Goal: Obtain resource: Obtain resource

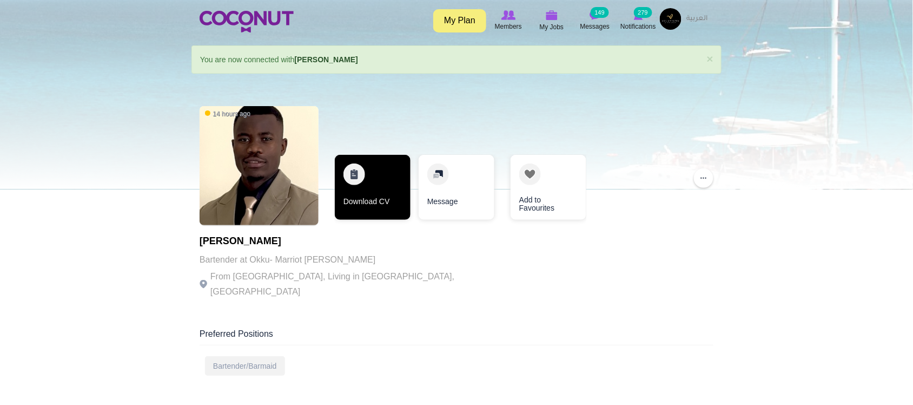
click at [377, 206] on link "Download CV" at bounding box center [373, 187] width 76 height 65
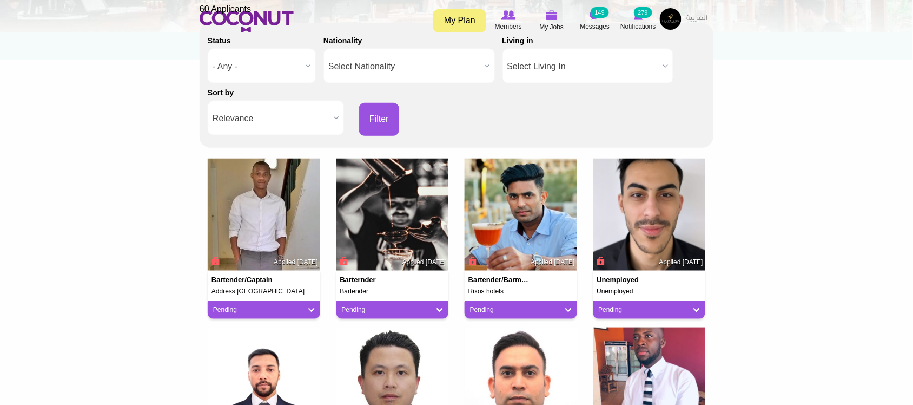
scroll to position [180, 0]
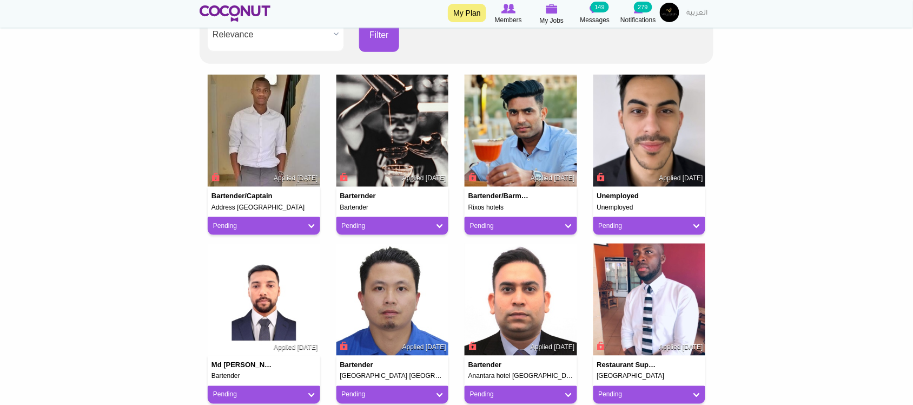
scroll to position [270, 0]
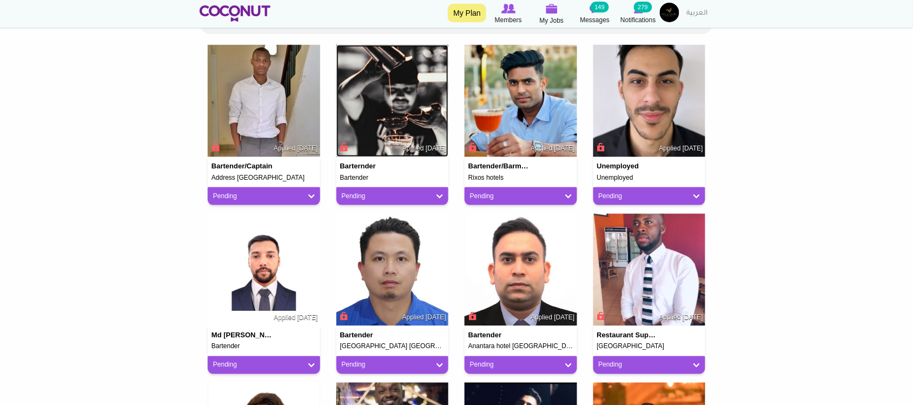
click at [405, 105] on img at bounding box center [392, 101] width 113 height 113
click at [507, 114] on img at bounding box center [521, 101] width 113 height 113
click at [243, 116] on img at bounding box center [264, 101] width 113 height 113
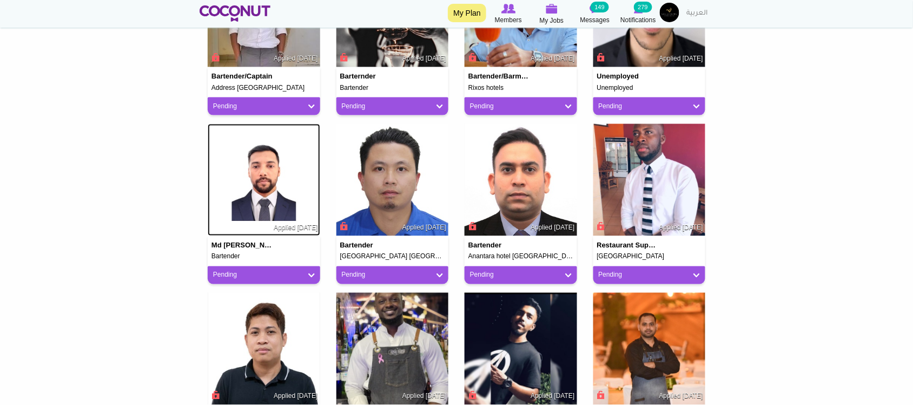
click at [261, 166] on img at bounding box center [264, 180] width 113 height 113
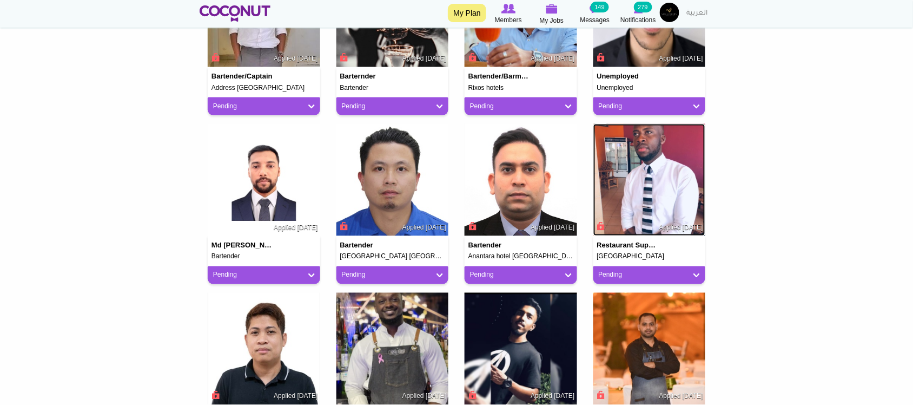
click at [677, 177] on img at bounding box center [649, 180] width 113 height 113
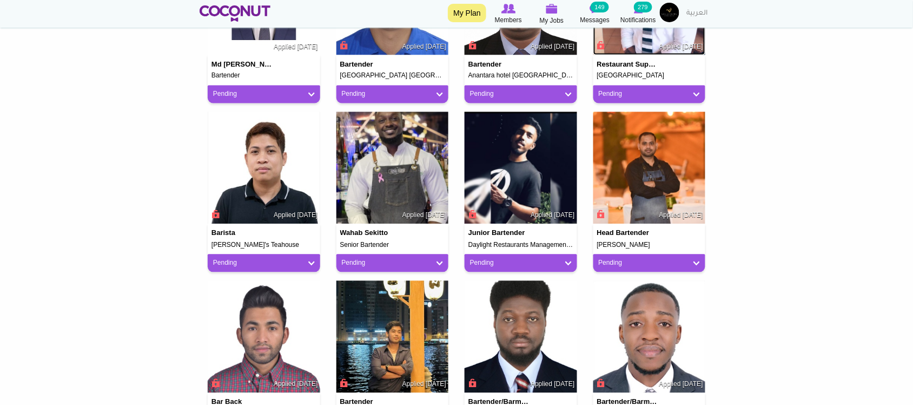
scroll to position [721, 0]
click at [509, 158] on img at bounding box center [521, 168] width 113 height 113
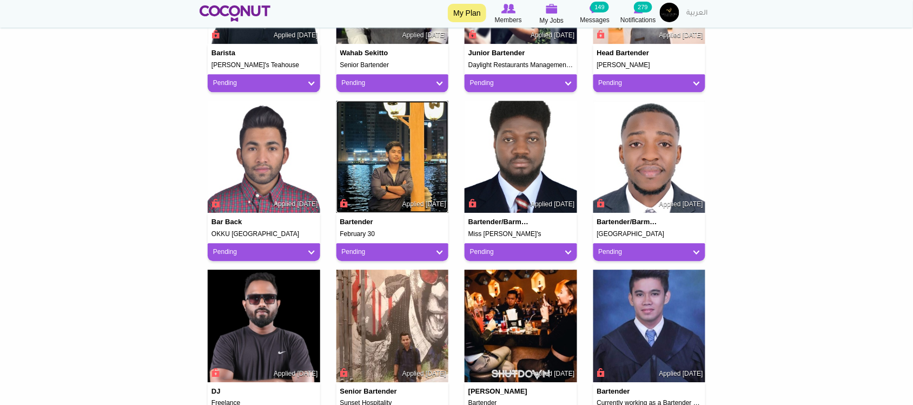
click at [390, 157] on img at bounding box center [392, 157] width 113 height 113
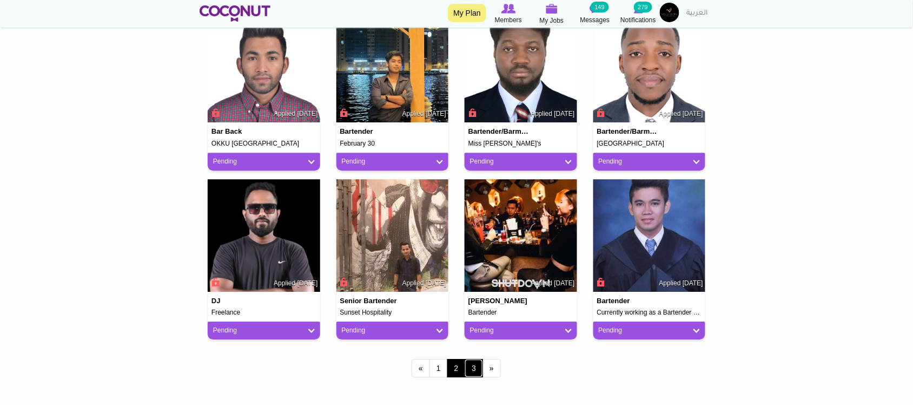
click at [476, 368] on link "3" at bounding box center [474, 368] width 18 height 18
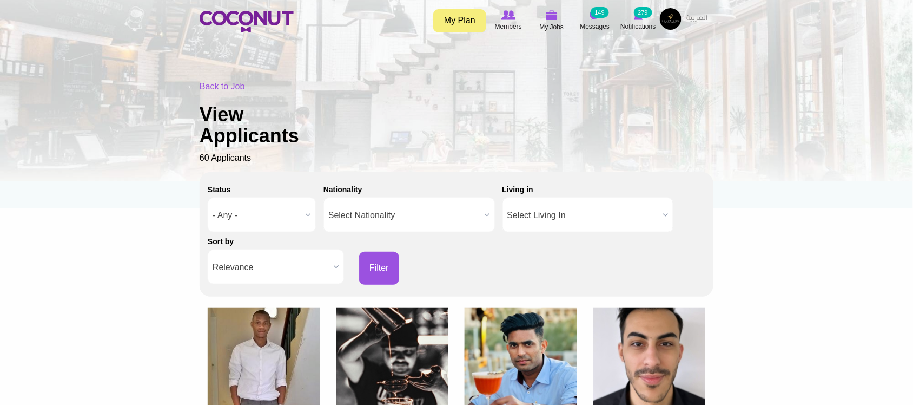
scroll to position [0, 0]
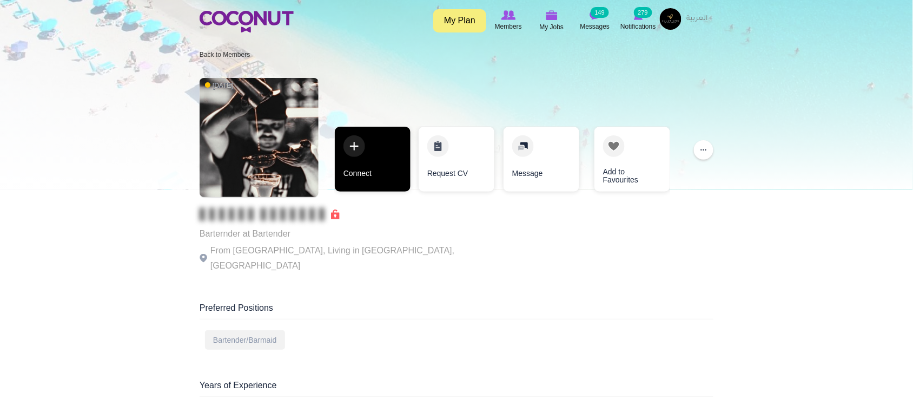
click at [373, 173] on link "Connect" at bounding box center [373, 159] width 76 height 65
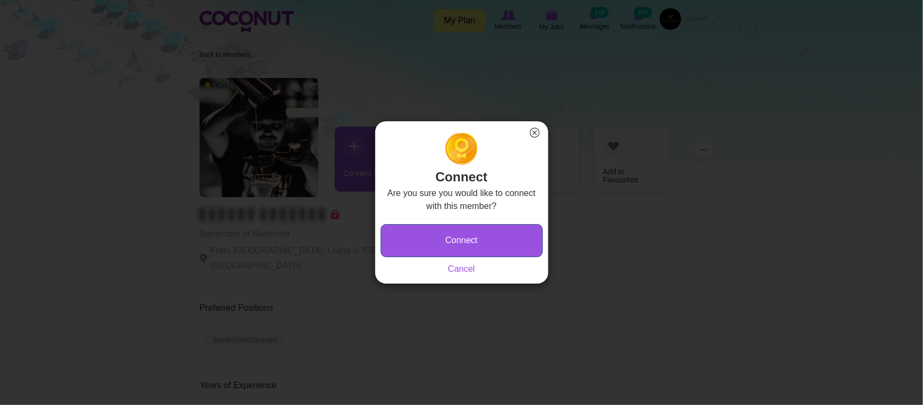
click at [460, 249] on button "Connect" at bounding box center [462, 240] width 162 height 33
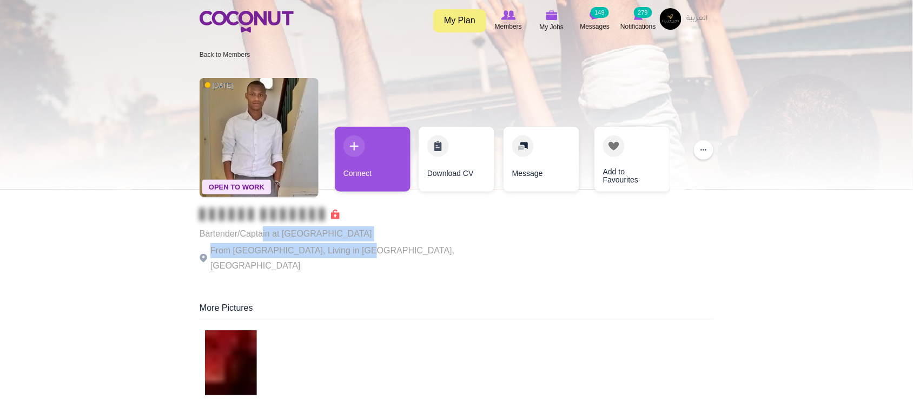
drag, startPoint x: 266, startPoint y: 240, endPoint x: 356, endPoint y: 253, distance: 90.7
click at [356, 253] on div "Bartender/Captain at Address [GEOGRAPHIC_DATA] From [GEOGRAPHIC_DATA], Living i…" at bounding box center [349, 240] width 298 height 65
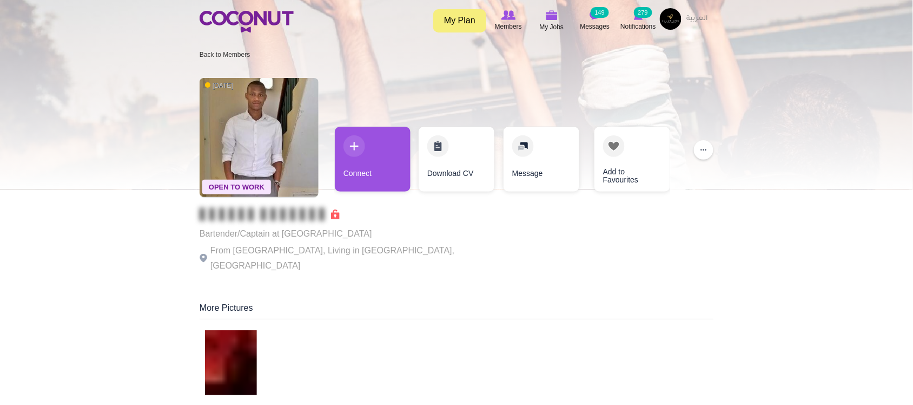
click at [396, 245] on p "From Kenya, Living in Dubai, United Arab Emirates" at bounding box center [349, 258] width 298 height 30
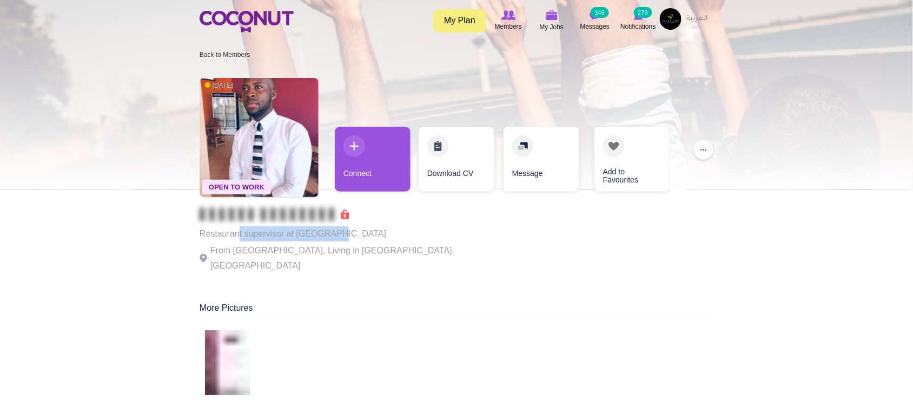
drag, startPoint x: 238, startPoint y: 236, endPoint x: 361, endPoint y: 240, distance: 123.4
click at [350, 241] on div "Restaurant supervisor at Abu Dhabi From Ghana, Living in Abu Dhabi, United Arab…" at bounding box center [349, 240] width 298 height 65
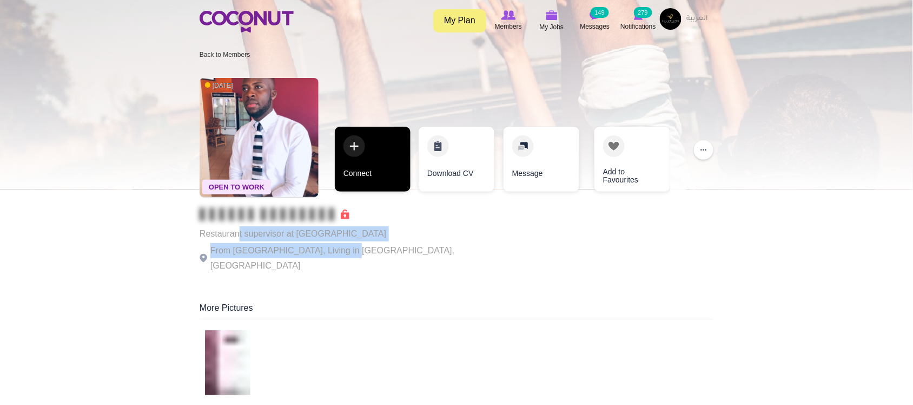
click at [372, 185] on link "Connect" at bounding box center [373, 159] width 76 height 65
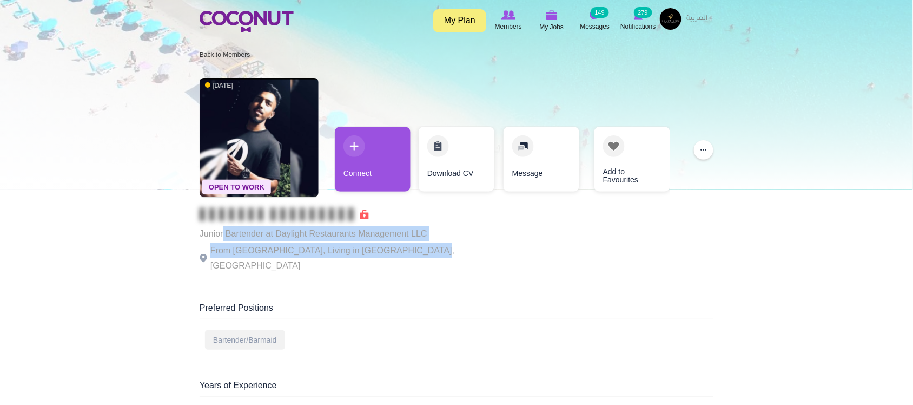
drag, startPoint x: 225, startPoint y: 233, endPoint x: 409, endPoint y: 247, distance: 185.0
click at [408, 248] on div "Junior Bartender at Daylight Restaurants Management LLC From [GEOGRAPHIC_DATA],…" at bounding box center [349, 240] width 298 height 65
click at [410, 246] on p "From [GEOGRAPHIC_DATA], Living in [GEOGRAPHIC_DATA], [GEOGRAPHIC_DATA]" at bounding box center [349, 258] width 298 height 30
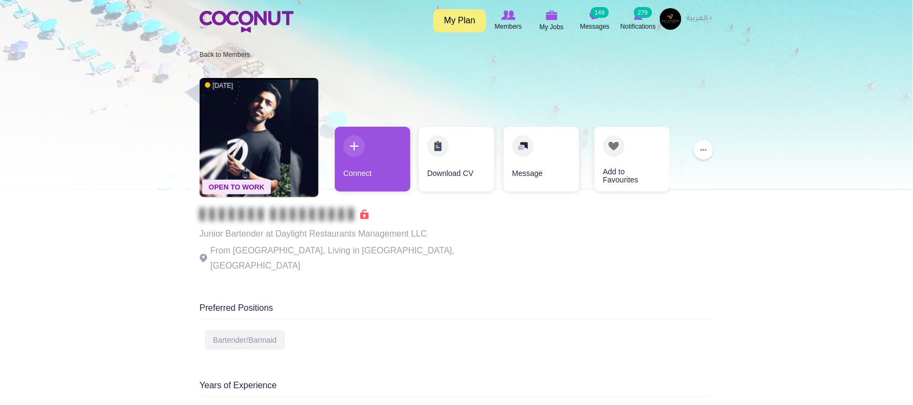
drag, startPoint x: 441, startPoint y: 239, endPoint x: 440, endPoint y: 233, distance: 6.0
click at [441, 236] on div "Open To Work 1 week ago Junior Bartender at Daylight Restaurants Management LLC…" at bounding box center [457, 176] width 514 height 208
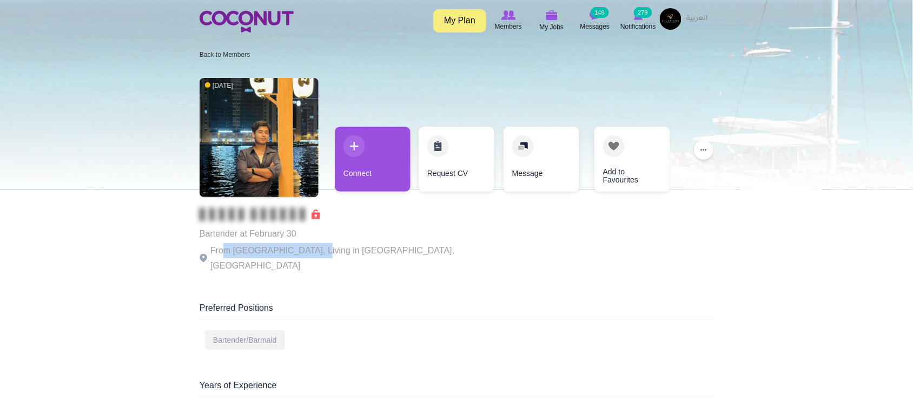
drag, startPoint x: 226, startPoint y: 244, endPoint x: 313, endPoint y: 249, distance: 86.7
click at [313, 249] on p "From [GEOGRAPHIC_DATA], Living in [GEOGRAPHIC_DATA], [GEOGRAPHIC_DATA]" at bounding box center [349, 258] width 298 height 30
click at [320, 245] on p "From [GEOGRAPHIC_DATA], Living in [GEOGRAPHIC_DATA], [GEOGRAPHIC_DATA]" at bounding box center [349, 258] width 298 height 30
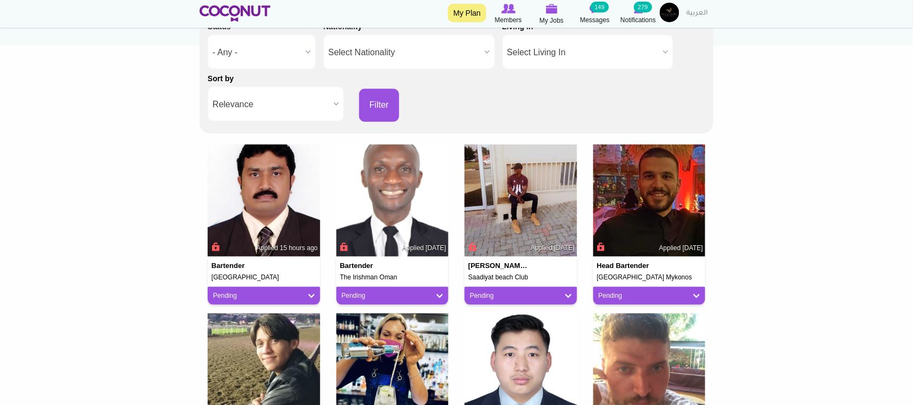
scroll to position [180, 0]
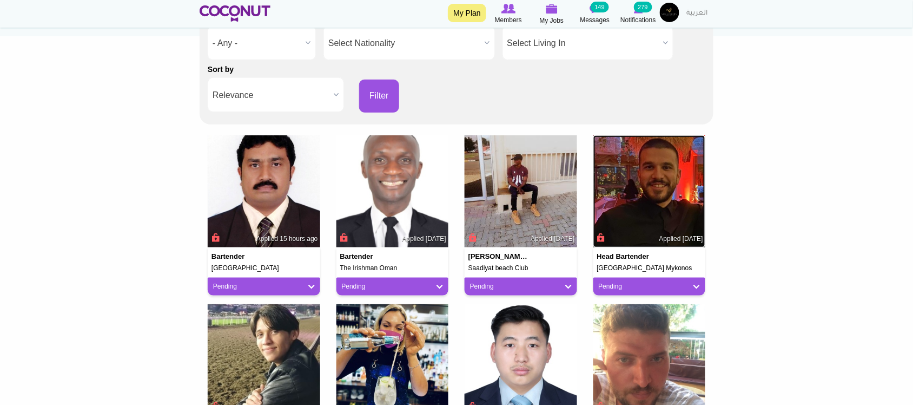
click at [666, 200] on img at bounding box center [649, 191] width 113 height 113
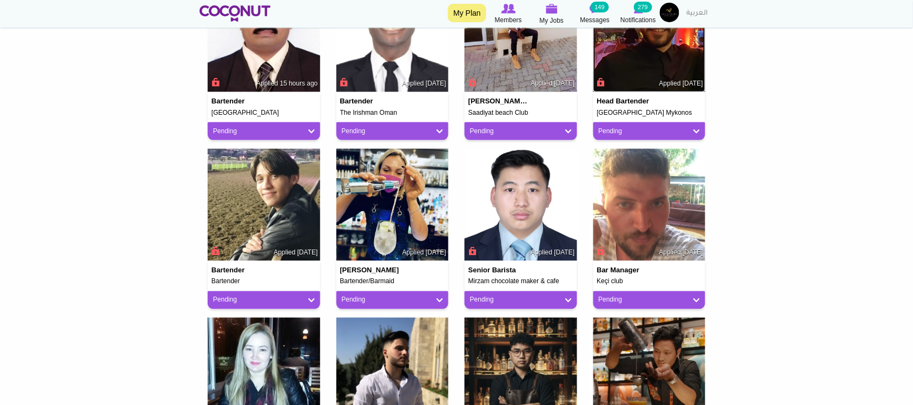
scroll to position [360, 0]
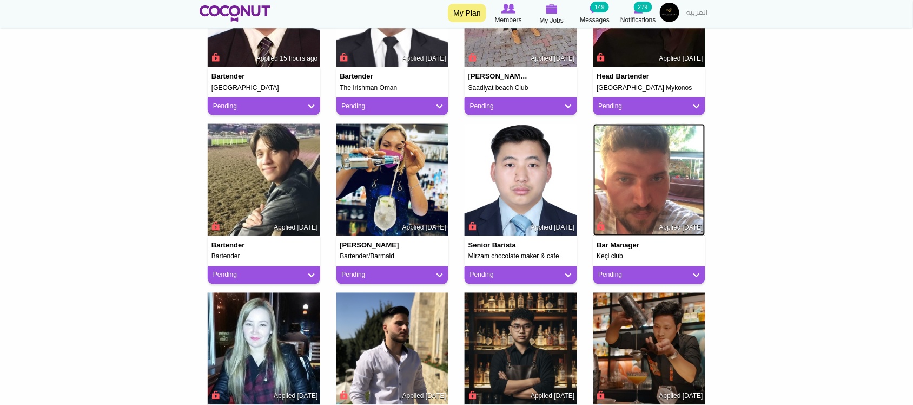
click at [629, 193] on img at bounding box center [649, 180] width 113 height 113
click at [274, 180] on img at bounding box center [264, 180] width 113 height 113
click at [390, 183] on img at bounding box center [392, 180] width 113 height 113
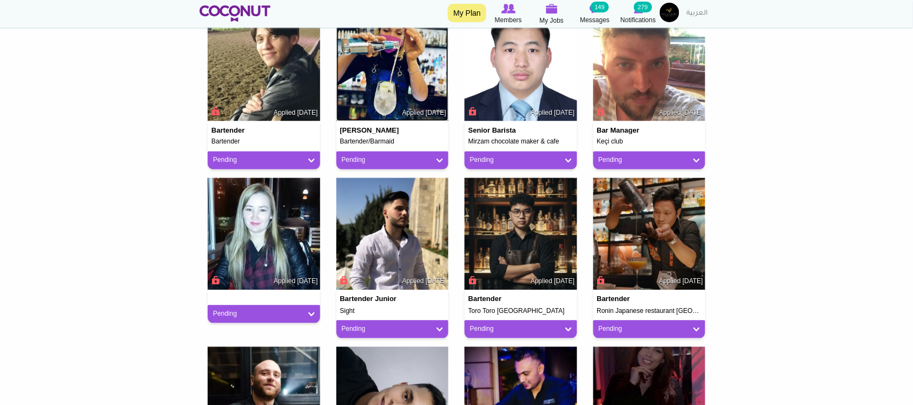
scroll to position [541, 0]
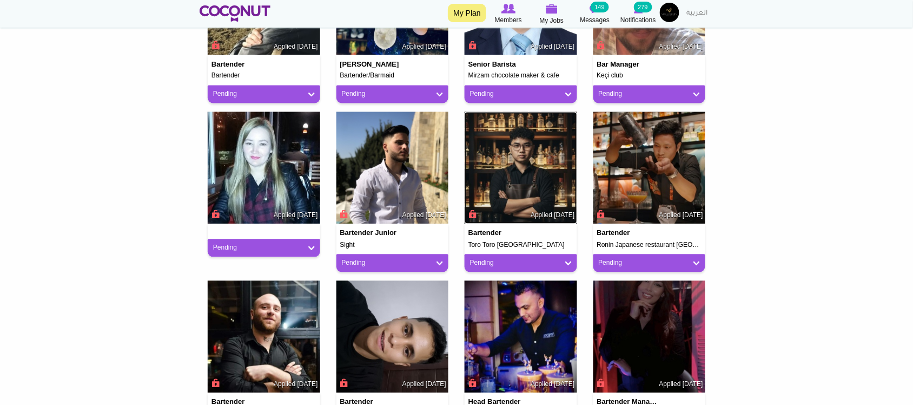
click at [512, 193] on img at bounding box center [521, 168] width 113 height 113
click at [278, 176] on img at bounding box center [264, 168] width 113 height 113
click at [412, 166] on img at bounding box center [392, 168] width 113 height 113
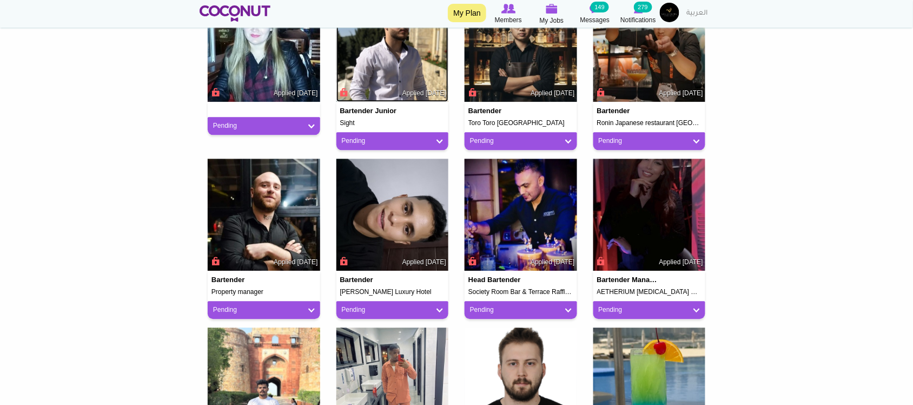
scroll to position [721, 0]
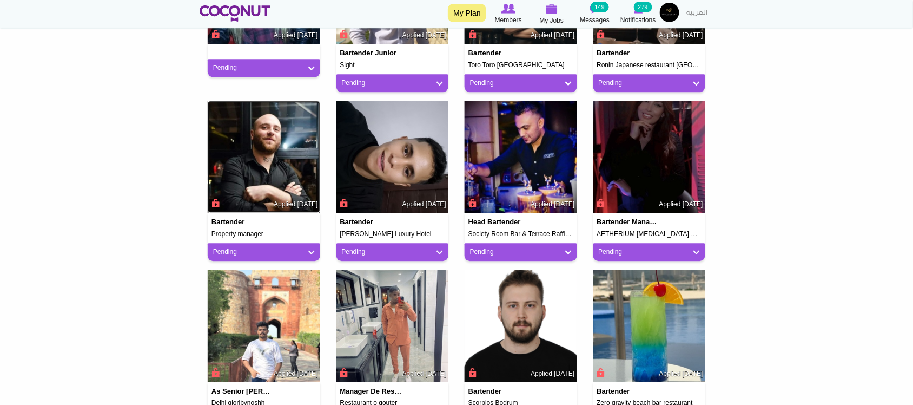
click at [269, 168] on img at bounding box center [264, 157] width 113 height 113
click at [394, 169] on img at bounding box center [392, 157] width 113 height 113
click at [630, 157] on img at bounding box center [649, 157] width 113 height 113
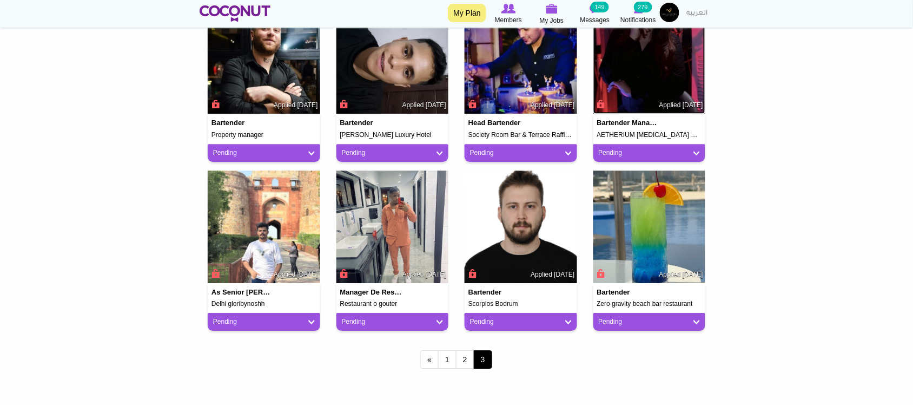
scroll to position [901, 0]
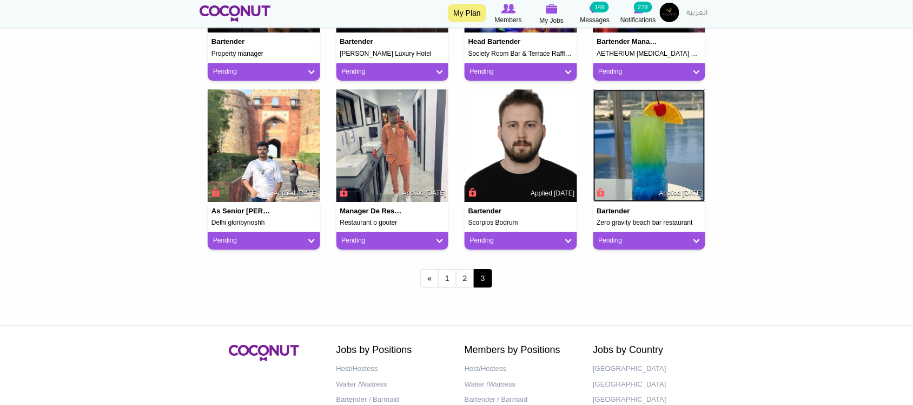
click at [655, 144] on img at bounding box center [649, 145] width 113 height 113
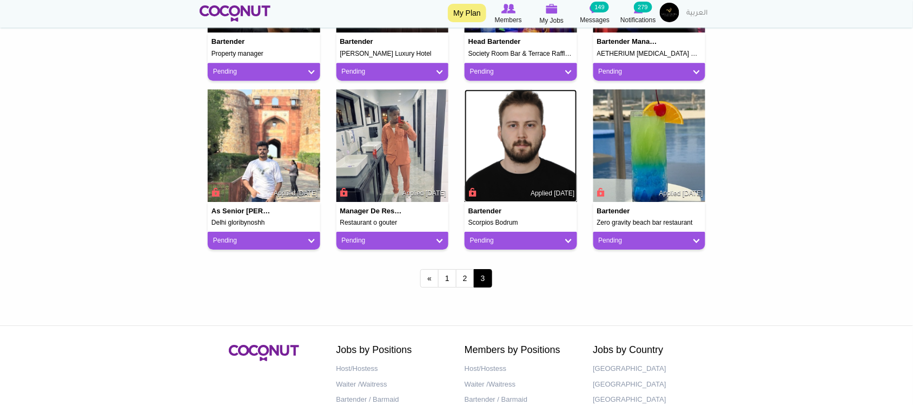
click at [518, 152] on img at bounding box center [521, 145] width 113 height 113
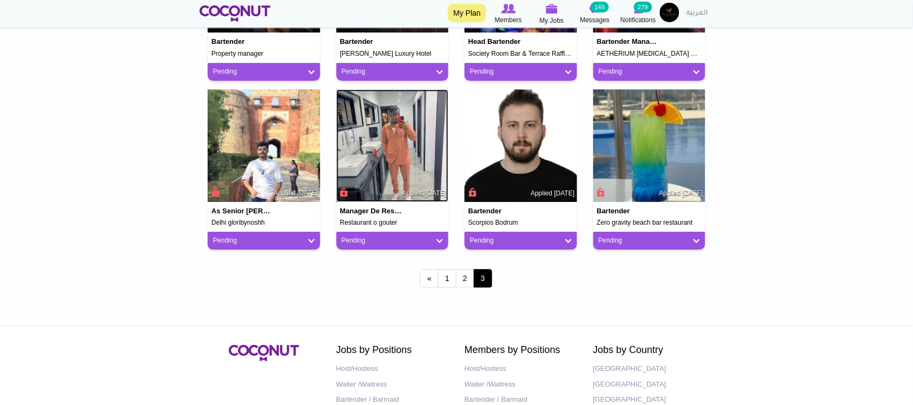
click at [395, 147] on img at bounding box center [392, 145] width 113 height 113
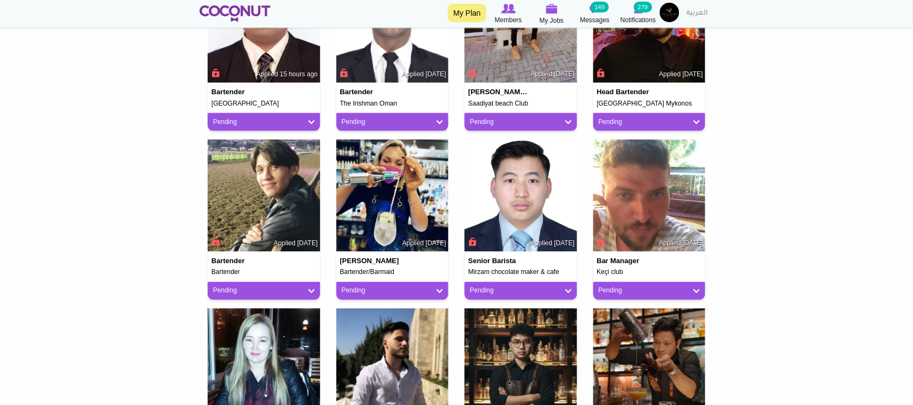
scroll to position [0, 0]
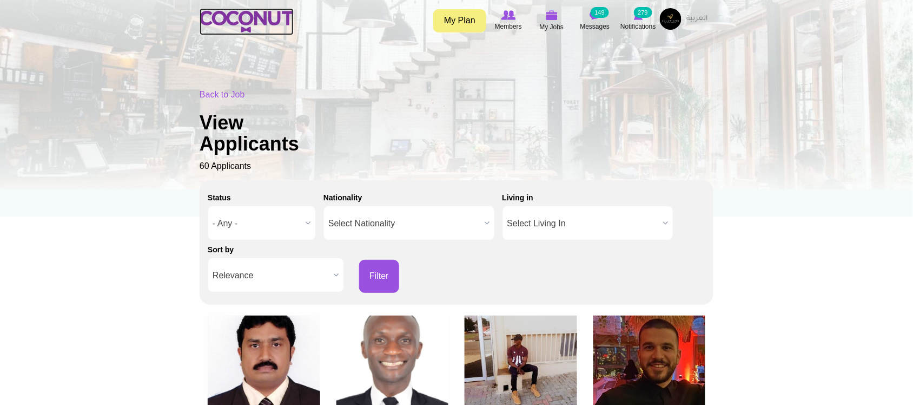
click at [212, 9] on link at bounding box center [247, 21] width 94 height 27
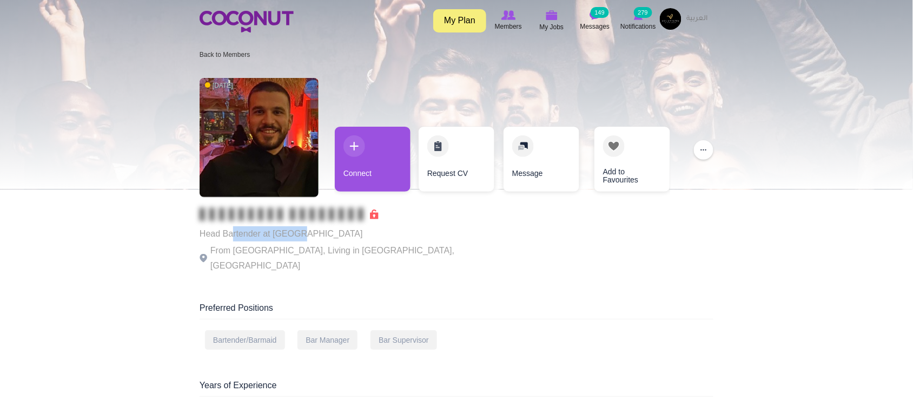
drag, startPoint x: 231, startPoint y: 233, endPoint x: 295, endPoint y: 245, distance: 64.9
click at [300, 234] on p "Head Bartender at Sharm Hotel Mykonos" at bounding box center [349, 233] width 298 height 15
click at [296, 245] on p "From Greece, Living in Mýkonos, Greece" at bounding box center [349, 258] width 298 height 30
click at [348, 243] on p "From Greece, Living in Mýkonos, Greece" at bounding box center [349, 258] width 298 height 30
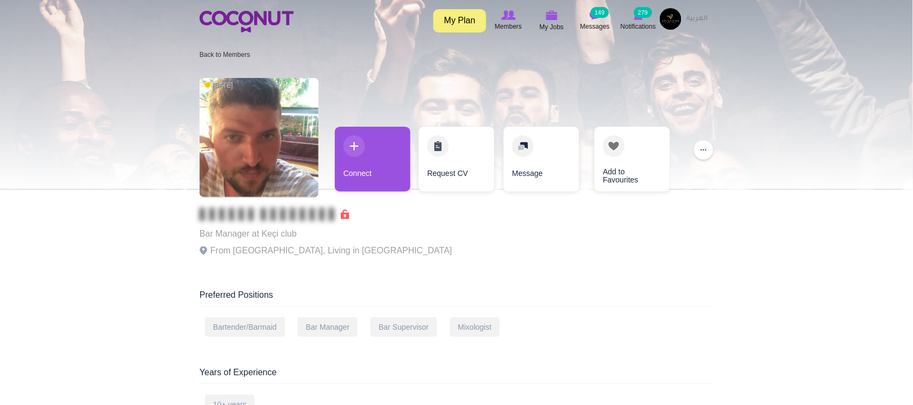
click at [260, 249] on p "From [GEOGRAPHIC_DATA], Living in [GEOGRAPHIC_DATA]" at bounding box center [326, 250] width 253 height 15
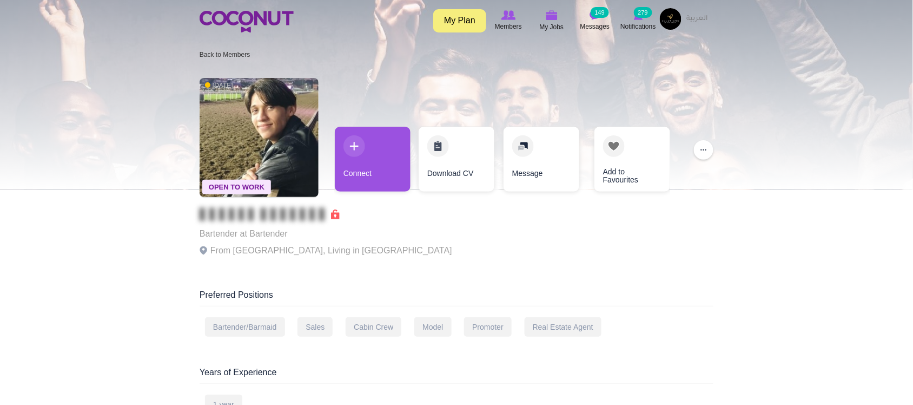
click at [261, 248] on p "From South Africa, Living in Dubai Marina" at bounding box center [326, 250] width 253 height 15
click at [364, 250] on p "From South Africa, Living in Dubai Marina" at bounding box center [326, 250] width 253 height 15
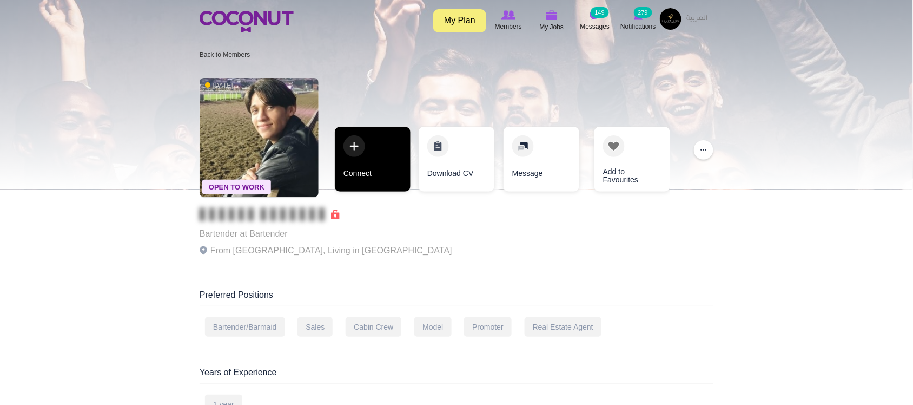
click at [377, 188] on link "Connect" at bounding box center [373, 159] width 76 height 65
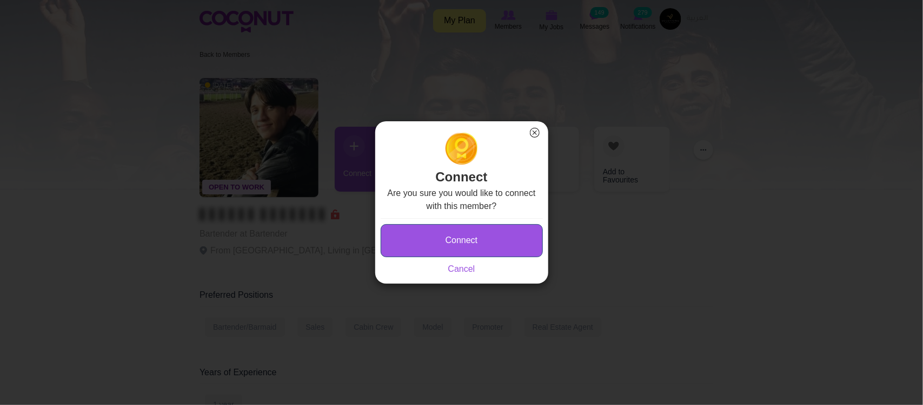
click at [470, 247] on button "Connect" at bounding box center [462, 240] width 162 height 33
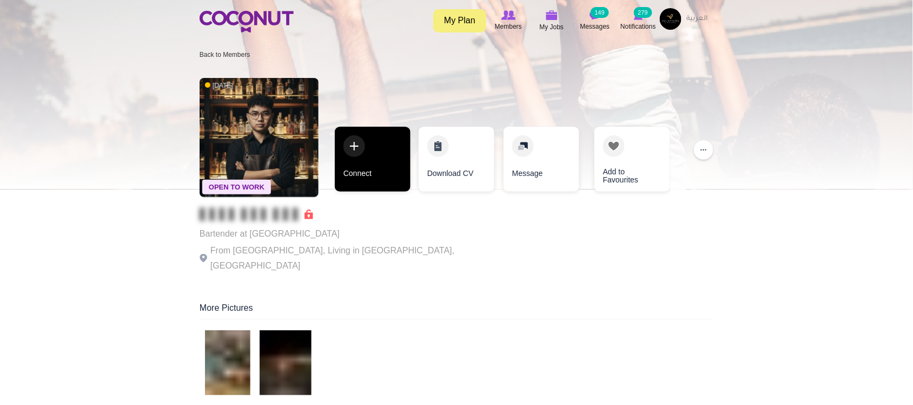
click at [380, 176] on link "Connect" at bounding box center [373, 159] width 76 height 65
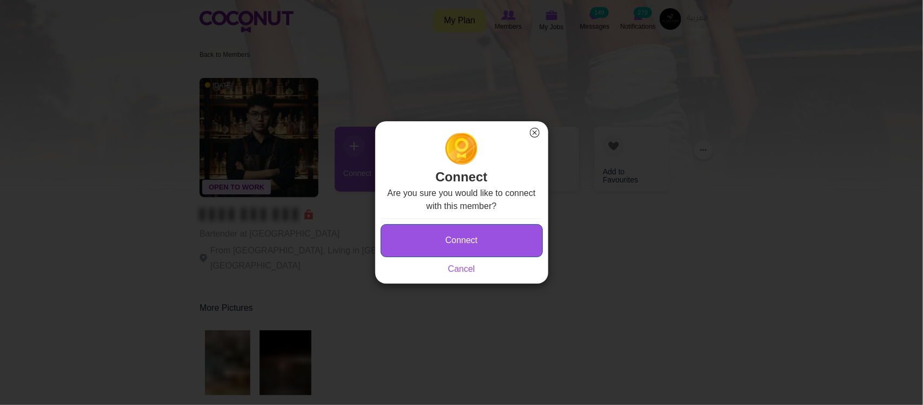
click at [466, 233] on button "Connect" at bounding box center [462, 240] width 162 height 33
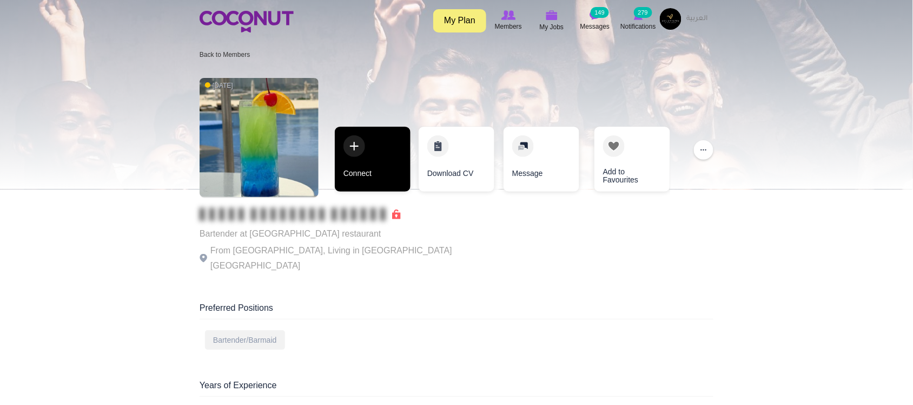
click at [366, 185] on link "Connect" at bounding box center [373, 159] width 76 height 65
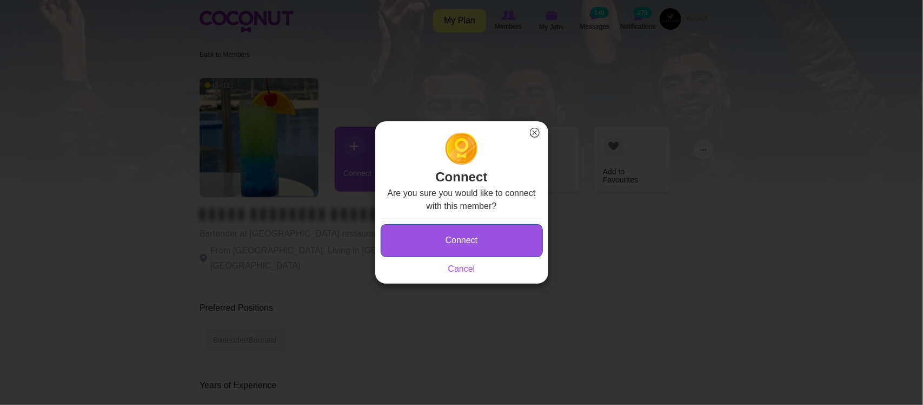
click at [466, 224] on button "Connect" at bounding box center [462, 240] width 162 height 33
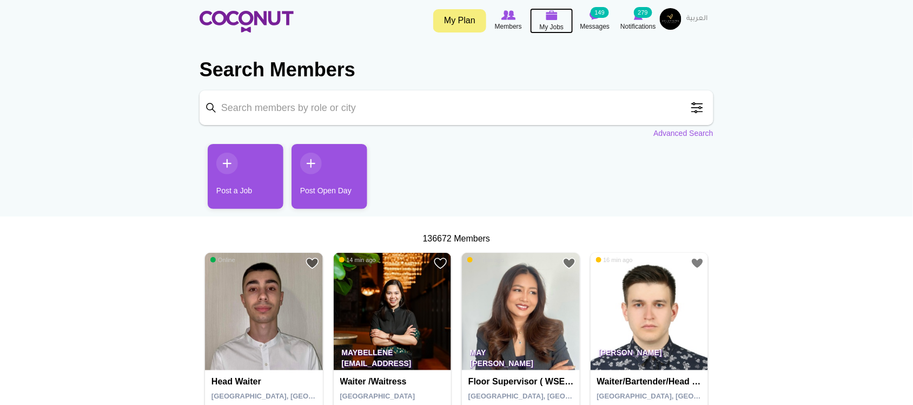
drag, startPoint x: 550, startPoint y: 28, endPoint x: 544, endPoint y: 34, distance: 8.4
click at [550, 28] on span "My Jobs" at bounding box center [552, 27] width 24 height 11
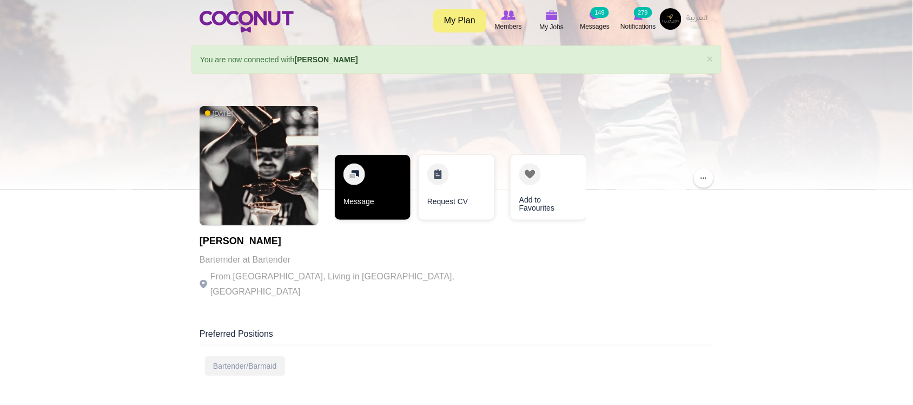
click at [352, 211] on link "Message" at bounding box center [373, 187] width 76 height 65
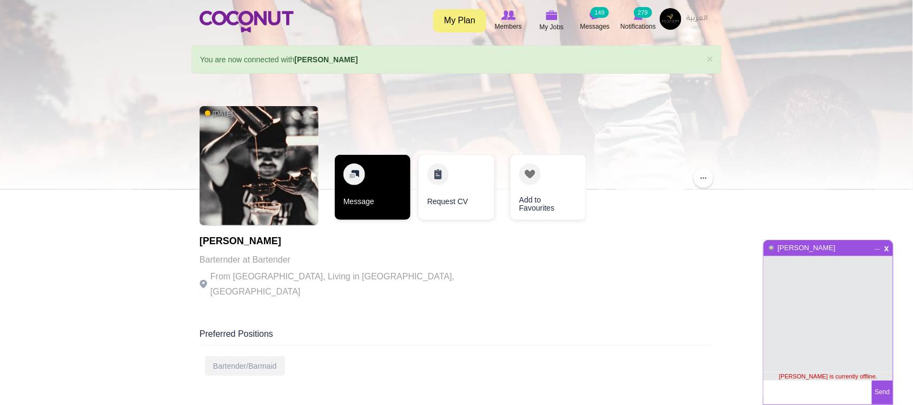
click at [352, 211] on link "Message" at bounding box center [373, 187] width 76 height 65
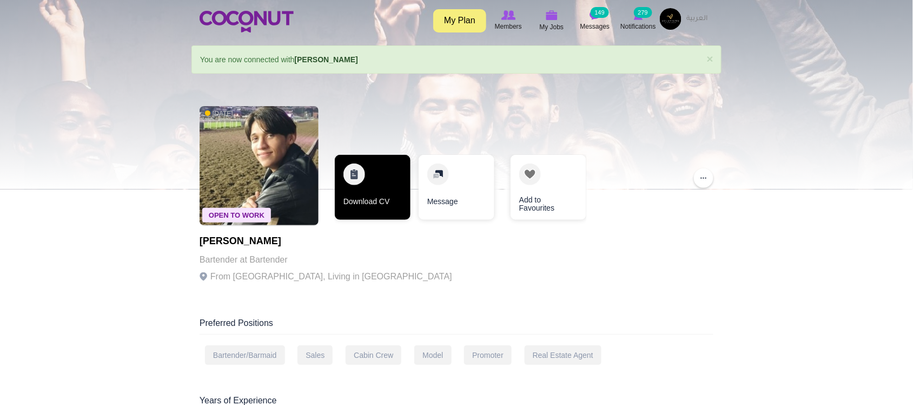
click at [379, 206] on link "Download CV" at bounding box center [373, 187] width 76 height 65
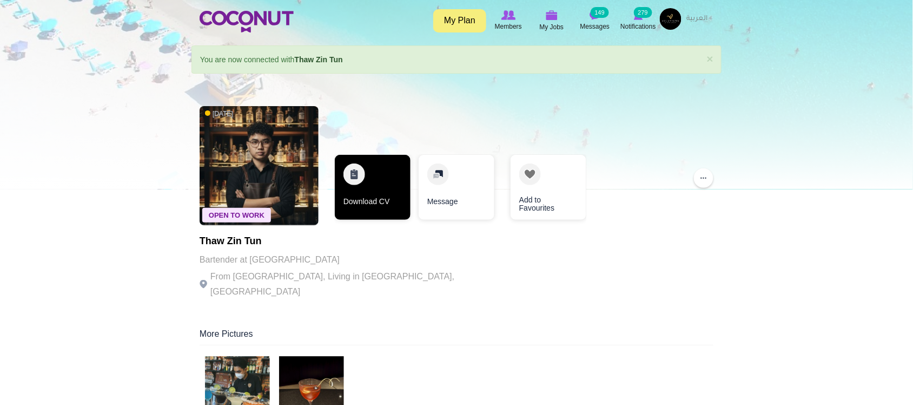
click at [363, 203] on link "Download CV" at bounding box center [373, 187] width 76 height 65
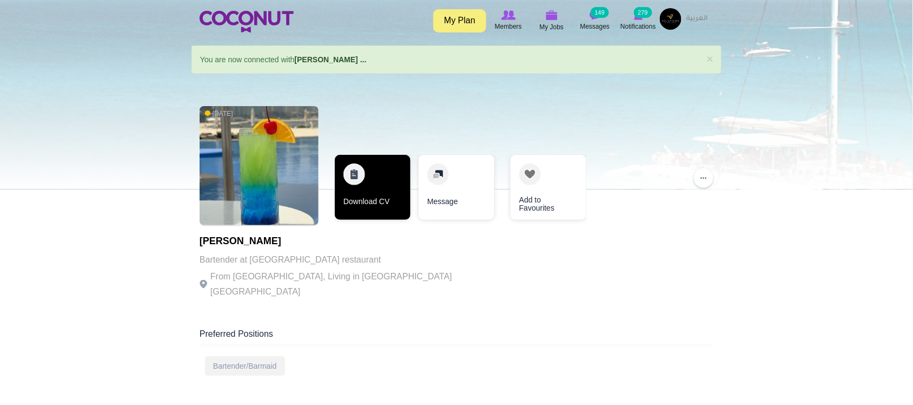
click at [361, 206] on link "Download CV" at bounding box center [373, 187] width 76 height 65
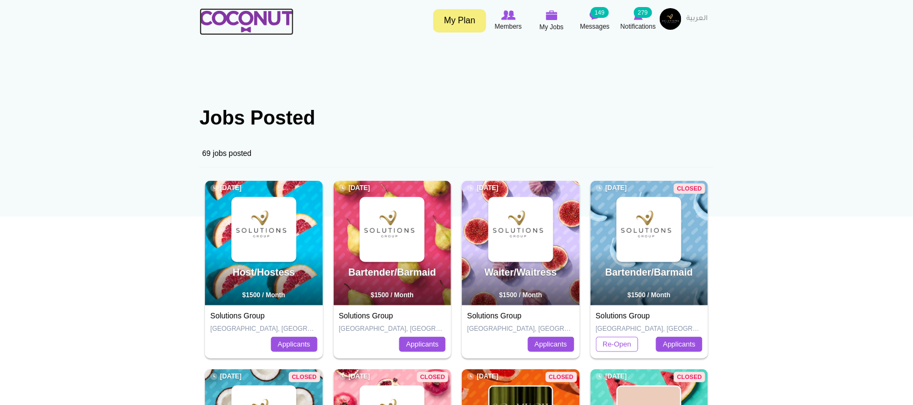
click at [285, 19] on img at bounding box center [247, 22] width 94 height 22
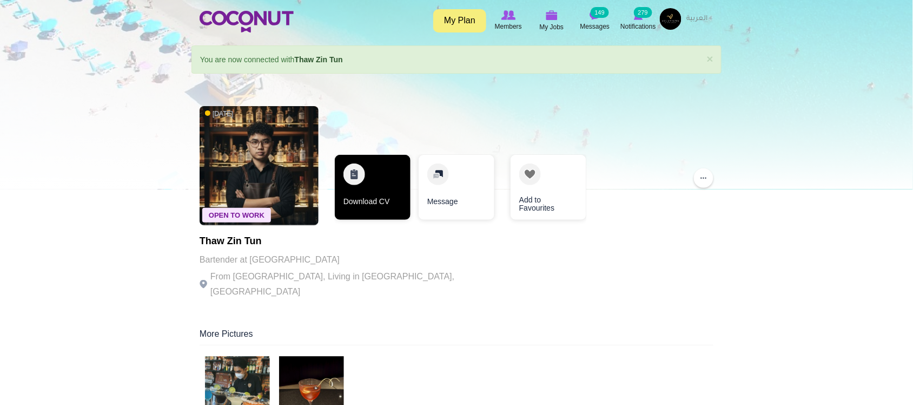
click at [372, 203] on link "Download CV" at bounding box center [373, 187] width 76 height 65
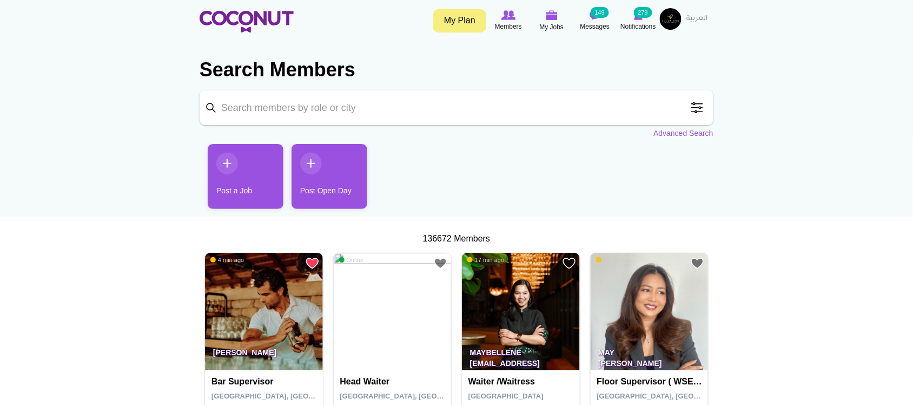
click at [696, 111] on span at bounding box center [697, 108] width 22 height 22
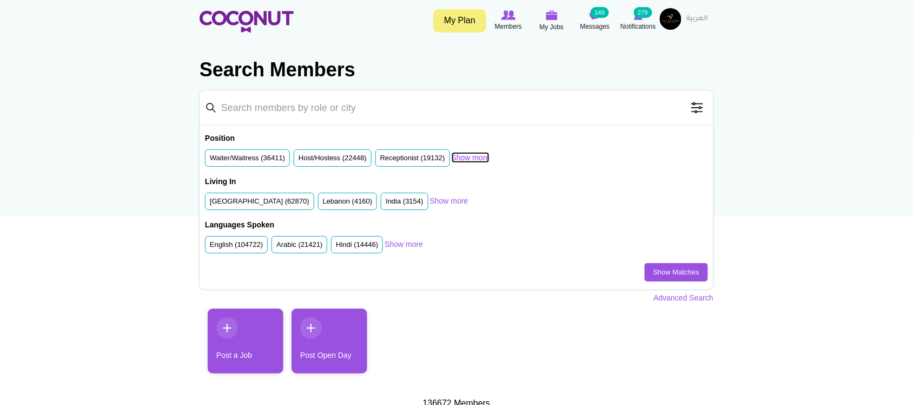
click at [477, 159] on link "Show more" at bounding box center [471, 157] width 38 height 11
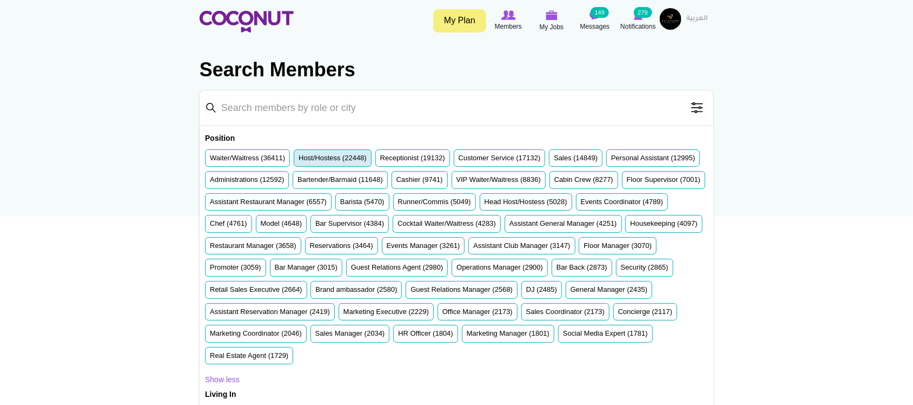
click at [325, 155] on label "Host/Hostess (22448)" at bounding box center [333, 158] width 68 height 10
click at [299, 160] on input "Host/Hostess (22448)" at bounding box center [299, 160] width 0 height 0
click at [252, 160] on label "Waiter/Waitress (36411)" at bounding box center [247, 158] width 75 height 10
click at [210, 160] on input "Waiter/Waitress (36411)" at bounding box center [210, 160] width 0 height 0
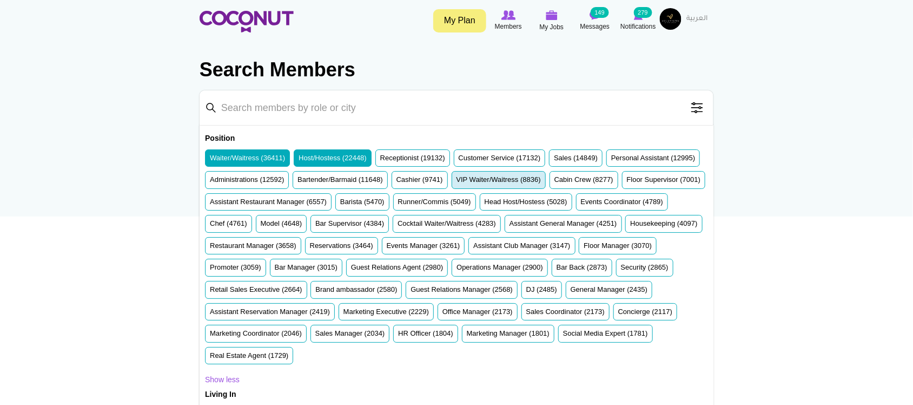
click at [541, 182] on label "VIP Waiter/Waitress (8836)" at bounding box center [499, 180] width 84 height 10
click at [457, 182] on input "VIP Waiter/Waitress (8836)" at bounding box center [457, 182] width 0 height 0
click at [383, 184] on label "Bartender/Barmaid (11648)" at bounding box center [340, 180] width 85 height 10
click at [298, 182] on input "Bartender/Barmaid (11648)" at bounding box center [298, 182] width 0 height 0
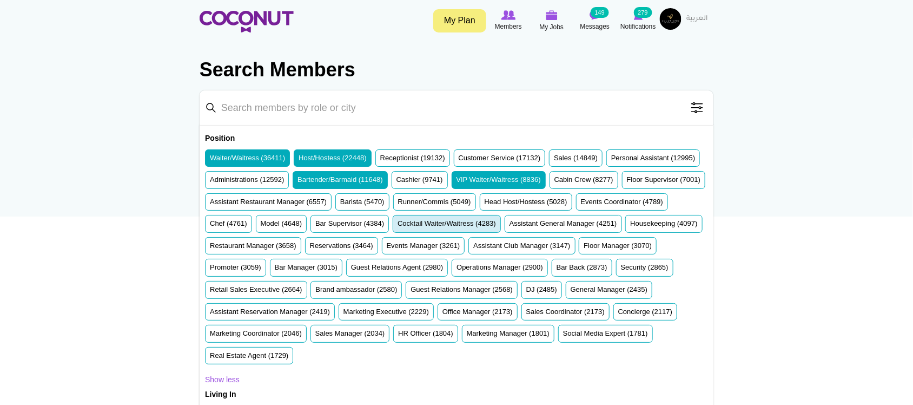
click at [496, 227] on label "Cocktail Waiter/Waitress (4283)" at bounding box center [447, 224] width 98 height 10
click at [398, 226] on input "Cocktail Waiter/Waitress (4283)" at bounding box center [398, 226] width 0 height 0
click at [471, 200] on label "Runner/Commis (5049)" at bounding box center [434, 202] width 73 height 10
click at [398, 204] on input "Runner/Commis (5049)" at bounding box center [398, 204] width 0 height 0
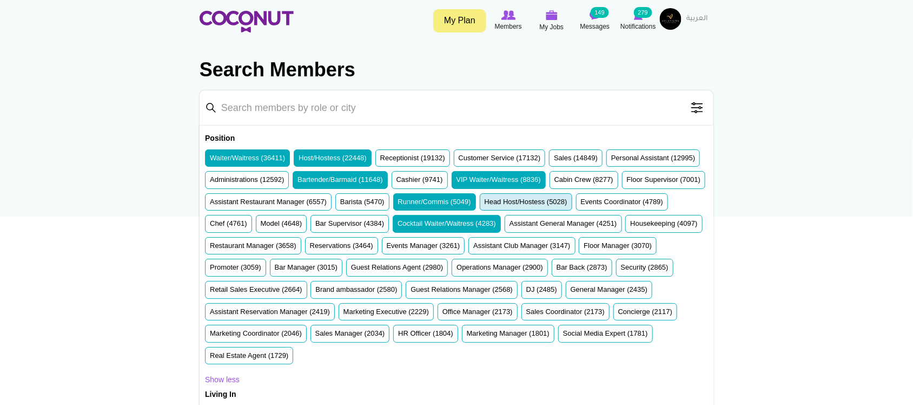
click at [485, 207] on label "Head Host/Hostess (5028)" at bounding box center [526, 202] width 83 height 10
click at [485, 204] on input "Head Host/Hostess (5028)" at bounding box center [485, 204] width 0 height 0
click at [557, 273] on label "Bar Back (2873)" at bounding box center [582, 267] width 51 height 10
click at [557, 269] on input "Bar Back (2873)" at bounding box center [557, 269] width 0 height 0
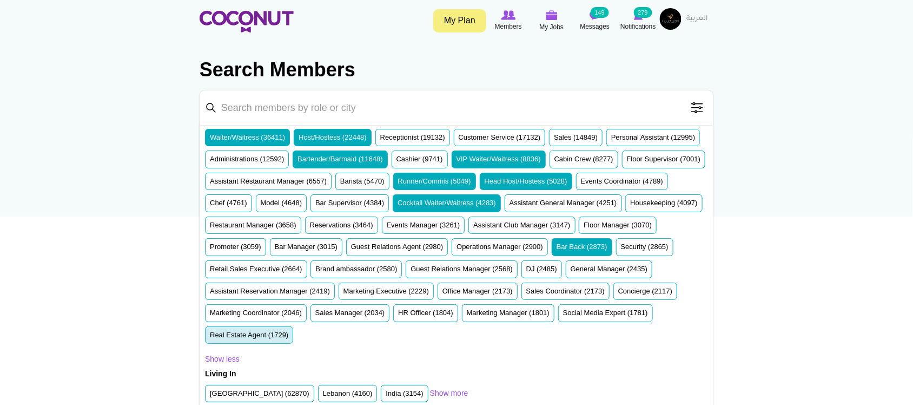
scroll to position [30, 0]
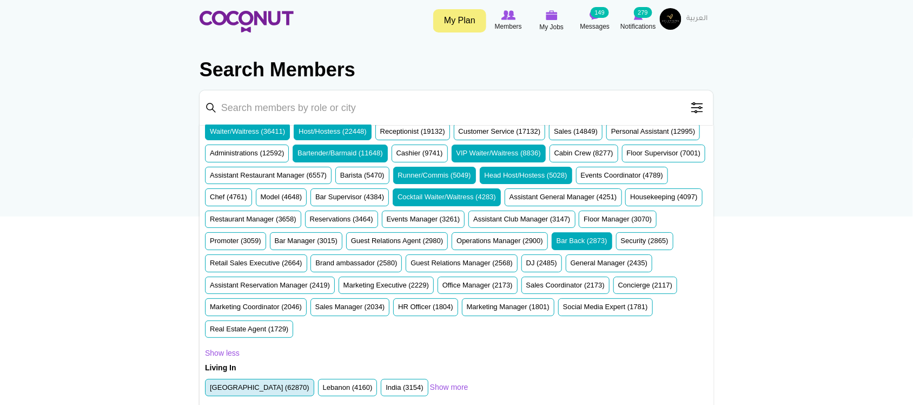
click at [272, 391] on label "United Arab Emirates (62870)" at bounding box center [260, 387] width 100 height 10
click at [210, 389] on input "United Arab Emirates (62870)" at bounding box center [210, 389] width 0 height 0
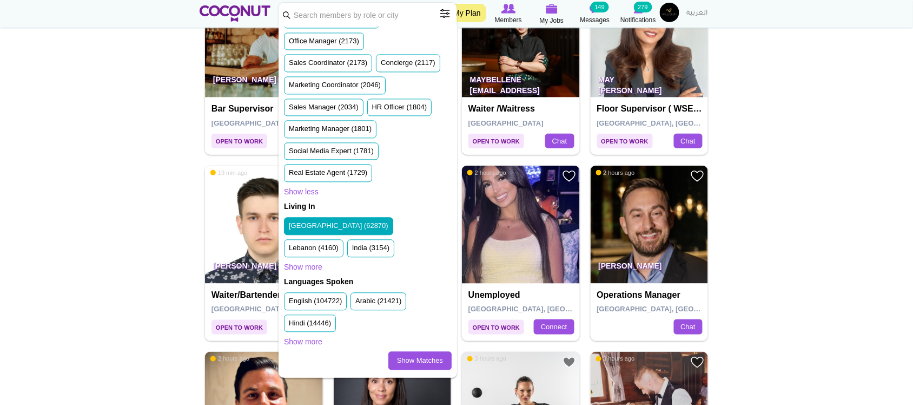
scroll to position [776, 0]
click at [406, 366] on link "Show Matches" at bounding box center [419, 360] width 63 height 18
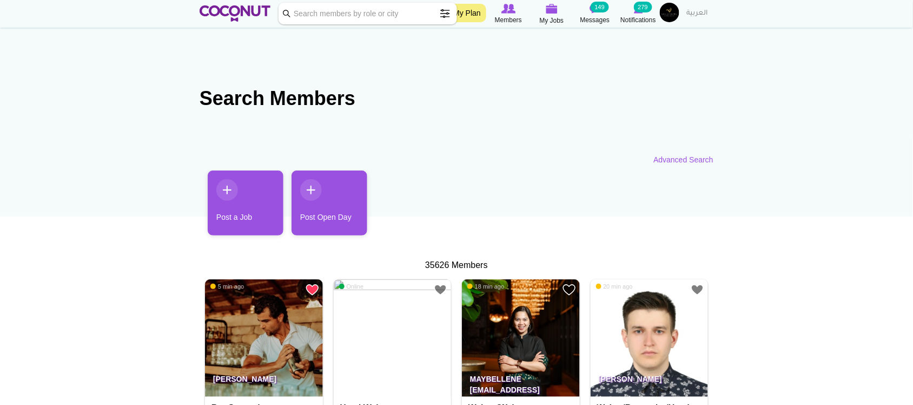
scroll to position [180, 0]
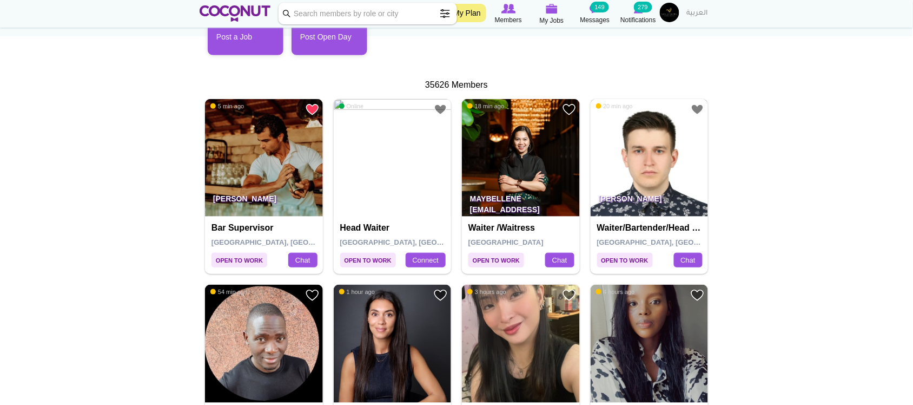
click at [620, 128] on img at bounding box center [650, 158] width 118 height 118
click at [395, 131] on img at bounding box center [393, 158] width 118 height 118
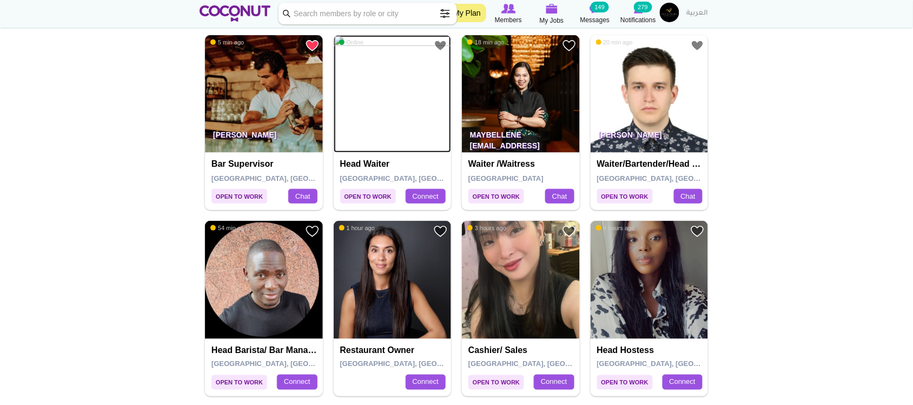
scroll to position [270, 0]
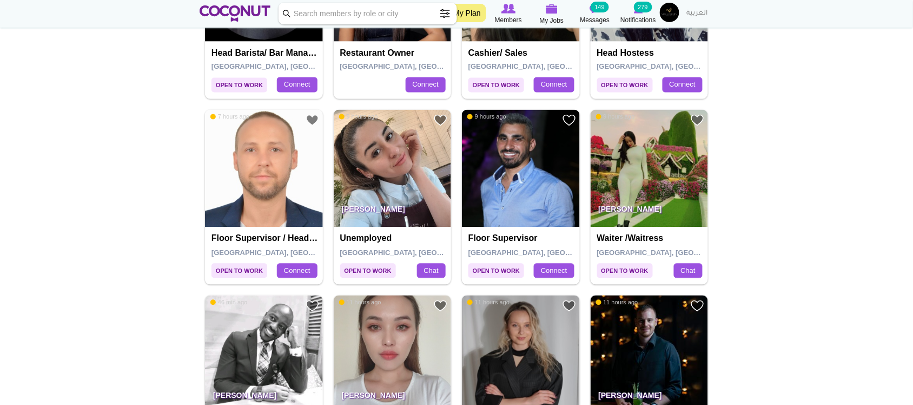
scroll to position [631, 0]
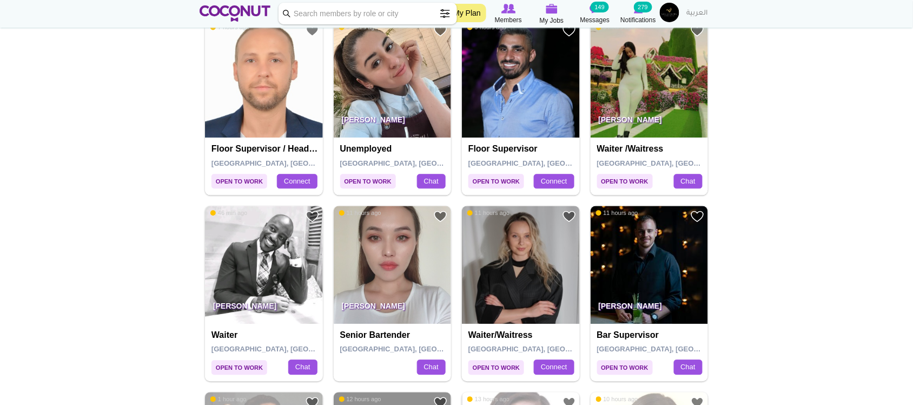
click at [380, 90] on img at bounding box center [393, 79] width 118 height 118
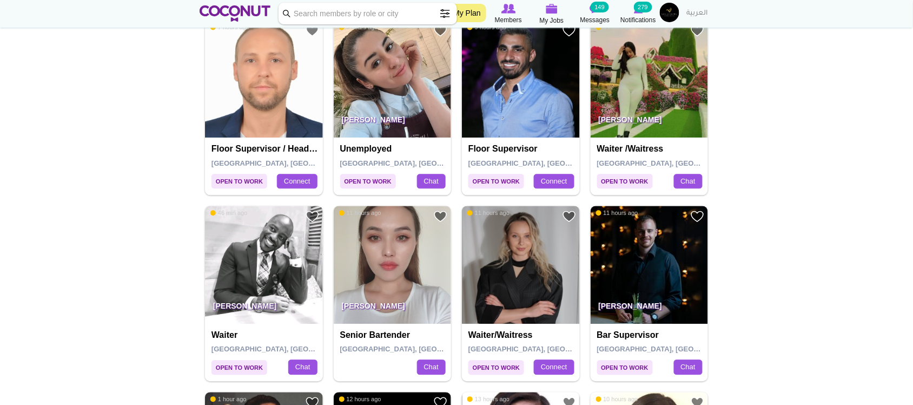
scroll to position [721, 0]
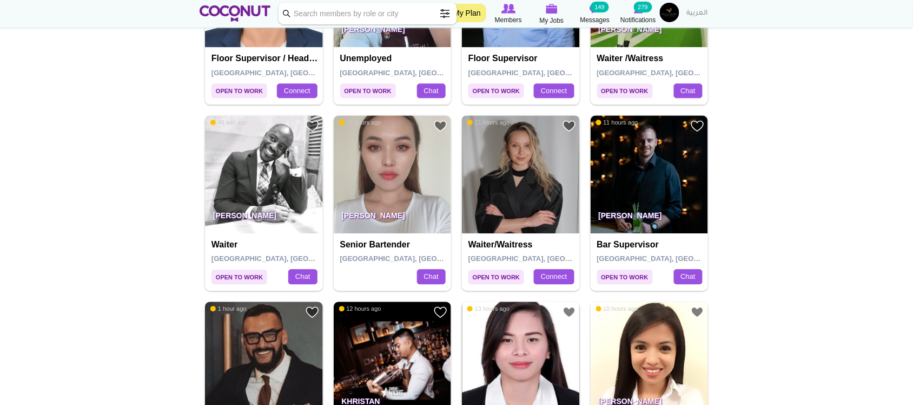
click at [531, 179] on img at bounding box center [521, 174] width 118 height 118
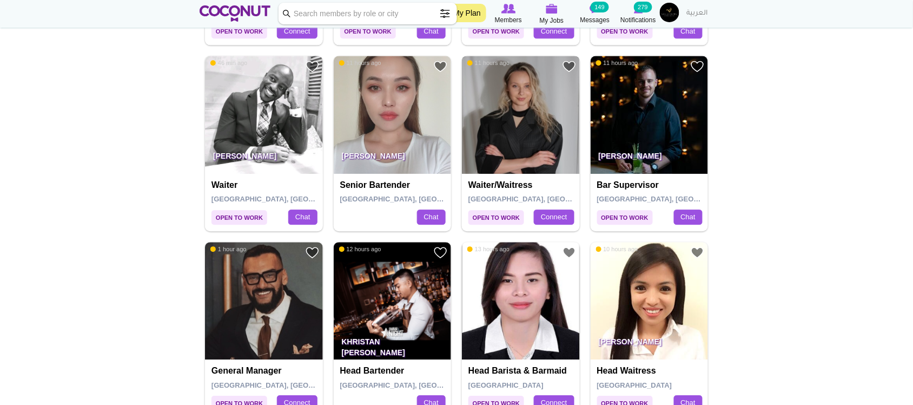
scroll to position [811, 0]
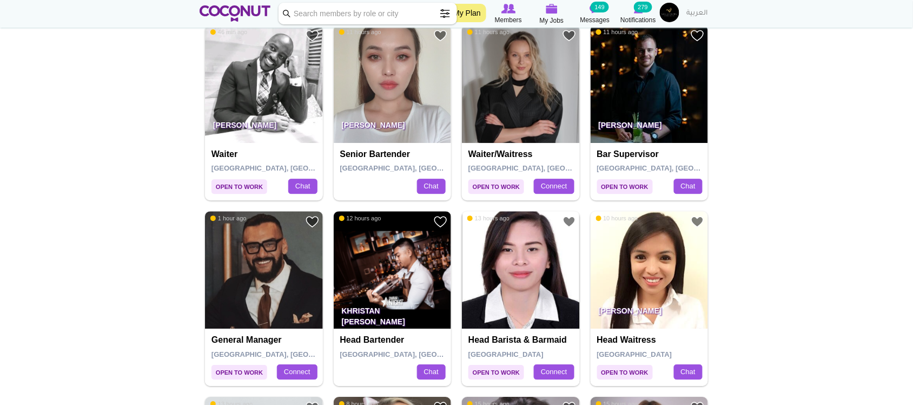
click at [393, 133] on p "Datkaiym Abdrakhmanova" at bounding box center [393, 128] width 118 height 30
click at [405, 90] on img at bounding box center [393, 84] width 118 height 118
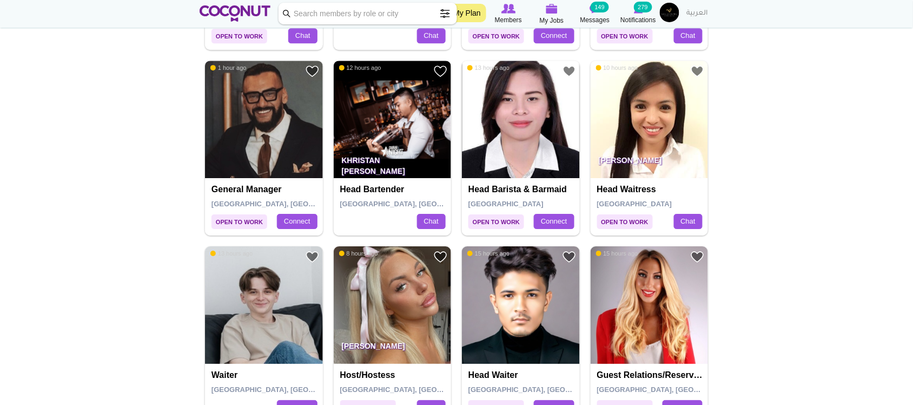
scroll to position [992, 0]
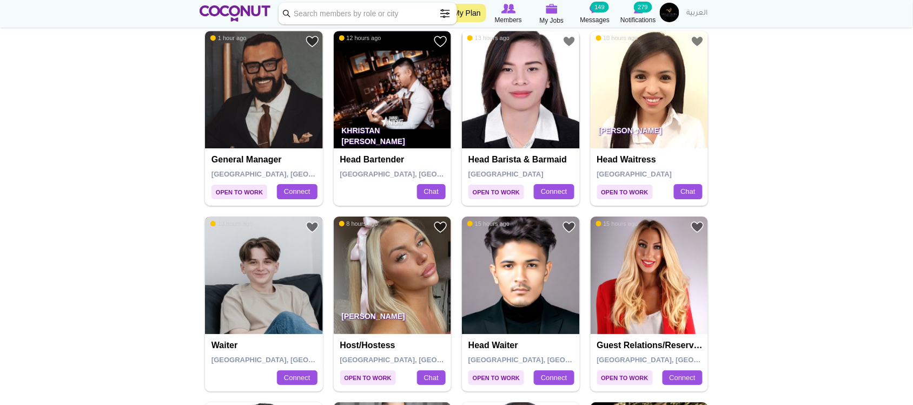
click at [249, 274] on img at bounding box center [264, 275] width 118 height 118
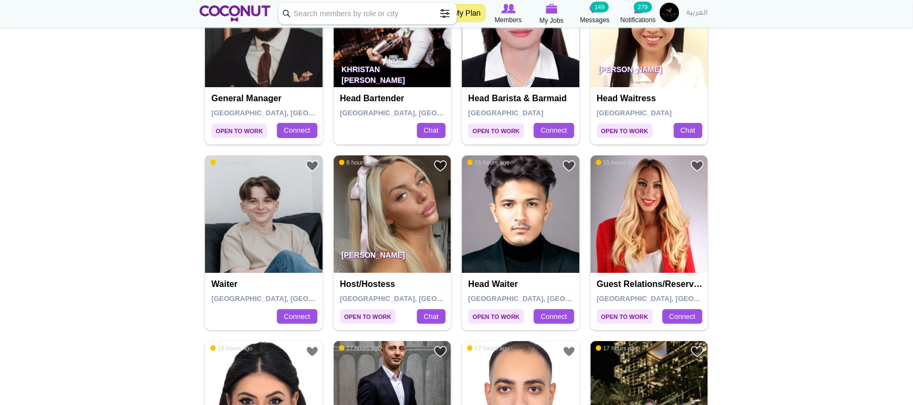
scroll to position [1082, 0]
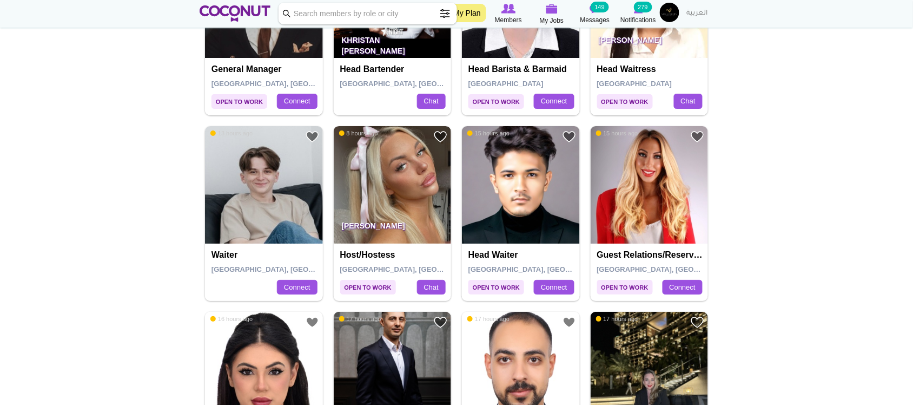
click at [400, 187] on img at bounding box center [393, 185] width 118 height 118
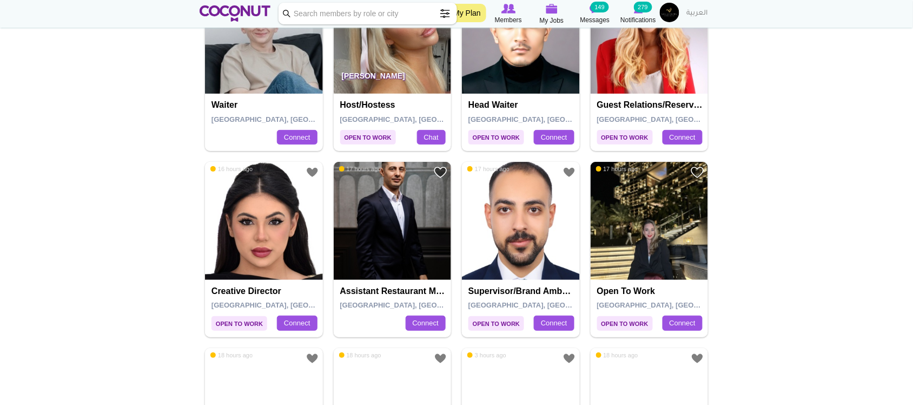
scroll to position [1262, 0]
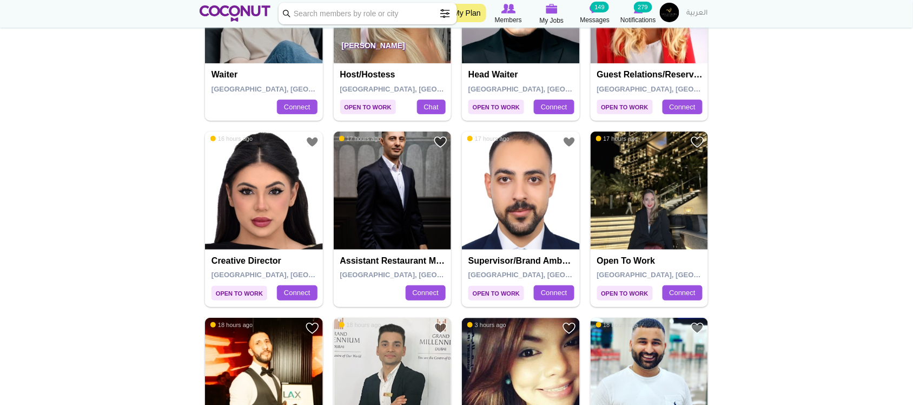
click at [656, 207] on img at bounding box center [650, 190] width 118 height 118
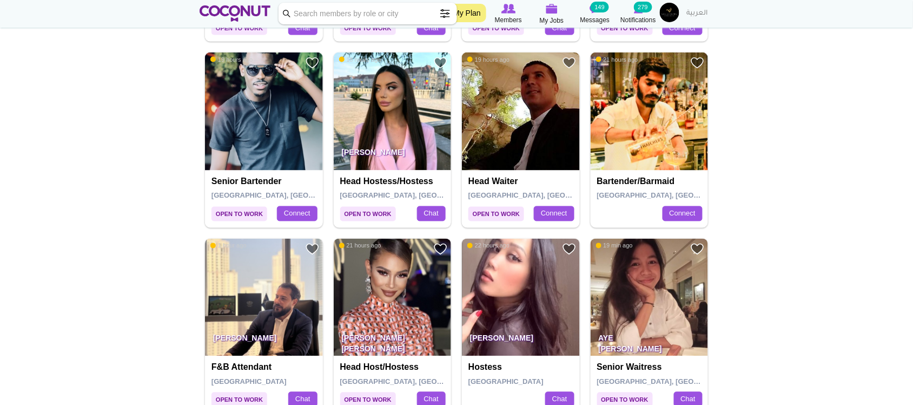
scroll to position [1893, 0]
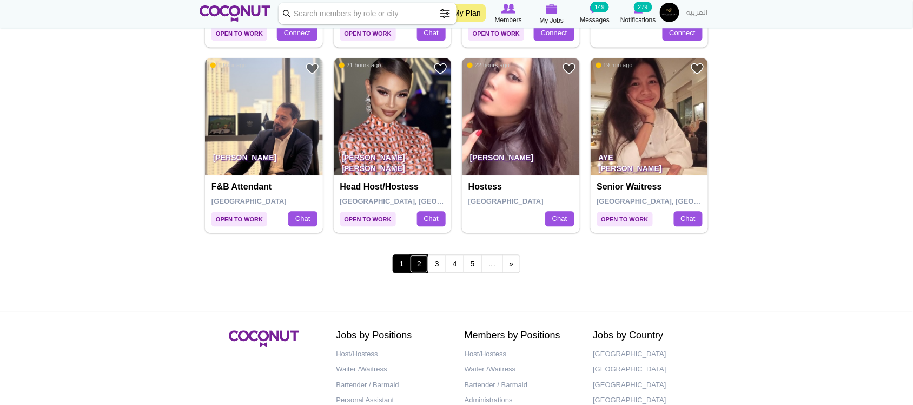
click at [419, 266] on link "2" at bounding box center [419, 263] width 18 height 18
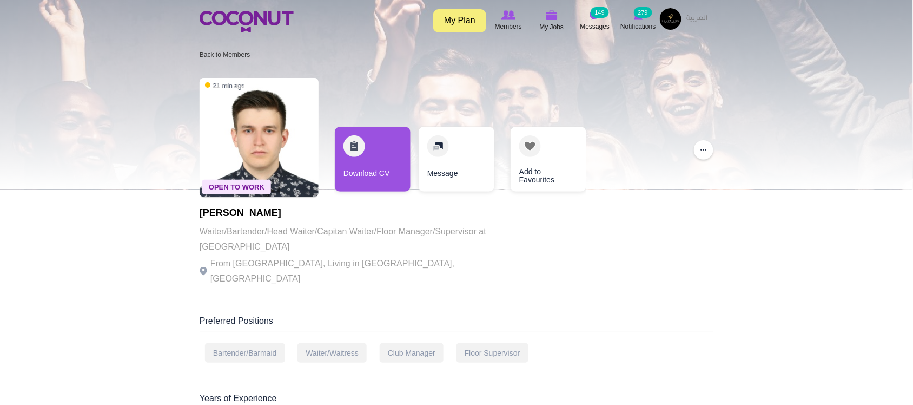
drag, startPoint x: 292, startPoint y: 250, endPoint x: 373, endPoint y: 253, distance: 81.2
click at [373, 253] on p "Waiter/Bartender/Head Waiter/Capitan Waiter/Floor Manager/Supervisor at [GEOGRA…" at bounding box center [349, 239] width 298 height 30
click at [374, 255] on div "Maksim Bekaev Waiter/Bartender/Head Waiter/Capitan Waiter/Floor Manager/Supervi…" at bounding box center [349, 247] width 298 height 78
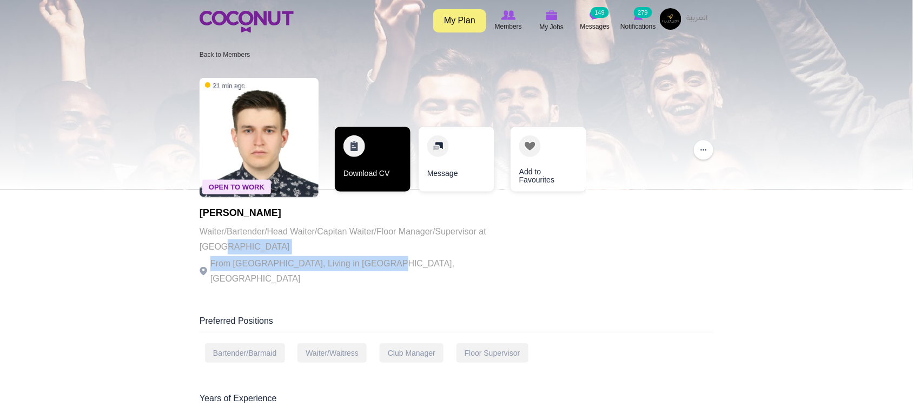
click at [389, 162] on link "Download CV" at bounding box center [373, 159] width 76 height 65
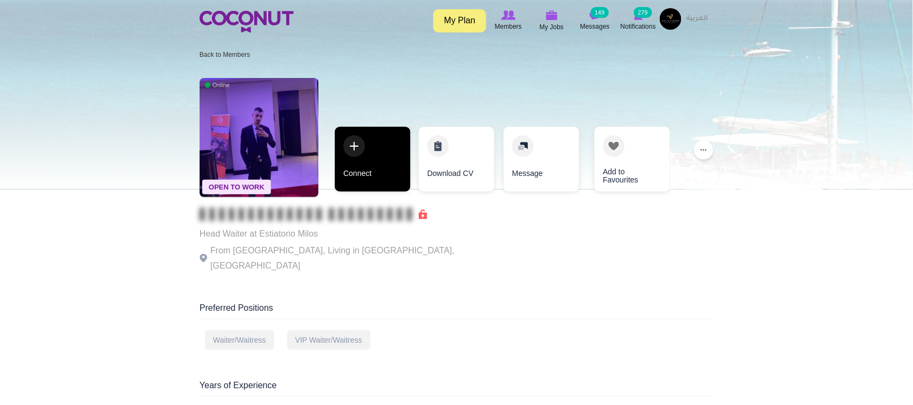
click at [385, 174] on link "Connect" at bounding box center [373, 159] width 76 height 65
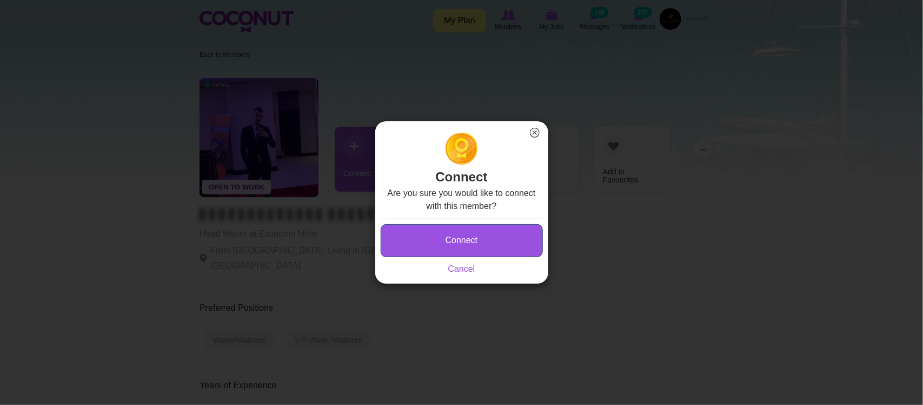
click at [433, 236] on button "Connect" at bounding box center [462, 240] width 162 height 33
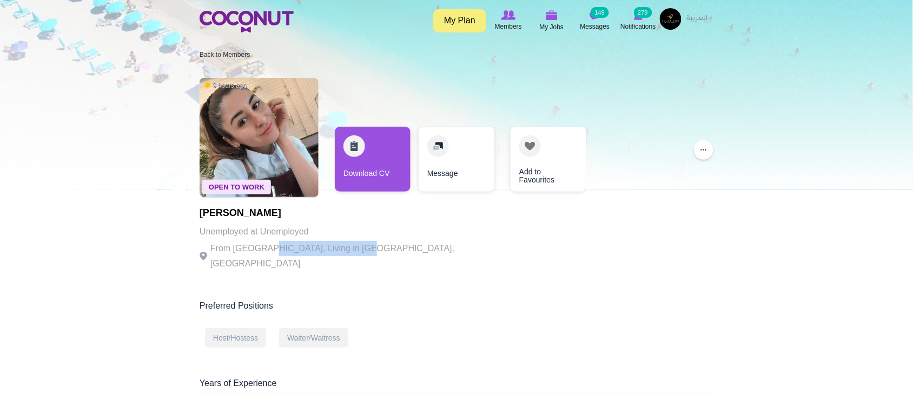
drag, startPoint x: 266, startPoint y: 242, endPoint x: 353, endPoint y: 245, distance: 87.7
click at [353, 245] on p "From [GEOGRAPHIC_DATA], Living in [GEOGRAPHIC_DATA], [GEOGRAPHIC_DATA]" at bounding box center [349, 256] width 298 height 30
click at [354, 245] on p "From [GEOGRAPHIC_DATA], Living in [GEOGRAPHIC_DATA], [GEOGRAPHIC_DATA]" at bounding box center [349, 256] width 298 height 30
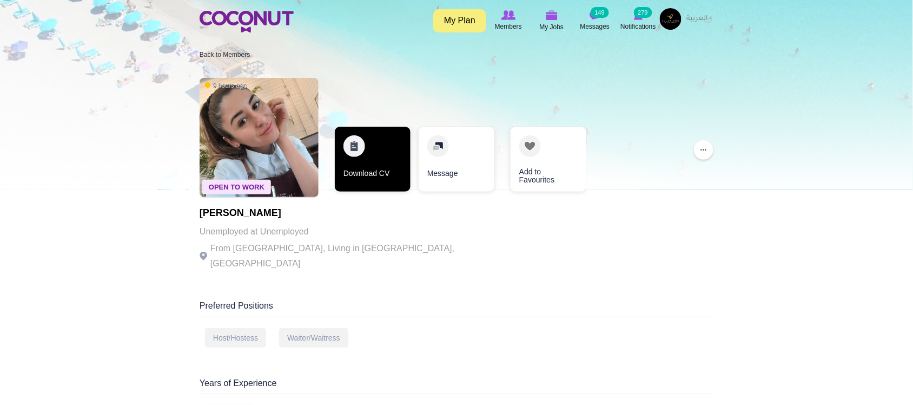
click at [366, 176] on link "Download CV" at bounding box center [373, 159] width 76 height 65
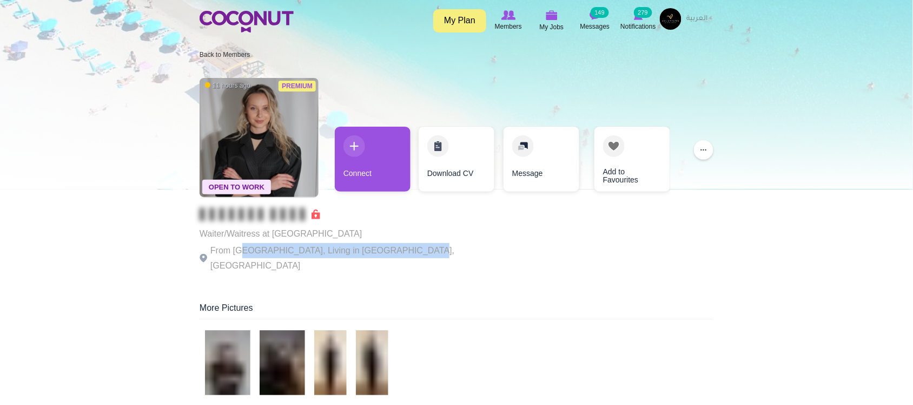
drag, startPoint x: 245, startPoint y: 247, endPoint x: 406, endPoint y: 255, distance: 161.4
click at [406, 255] on p "From United Arab Emirates, Living in Dubai, United Arab Emirates" at bounding box center [349, 258] width 298 height 30
click at [405, 247] on p "From United Arab Emirates, Living in Dubai, United Arab Emirates" at bounding box center [349, 258] width 298 height 30
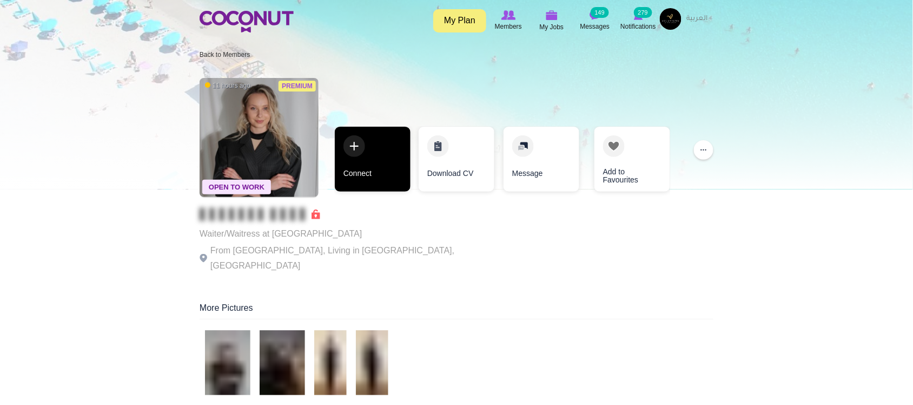
click at [393, 173] on link "Connect" at bounding box center [373, 159] width 76 height 65
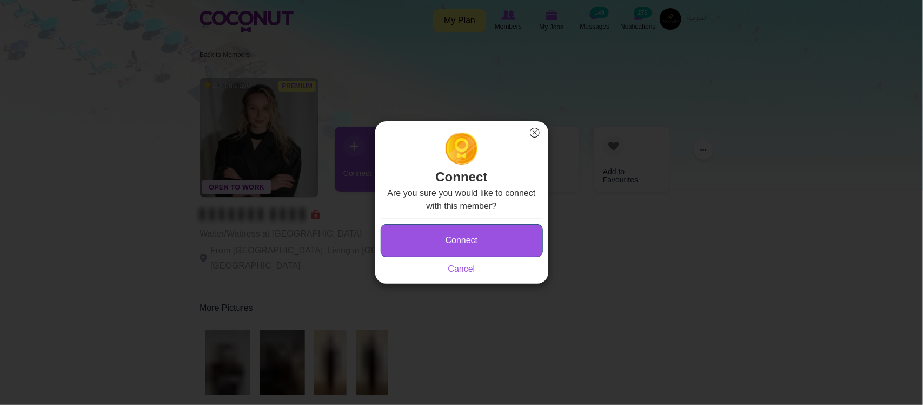
click at [440, 230] on button "Connect" at bounding box center [462, 240] width 162 height 33
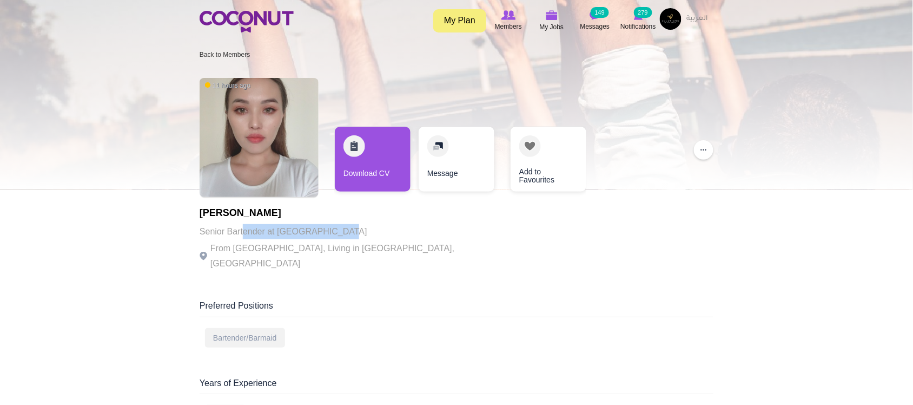
drag, startPoint x: 264, startPoint y: 233, endPoint x: 368, endPoint y: 241, distance: 104.2
click at [342, 242] on div "[PERSON_NAME] Senior Bartender at [GEOGRAPHIC_DATA] Hotels From [GEOGRAPHIC_DAT…" at bounding box center [349, 239] width 298 height 63
click at [399, 241] on p "From [GEOGRAPHIC_DATA], Living in [GEOGRAPHIC_DATA], [GEOGRAPHIC_DATA]" at bounding box center [349, 256] width 298 height 30
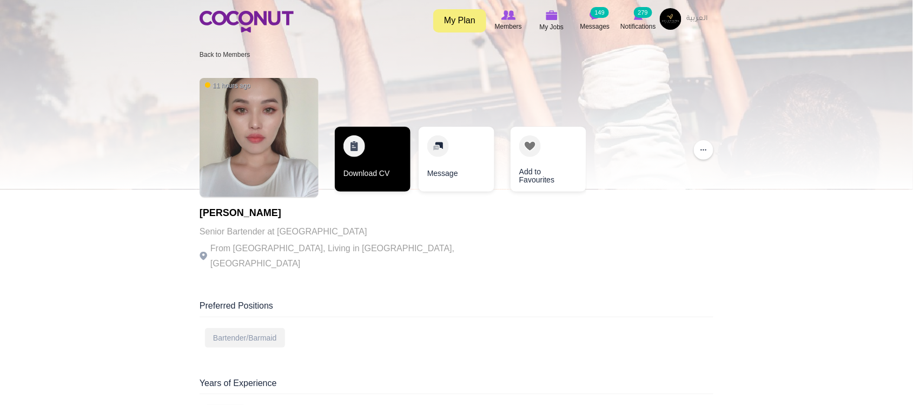
click at [392, 162] on link "Download CV" at bounding box center [373, 159] width 76 height 65
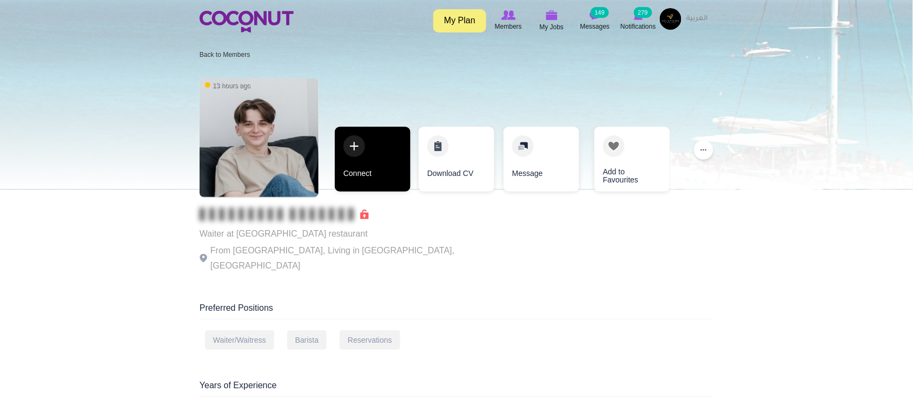
click at [360, 166] on link "Connect" at bounding box center [373, 159] width 76 height 65
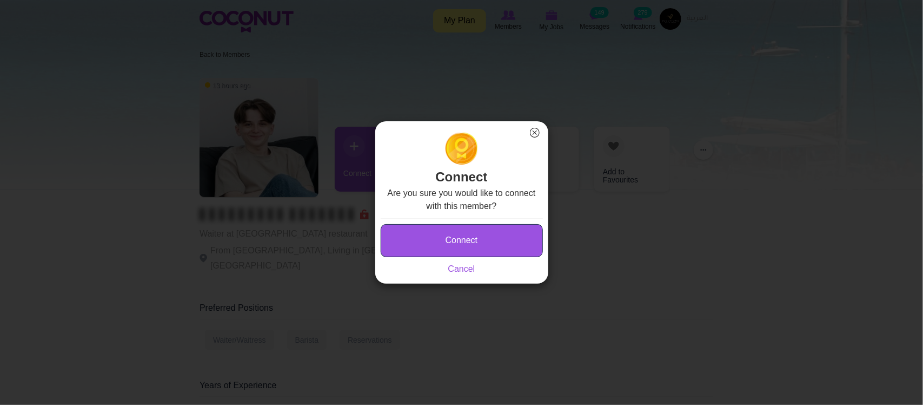
click at [440, 239] on button "Connect" at bounding box center [462, 240] width 162 height 33
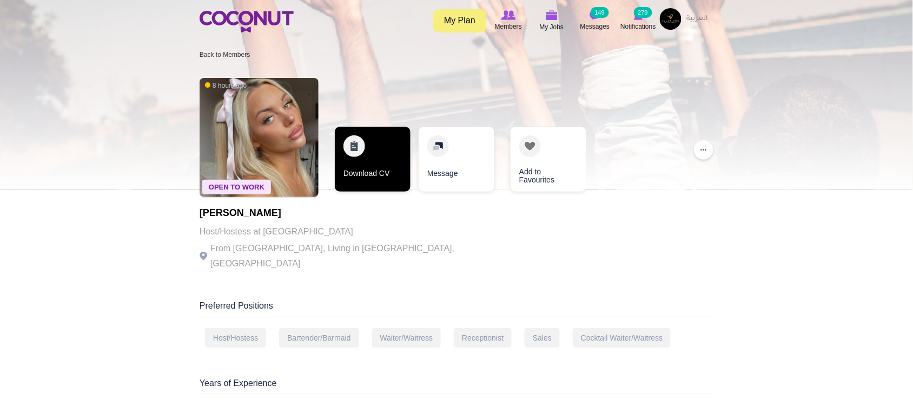
click at [360, 182] on link "Download CV" at bounding box center [373, 159] width 76 height 65
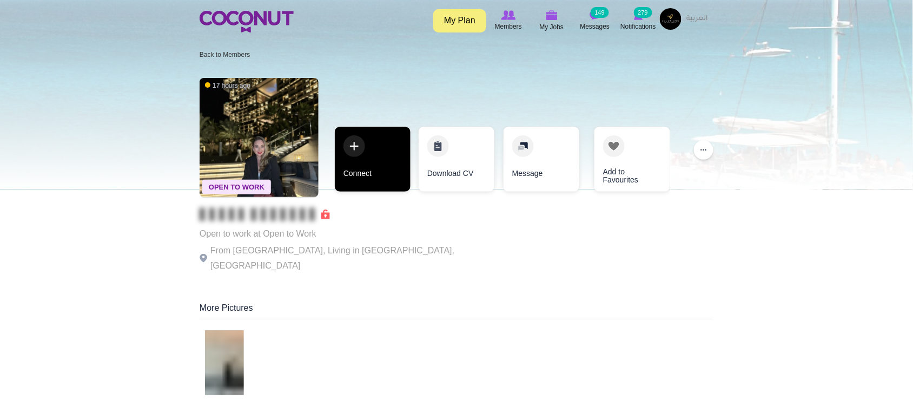
click at [373, 164] on link "Connect" at bounding box center [373, 159] width 76 height 65
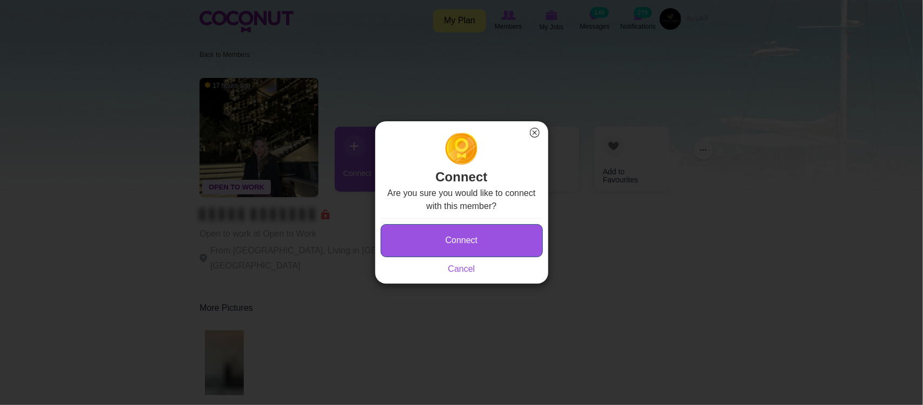
click at [452, 243] on button "Connect" at bounding box center [462, 240] width 162 height 33
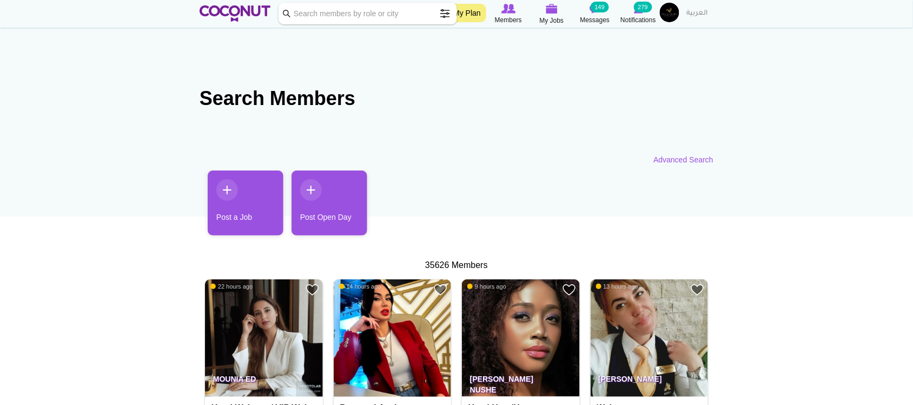
scroll to position [90, 0]
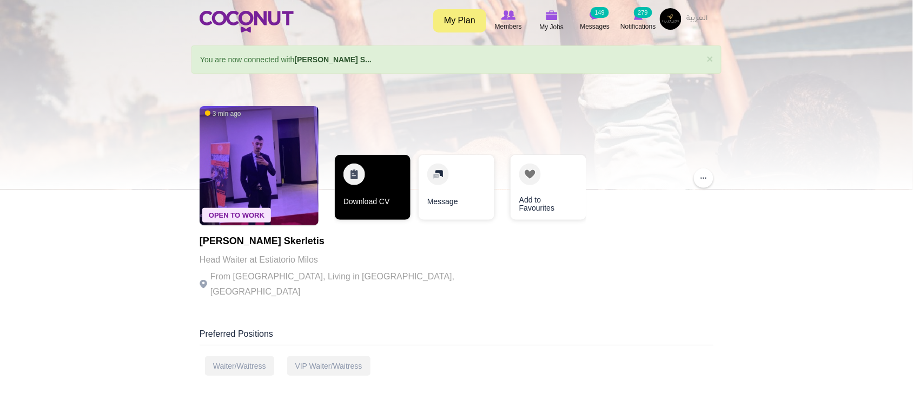
click at [369, 209] on link "Download CV" at bounding box center [373, 187] width 76 height 65
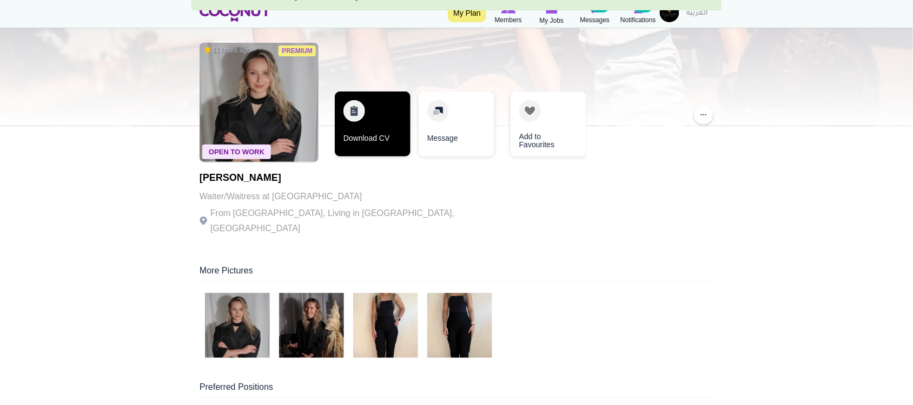
scroll to position [90, 0]
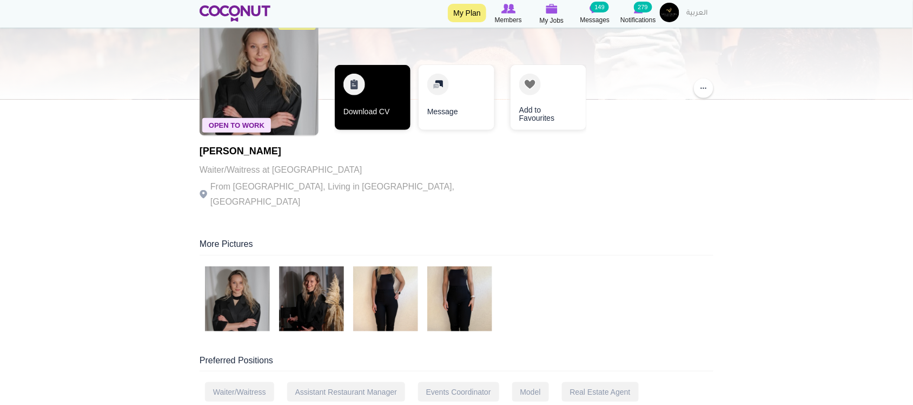
click at [367, 105] on link "Download CV" at bounding box center [373, 97] width 76 height 65
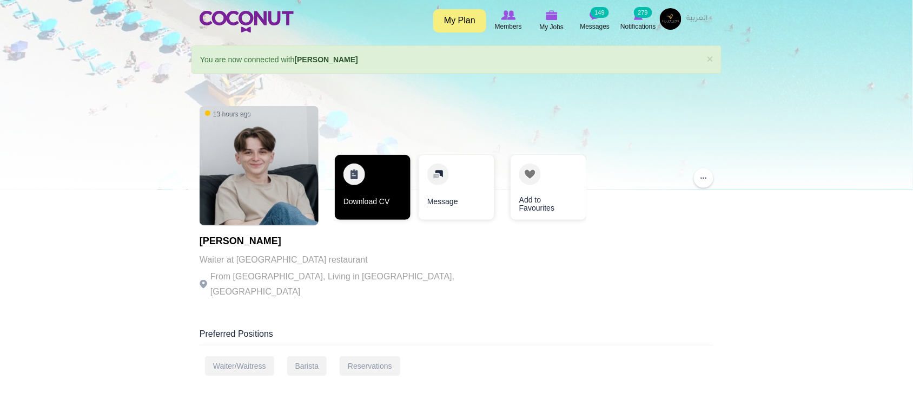
click at [369, 214] on link "Download CV" at bounding box center [373, 187] width 76 height 65
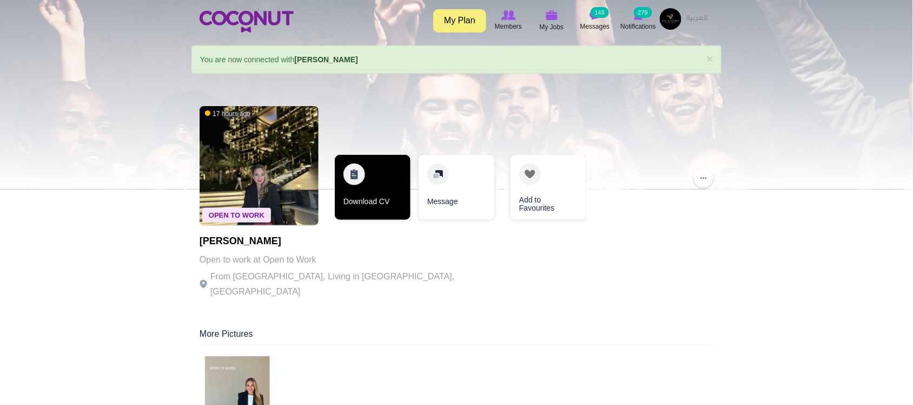
click at [366, 202] on link "Download CV" at bounding box center [373, 187] width 76 height 65
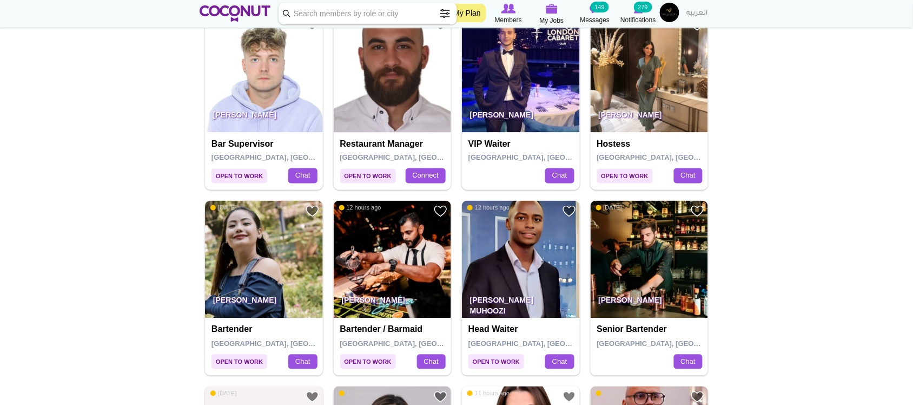
scroll to position [541, 0]
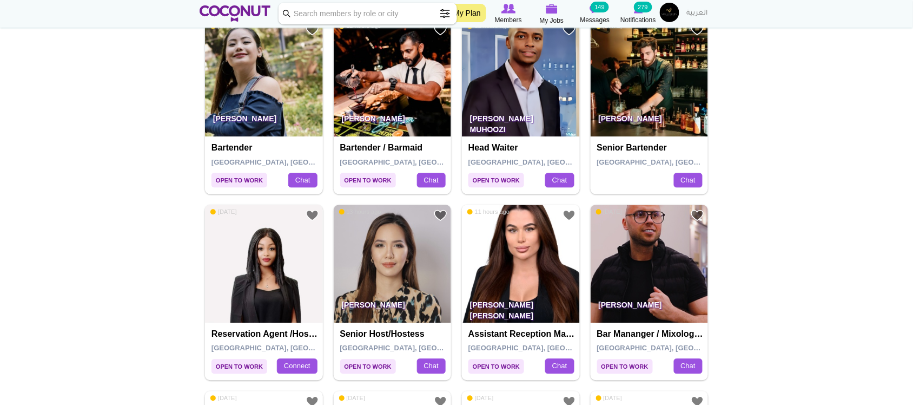
scroll to position [721, 0]
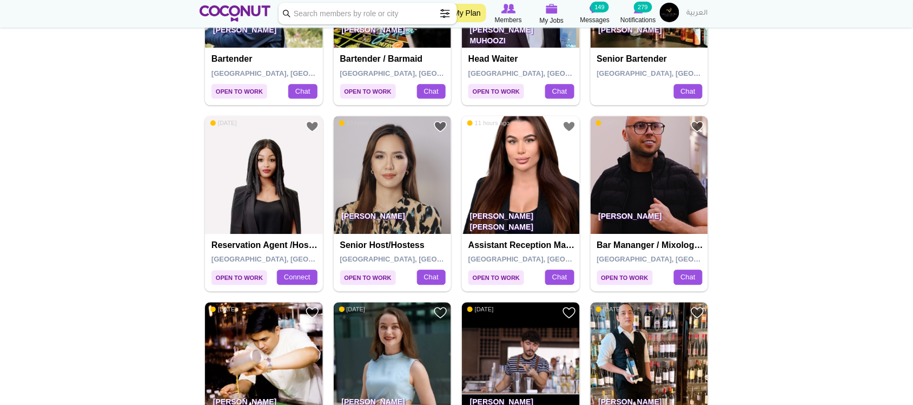
click at [367, 180] on img at bounding box center [393, 175] width 118 height 118
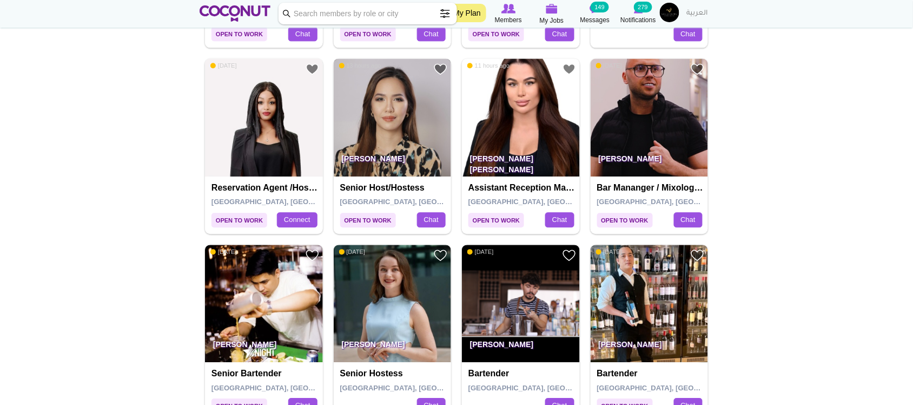
scroll to position [901, 0]
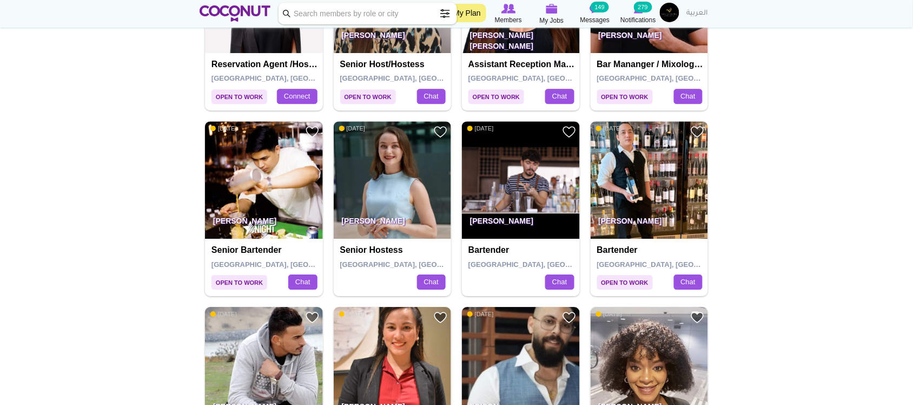
click at [777, 193] on body "Toggle navigation My Plan Members My Jobs Post a Job Messages 149 Notifications…" at bounding box center [456, 288] width 913 height 2379
click at [633, 174] on img at bounding box center [650, 180] width 118 height 118
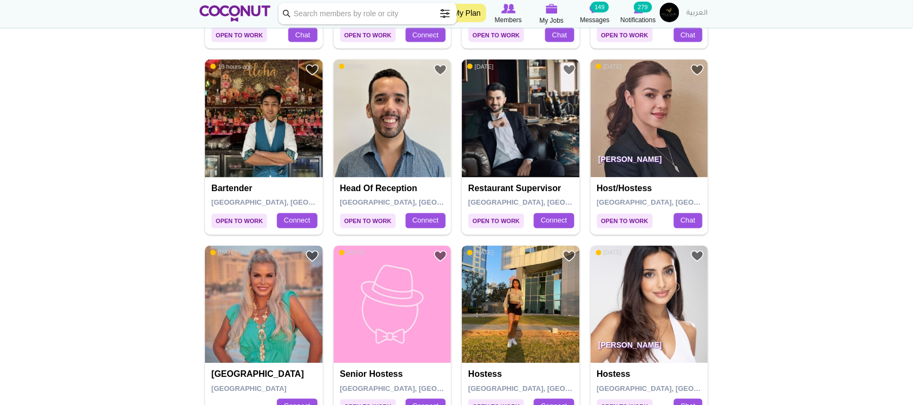
scroll to position [1802, 0]
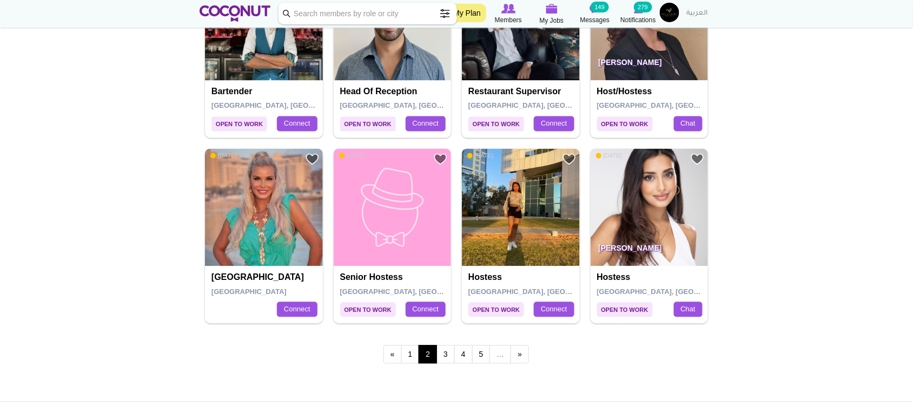
click at [639, 360] on div "« first ‹ previous 1 2 3 4 5 … next › last »" at bounding box center [457, 355] width 514 height 43
click at [438, 361] on link "3" at bounding box center [446, 354] width 18 height 18
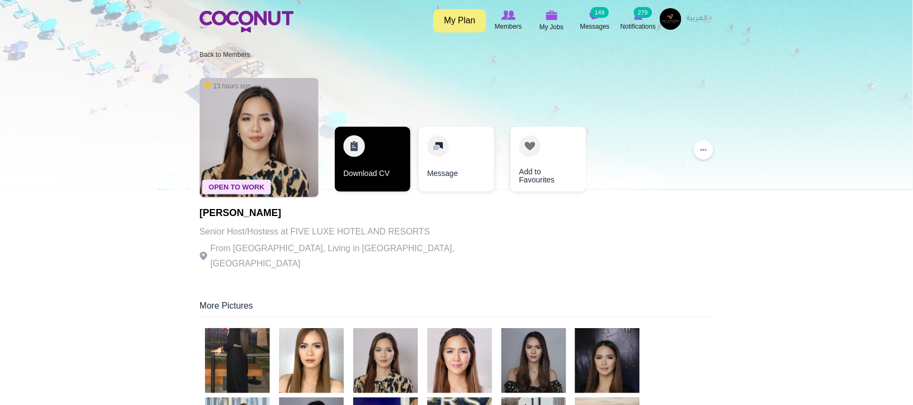
click at [347, 167] on link "Download CV" at bounding box center [373, 159] width 76 height 65
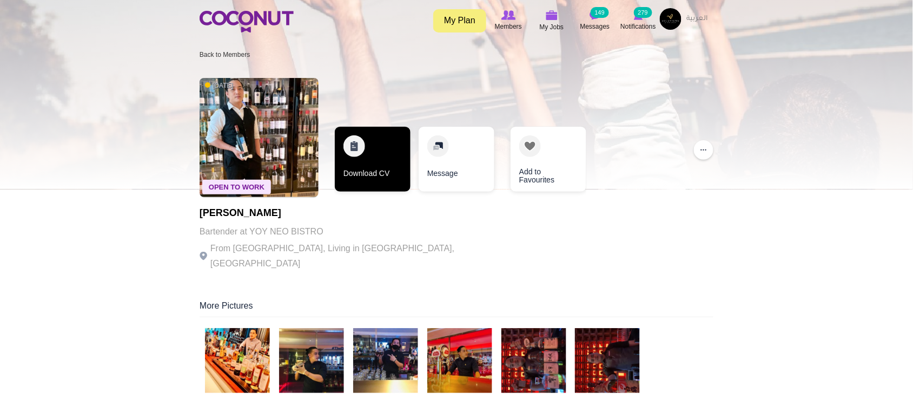
click at [356, 170] on link "Download CV" at bounding box center [373, 159] width 76 height 65
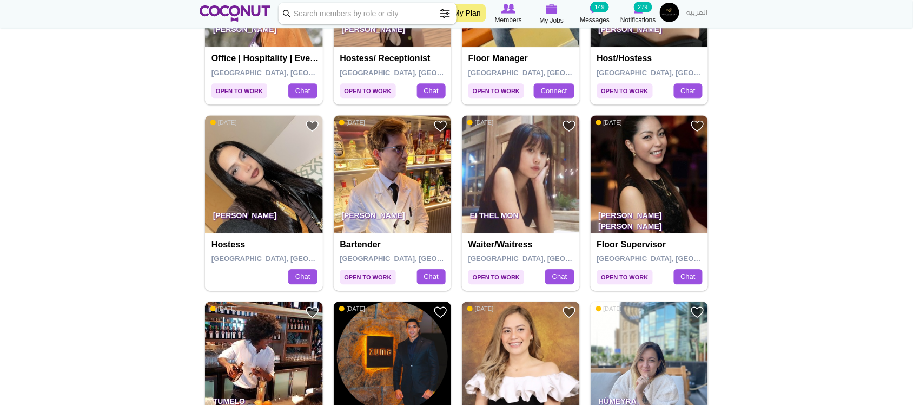
scroll to position [901, 0]
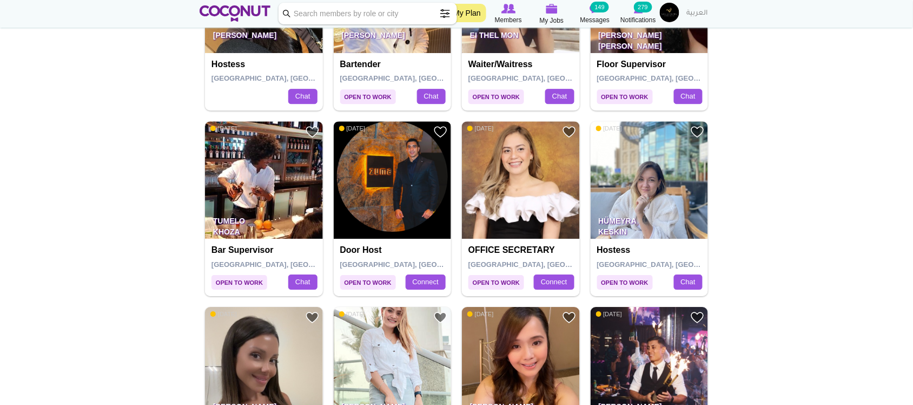
click at [409, 200] on img at bounding box center [393, 180] width 118 height 118
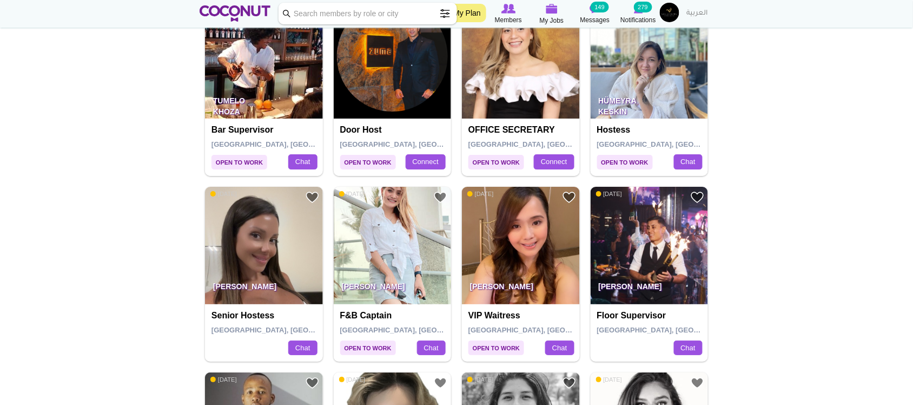
scroll to position [992, 0]
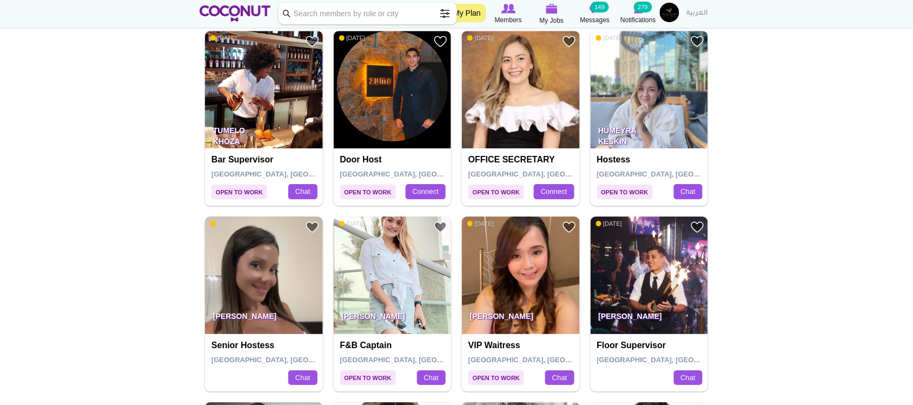
click at [682, 123] on p "Hümeyra Keskin" at bounding box center [650, 133] width 118 height 30
click at [629, 104] on img at bounding box center [650, 90] width 118 height 118
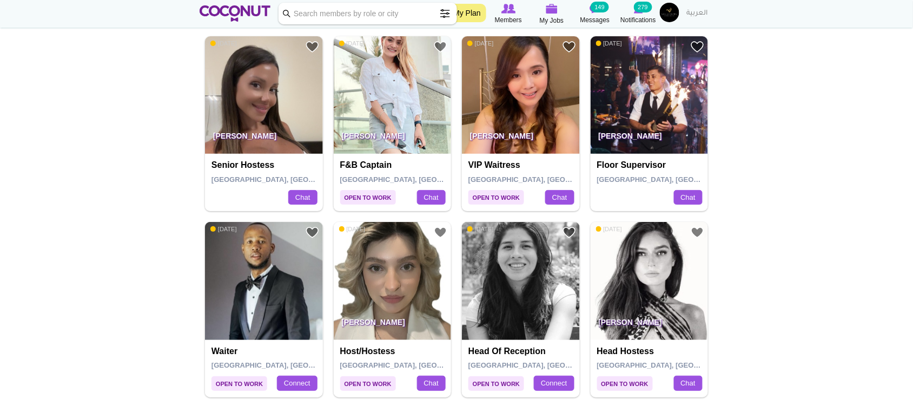
scroll to position [1442, 0]
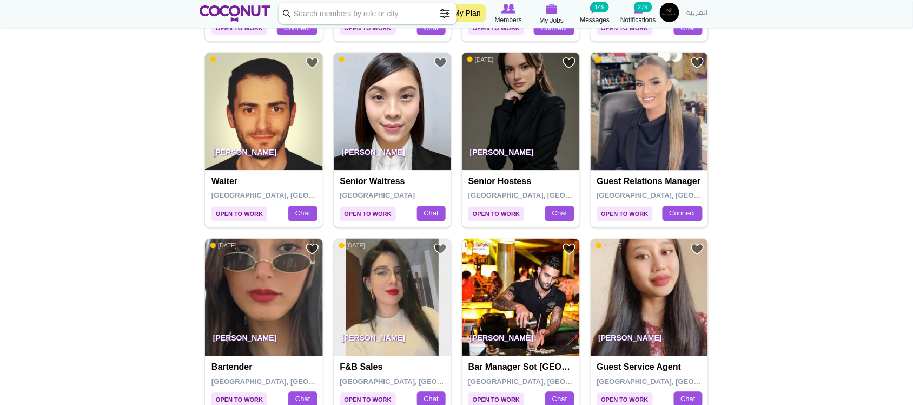
scroll to position [1803, 0]
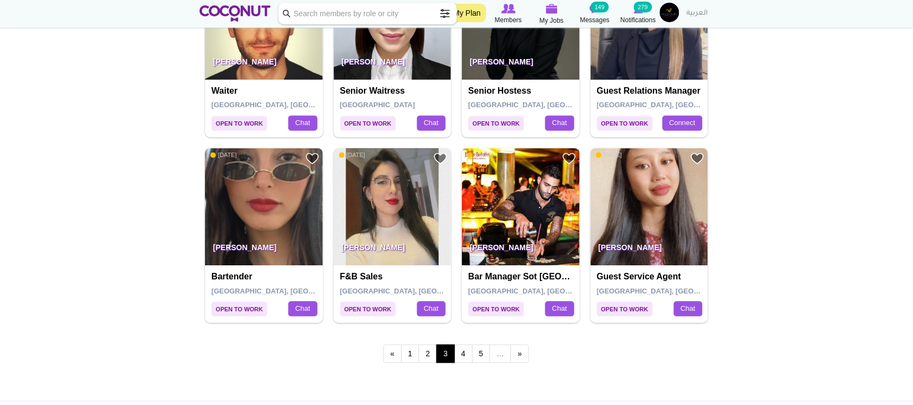
click at [250, 199] on img at bounding box center [264, 207] width 118 height 118
click at [534, 226] on img at bounding box center [521, 207] width 118 height 118
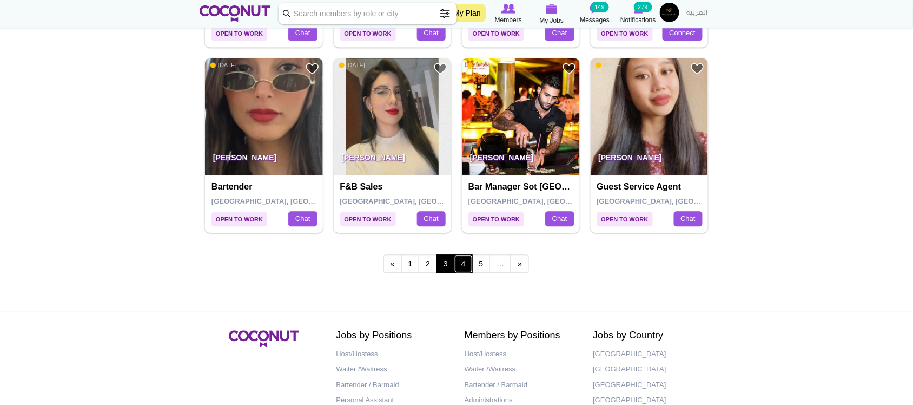
click at [468, 268] on link "4" at bounding box center [463, 263] width 18 height 18
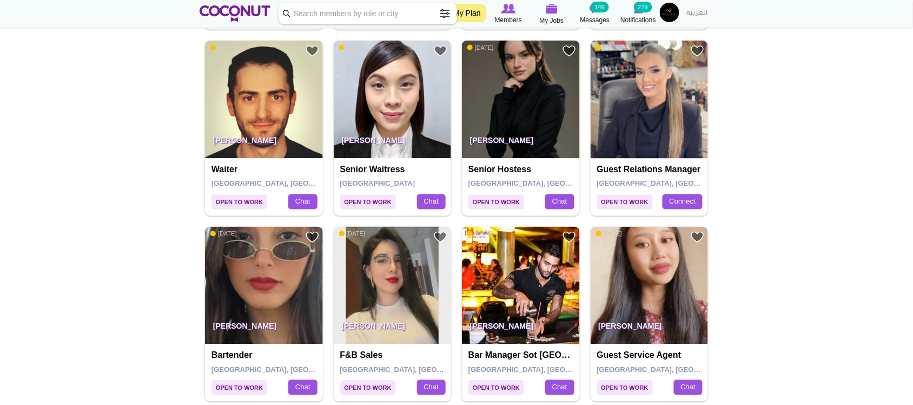
scroll to position [1713, 0]
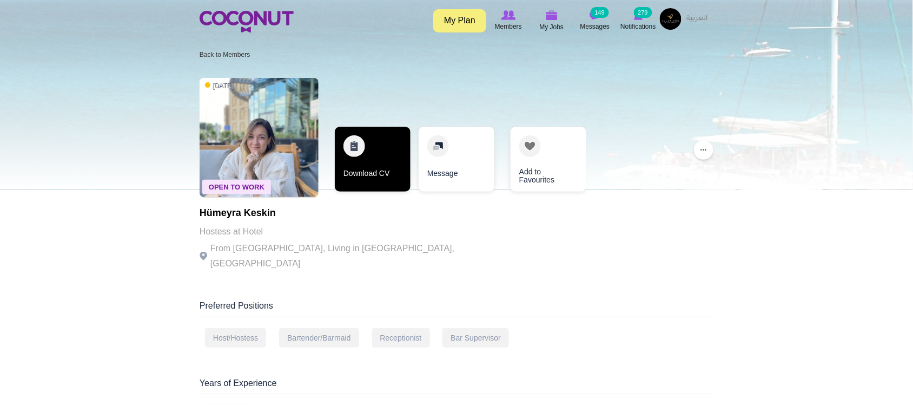
click at [358, 182] on link "Download CV" at bounding box center [373, 159] width 76 height 65
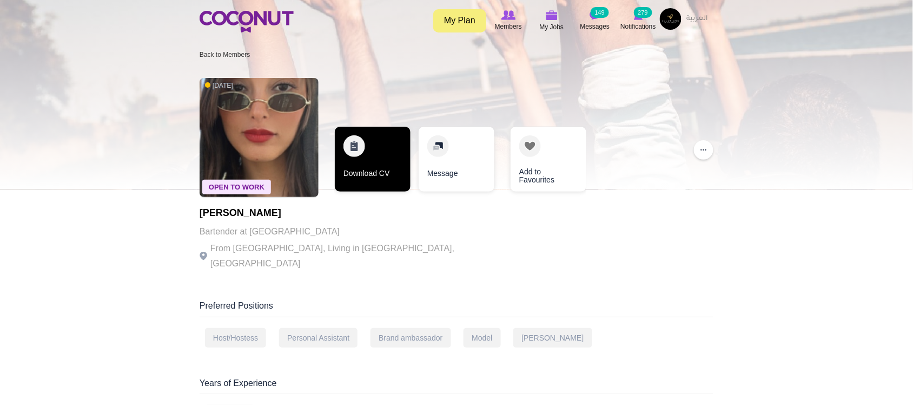
click at [385, 164] on link "Download CV" at bounding box center [373, 159] width 76 height 65
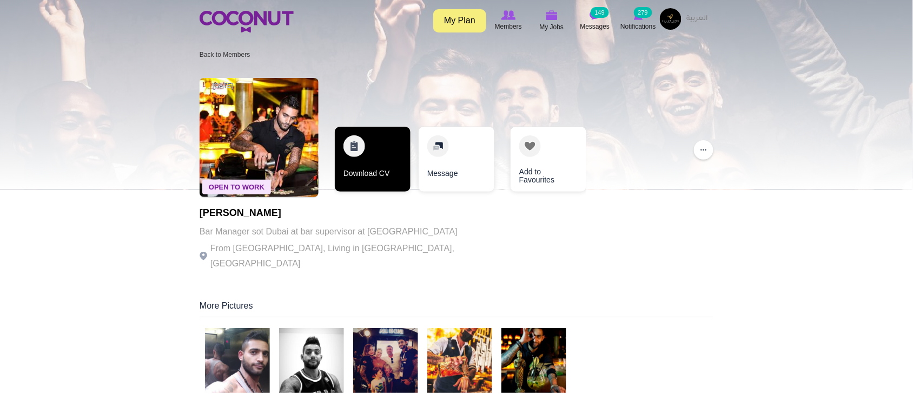
click at [387, 166] on link "Download CV" at bounding box center [373, 159] width 76 height 65
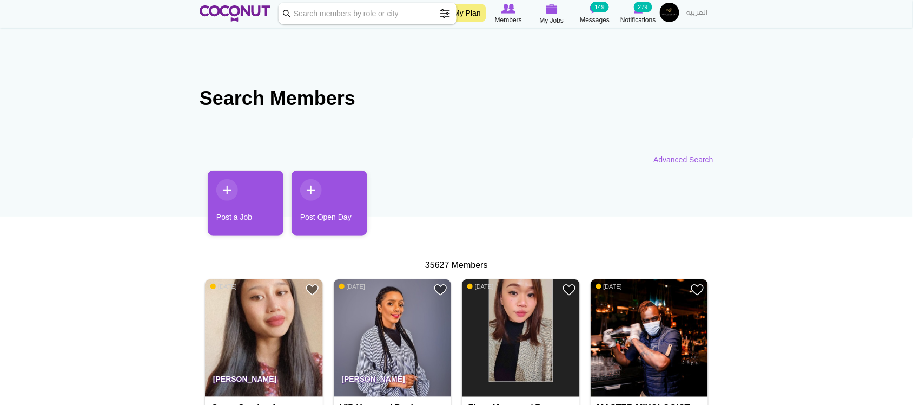
scroll to position [180, 0]
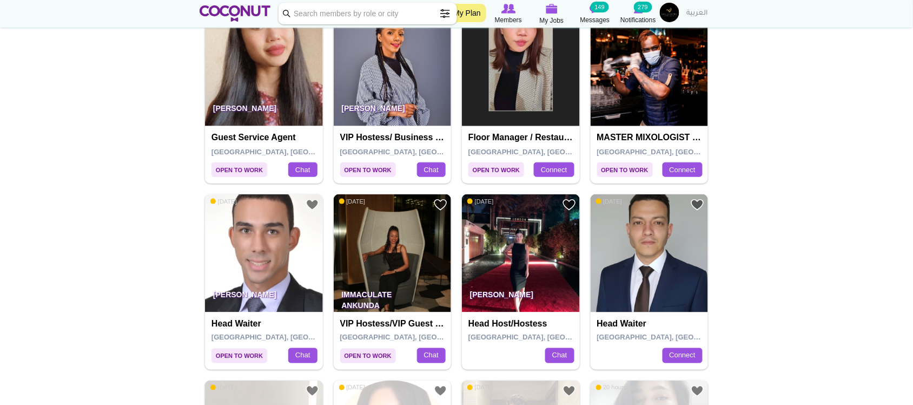
click at [656, 96] on img at bounding box center [650, 68] width 118 height 118
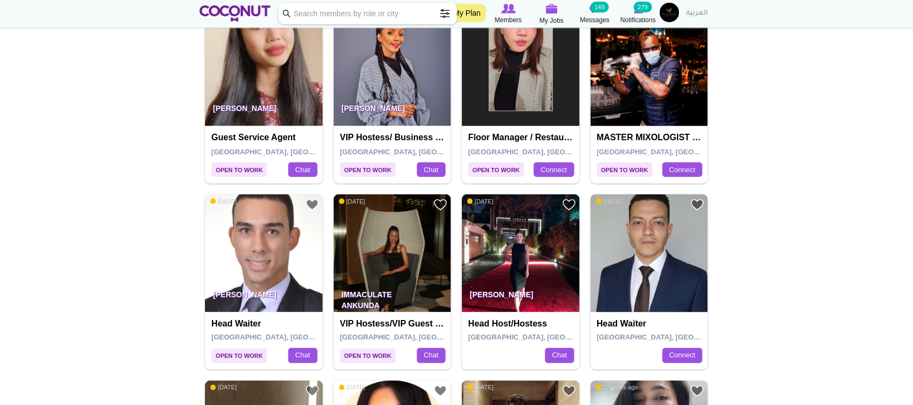
scroll to position [451, 0]
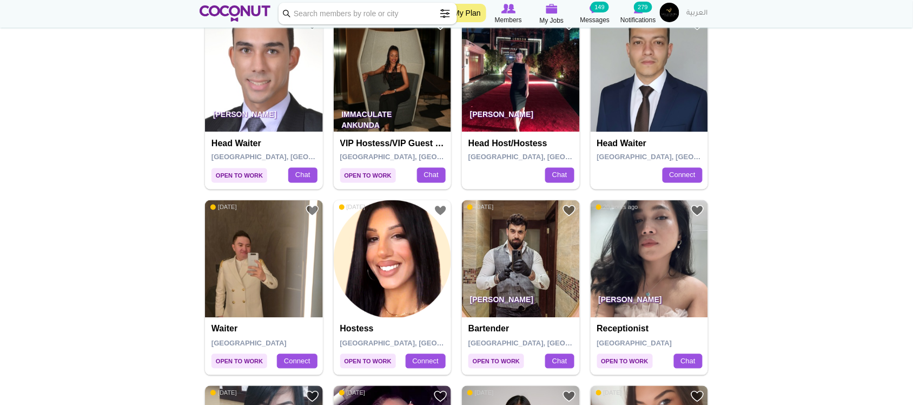
click at [650, 94] on img at bounding box center [650, 73] width 118 height 118
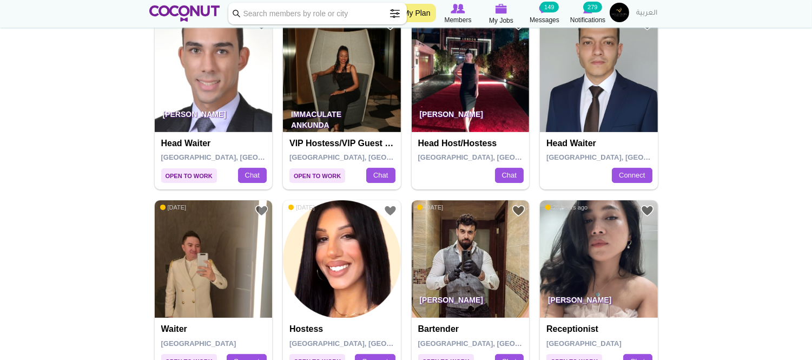
drag, startPoint x: 529, startPoint y: 101, endPoint x: 471, endPoint y: 90, distance: 59.5
click at [471, 90] on div "Add to Favourites 4 days ago Anzhelika Kononets Head Host/Hostess Dubai, United…" at bounding box center [471, 101] width 118 height 175
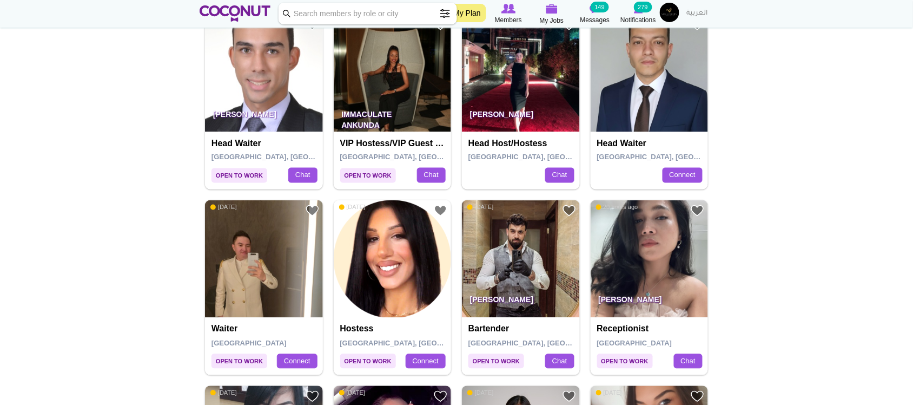
drag, startPoint x: 460, startPoint y: 80, endPoint x: 518, endPoint y: 90, distance: 58.3
click at [518, 90] on img at bounding box center [521, 73] width 118 height 118
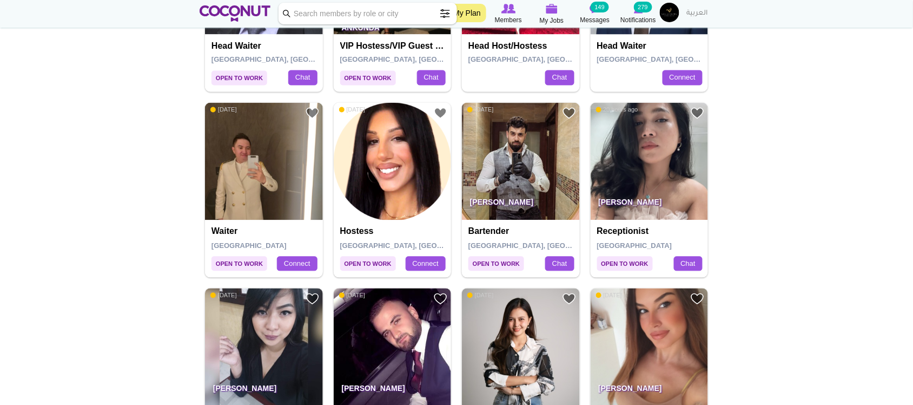
scroll to position [631, 0]
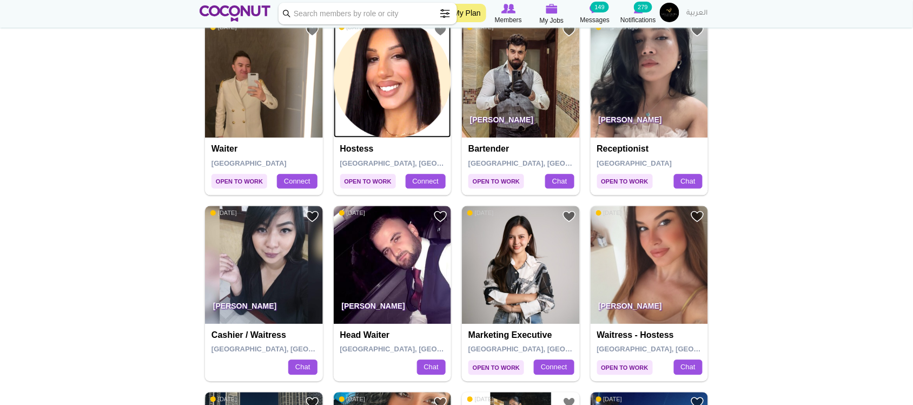
click at [423, 88] on img at bounding box center [393, 79] width 118 height 118
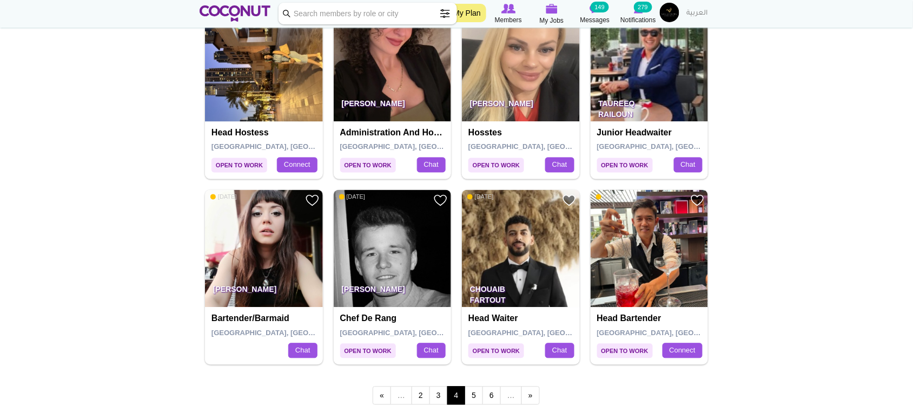
scroll to position [1803, 0]
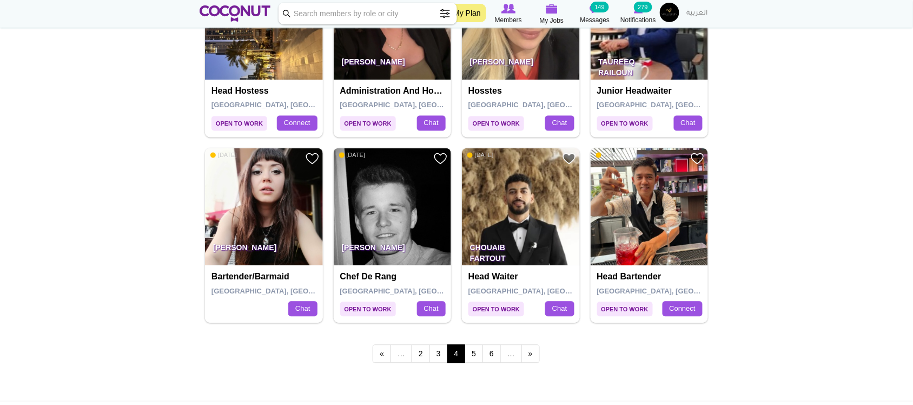
click at [379, 203] on img at bounding box center [393, 207] width 118 height 118
click at [471, 355] on link "5" at bounding box center [474, 354] width 18 height 18
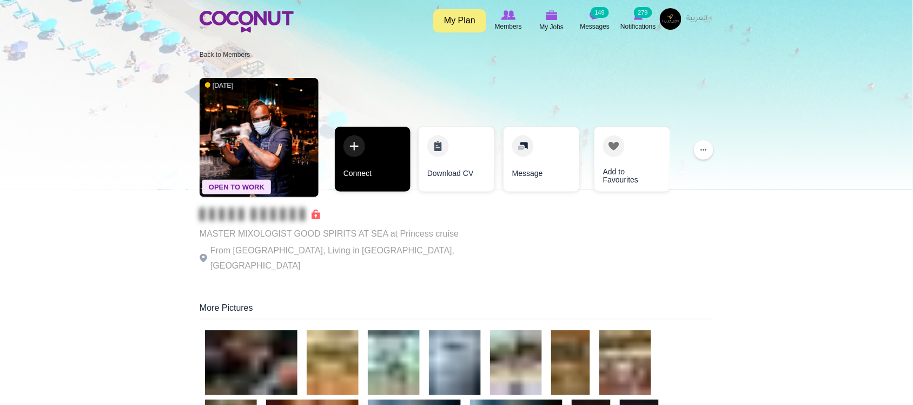
click at [375, 167] on link "Connect" at bounding box center [373, 159] width 76 height 65
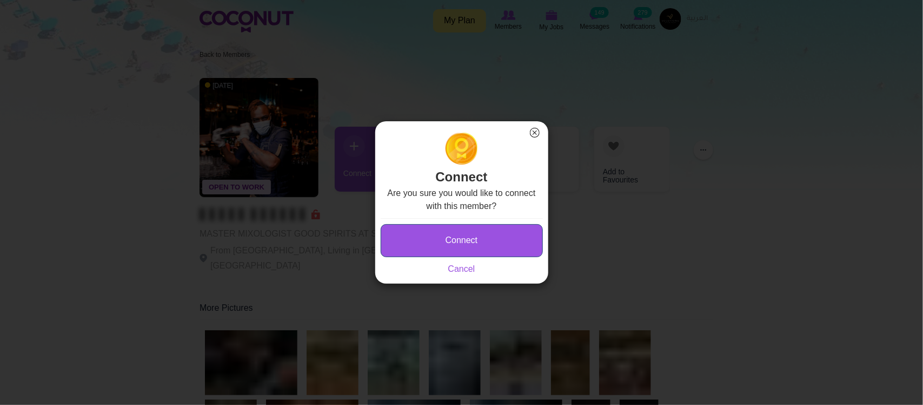
click at [483, 237] on button "Connect" at bounding box center [462, 240] width 162 height 33
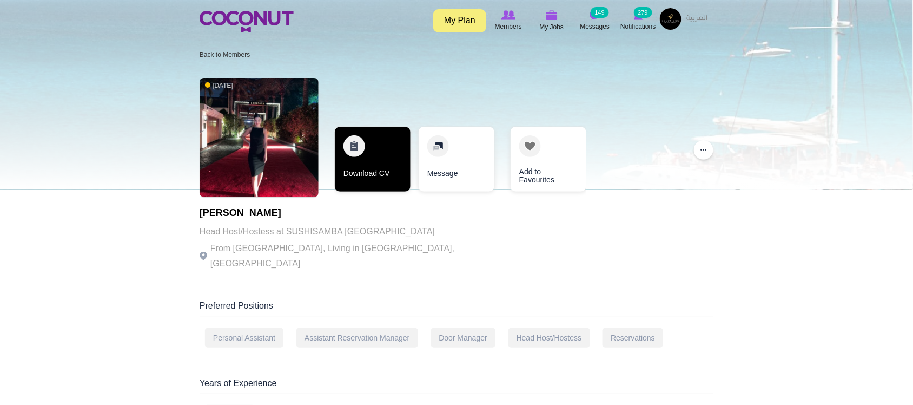
click at [366, 184] on link "Download CV" at bounding box center [373, 159] width 76 height 65
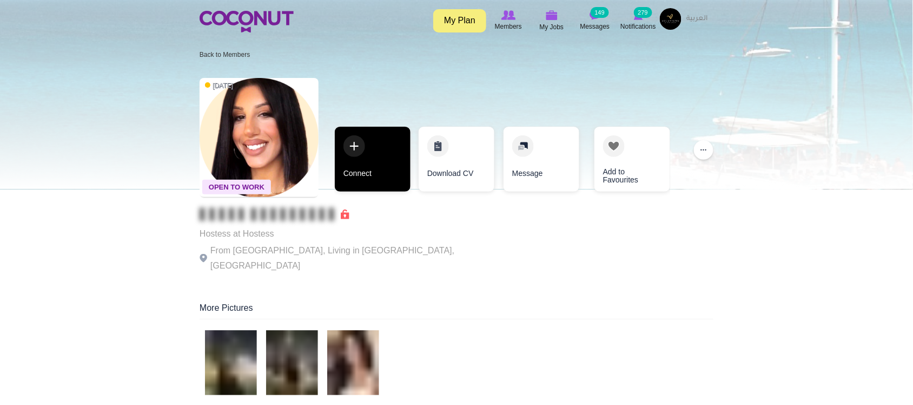
click at [378, 173] on link "Connect" at bounding box center [373, 159] width 76 height 65
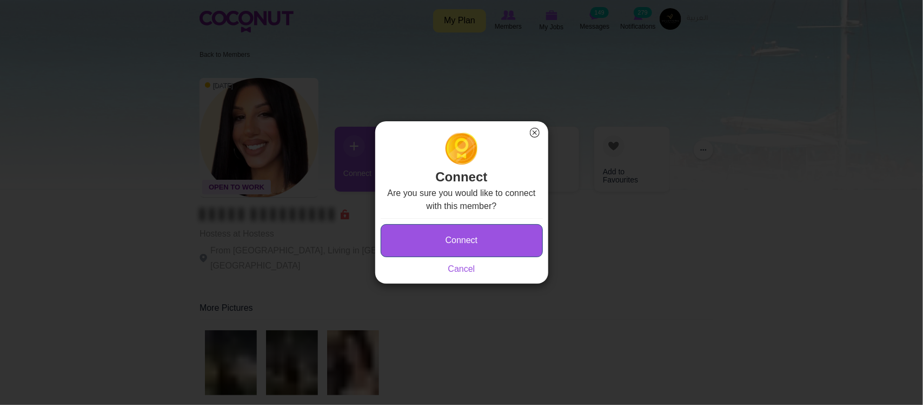
click at [463, 232] on button "Connect" at bounding box center [462, 240] width 162 height 33
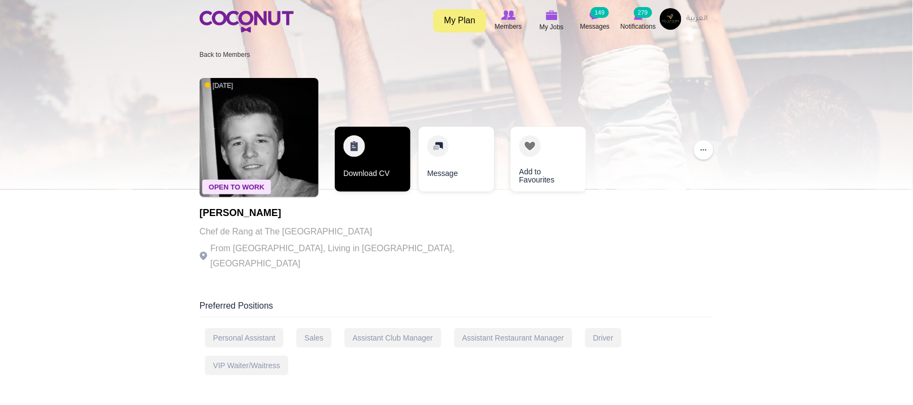
click at [369, 177] on link "Download CV" at bounding box center [373, 159] width 76 height 65
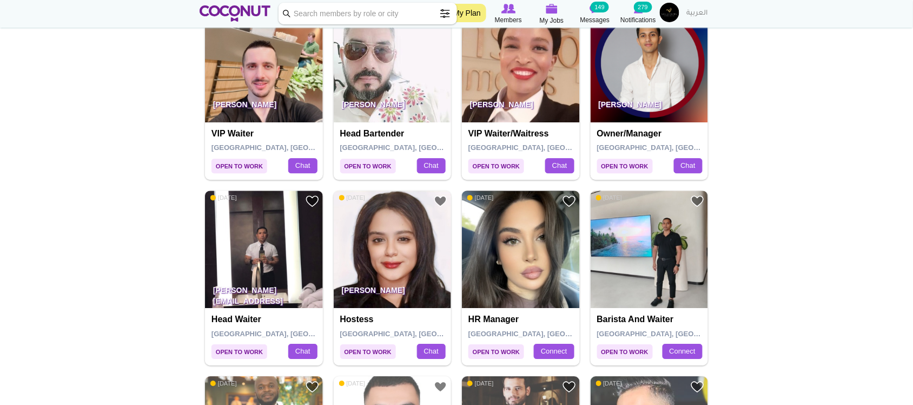
scroll to position [721, 0]
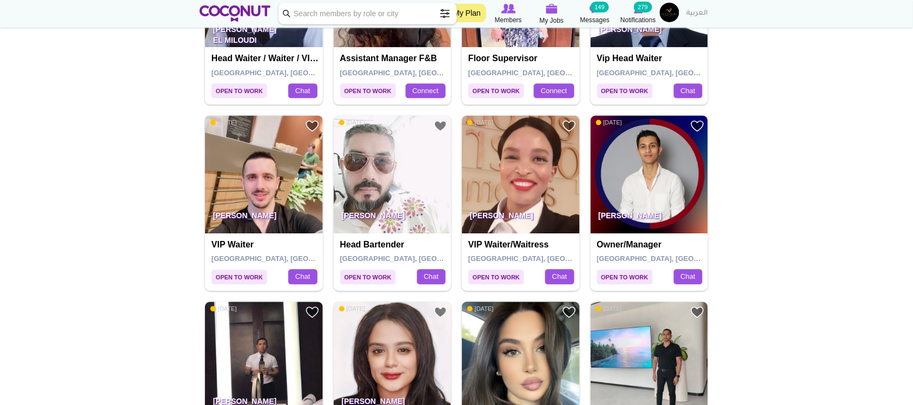
click at [261, 198] on img at bounding box center [264, 174] width 118 height 118
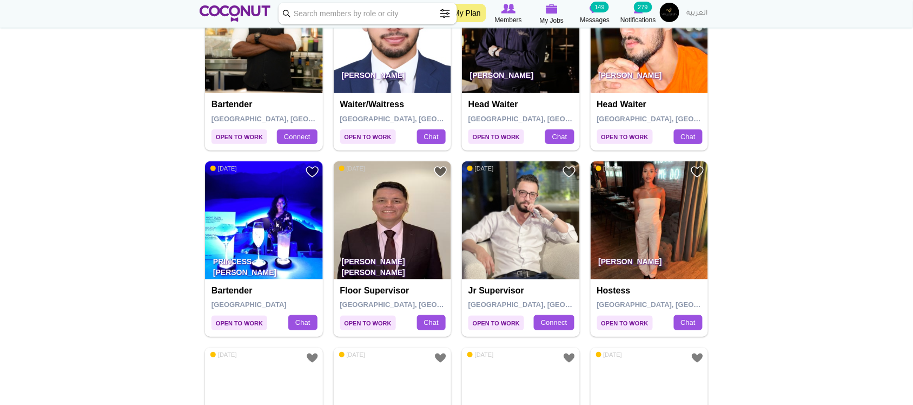
scroll to position [1262, 0]
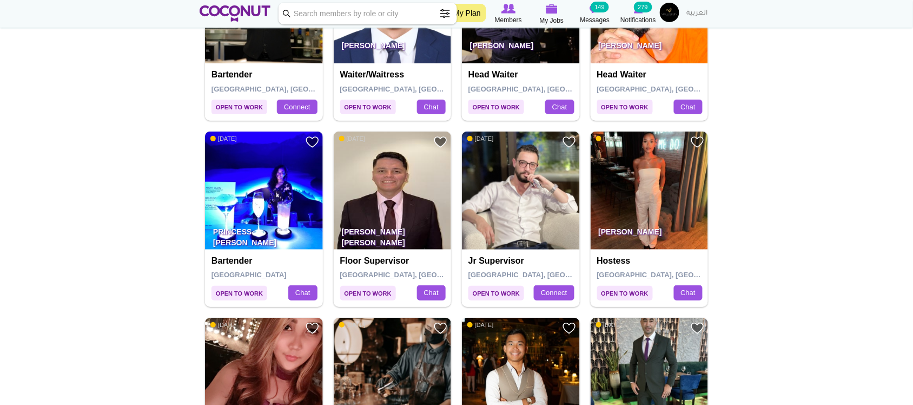
click at [249, 182] on img at bounding box center [264, 190] width 118 height 118
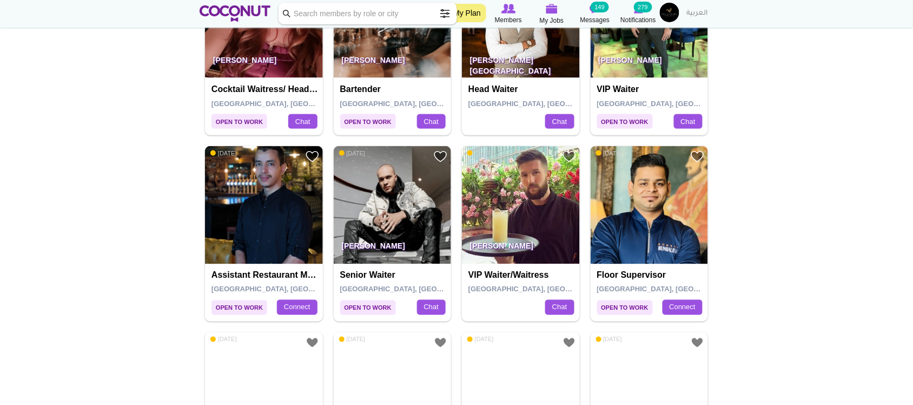
scroll to position [1713, 0]
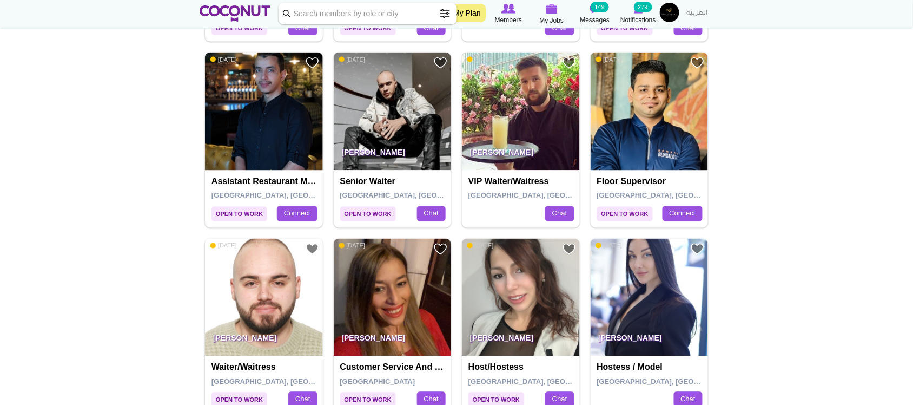
click at [498, 73] on img at bounding box center [521, 111] width 118 height 118
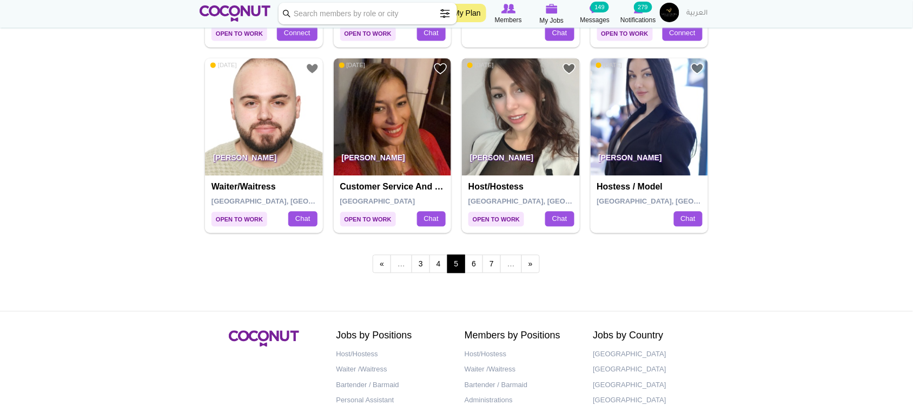
click at [488, 145] on img at bounding box center [521, 117] width 118 height 118
click at [471, 268] on link "6" at bounding box center [474, 263] width 18 height 18
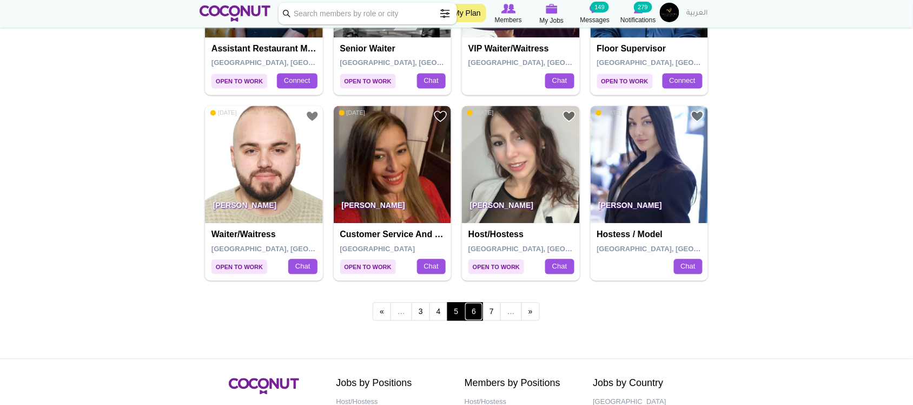
scroll to position [1803, 0]
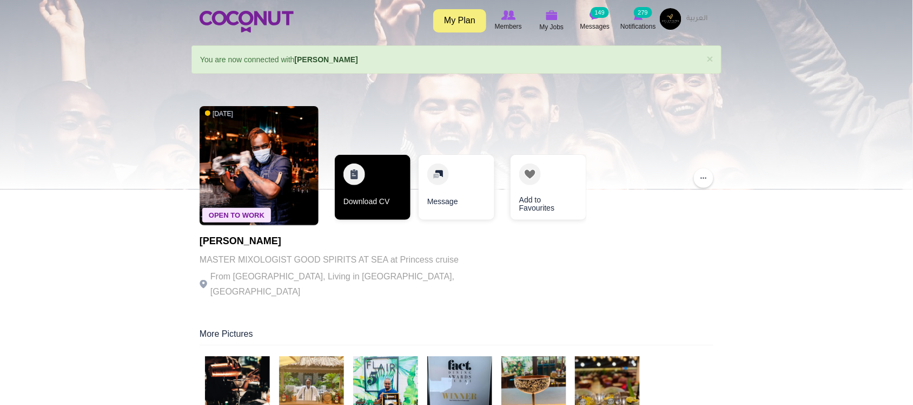
click at [382, 185] on link "Download CV" at bounding box center [373, 187] width 76 height 65
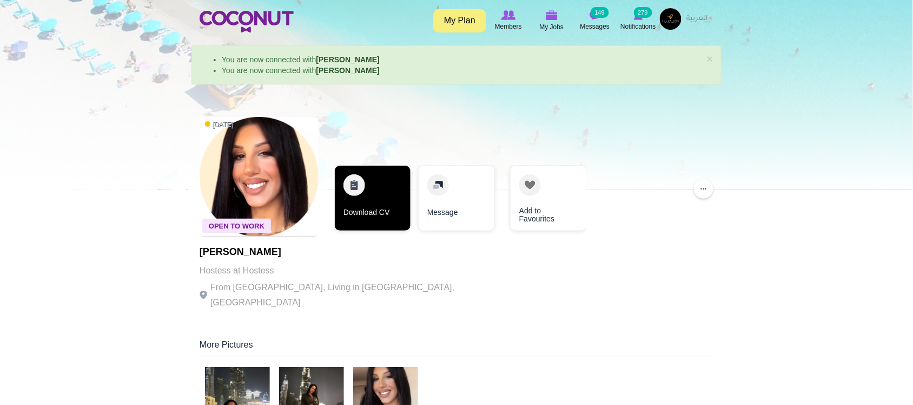
click at [377, 221] on link "Download CV" at bounding box center [373, 198] width 76 height 65
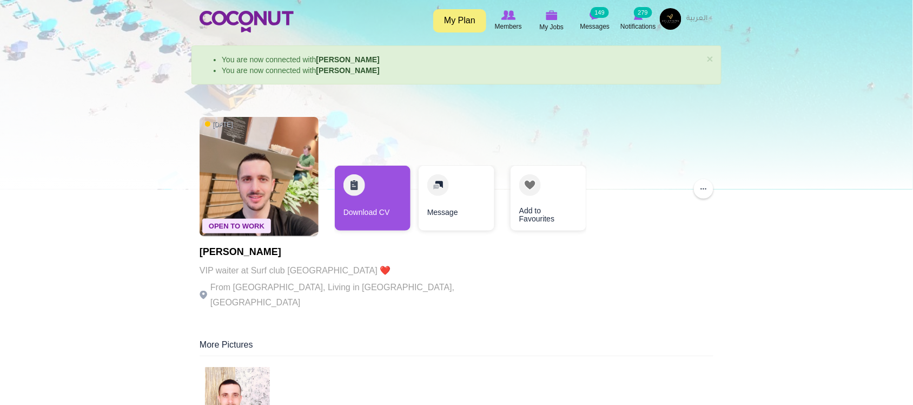
click at [395, 290] on p "From Albania, Living in Dubai, United Arab Emirates" at bounding box center [349, 295] width 298 height 30
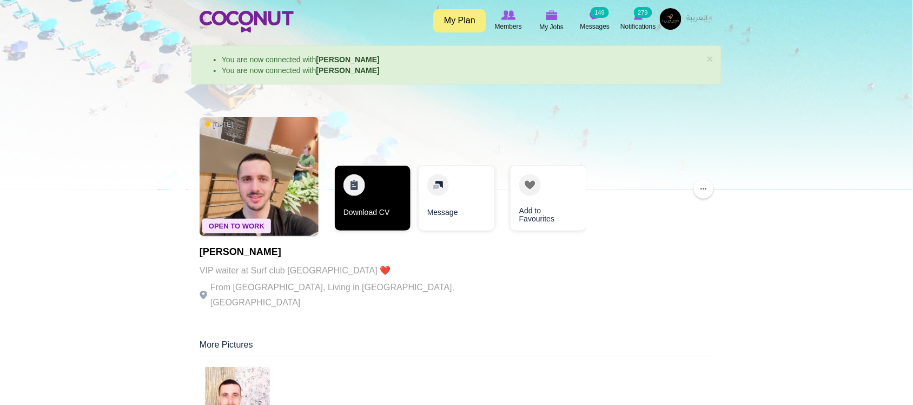
click at [378, 206] on link "Download CV" at bounding box center [373, 198] width 76 height 65
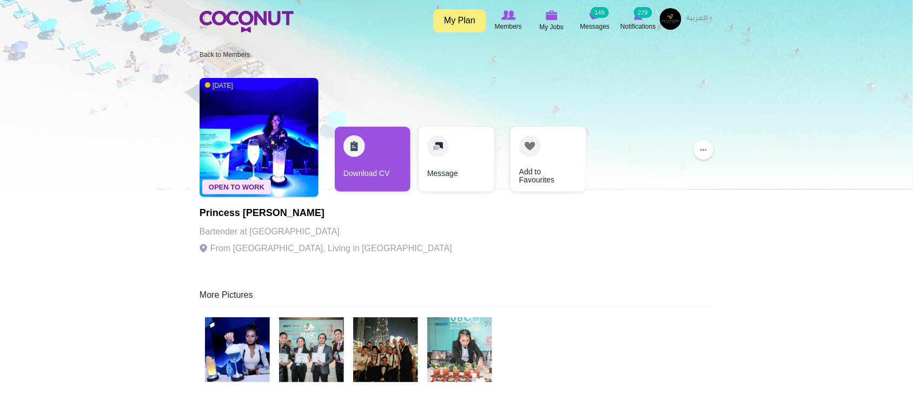
click at [309, 217] on h1 "Princess Eulaine Bucao" at bounding box center [326, 213] width 253 height 11
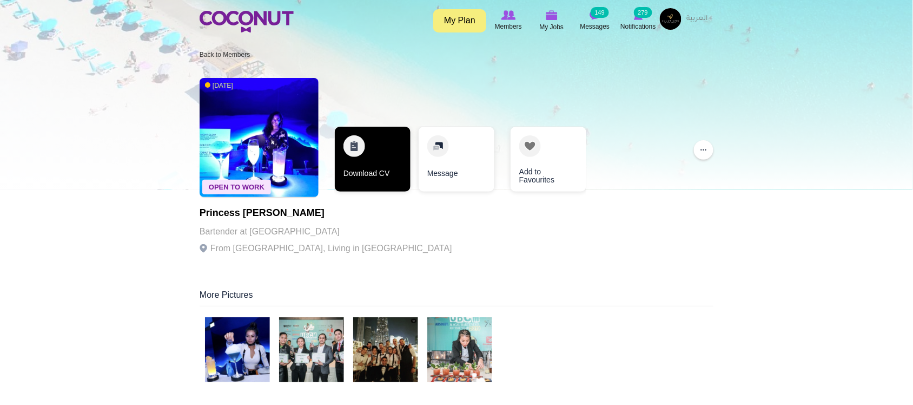
click at [368, 181] on link "Download CV" at bounding box center [373, 159] width 76 height 65
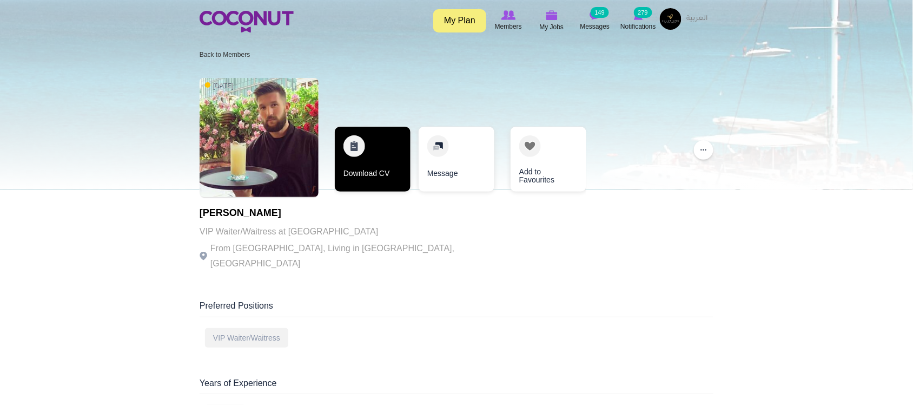
click at [372, 174] on link "Download CV" at bounding box center [373, 159] width 76 height 65
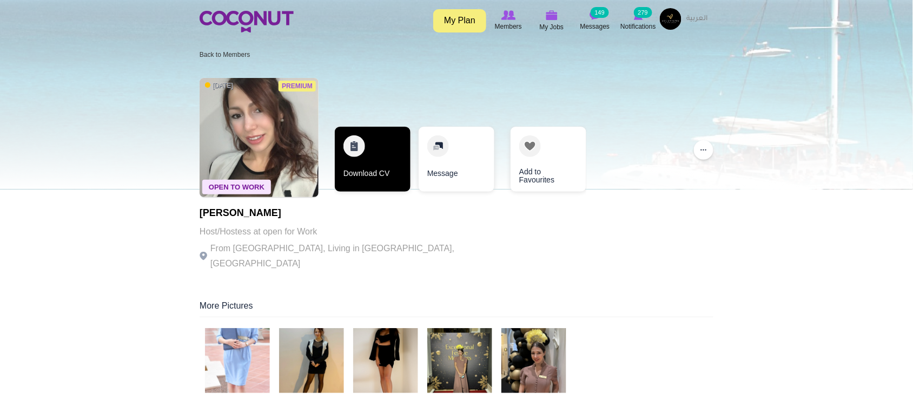
click at [376, 166] on link "Download CV" at bounding box center [373, 159] width 76 height 65
click at [374, 165] on link "Download CV" at bounding box center [372, 159] width 76 height 65
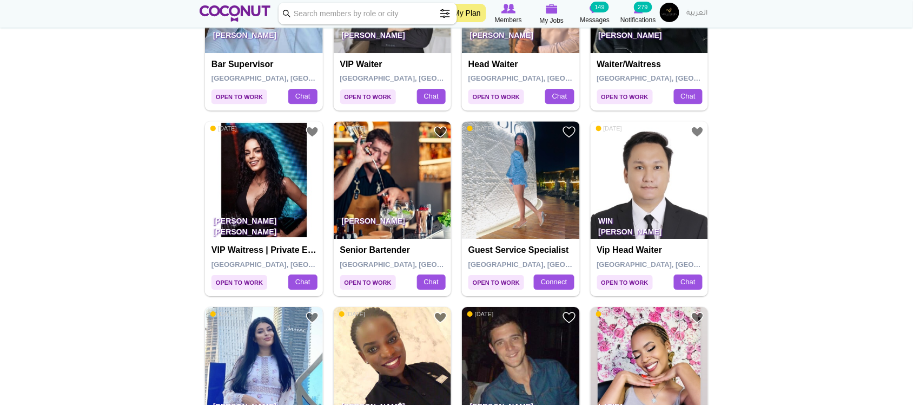
scroll to position [811, 0]
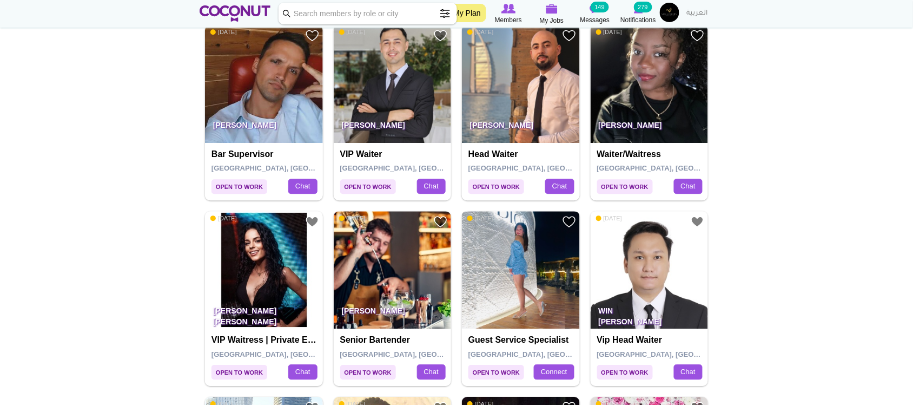
click at [503, 267] on img at bounding box center [521, 270] width 118 height 118
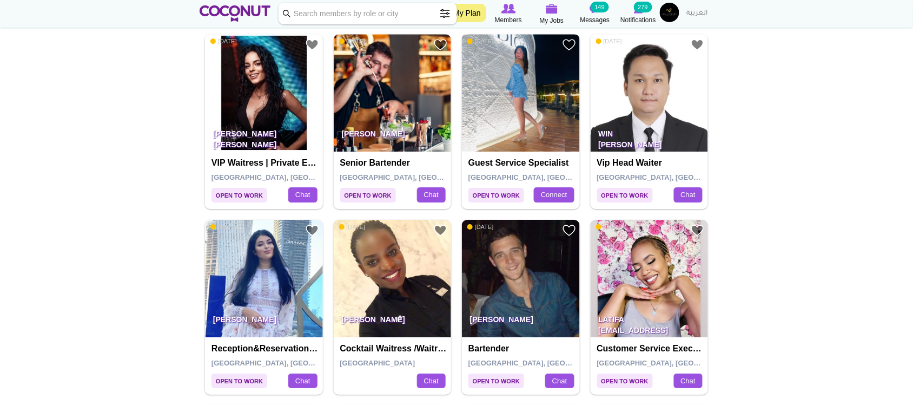
scroll to position [992, 0]
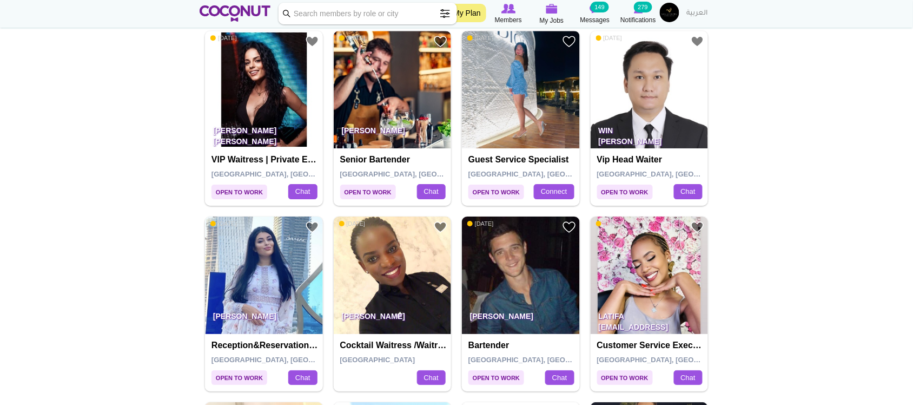
click at [381, 82] on img at bounding box center [393, 90] width 118 height 118
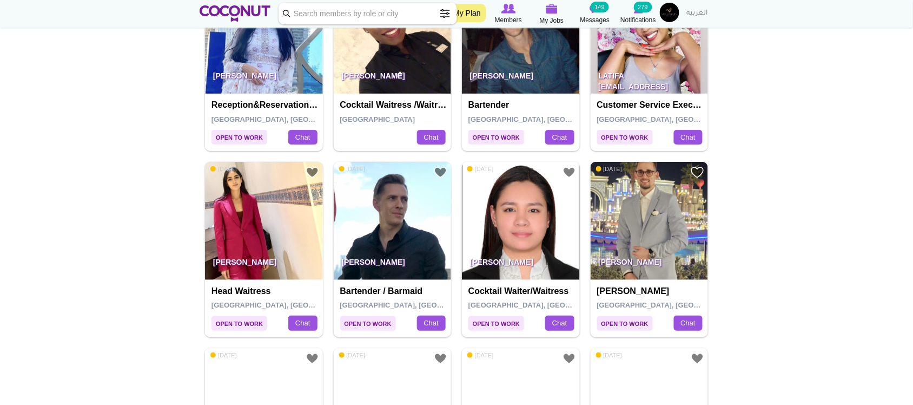
scroll to position [1262, 0]
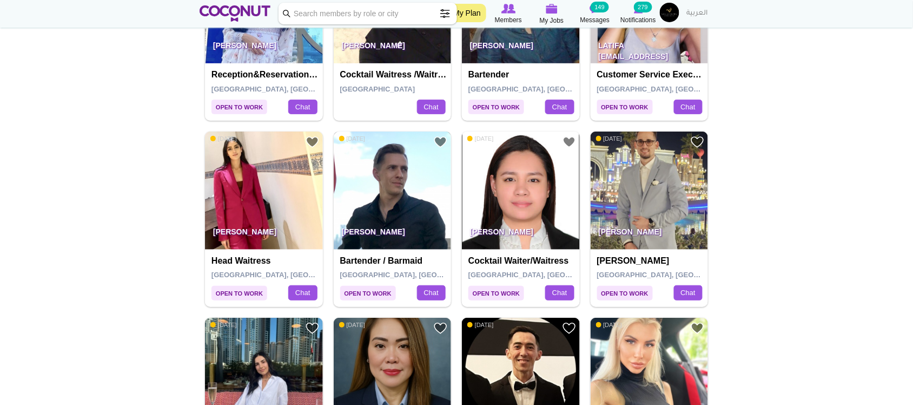
click at [435, 180] on img at bounding box center [393, 190] width 118 height 118
click at [626, 182] on img at bounding box center [650, 190] width 118 height 118
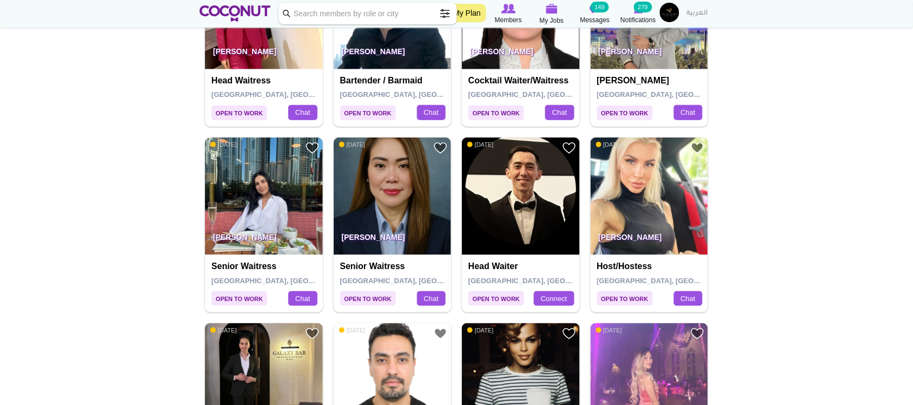
scroll to position [1533, 0]
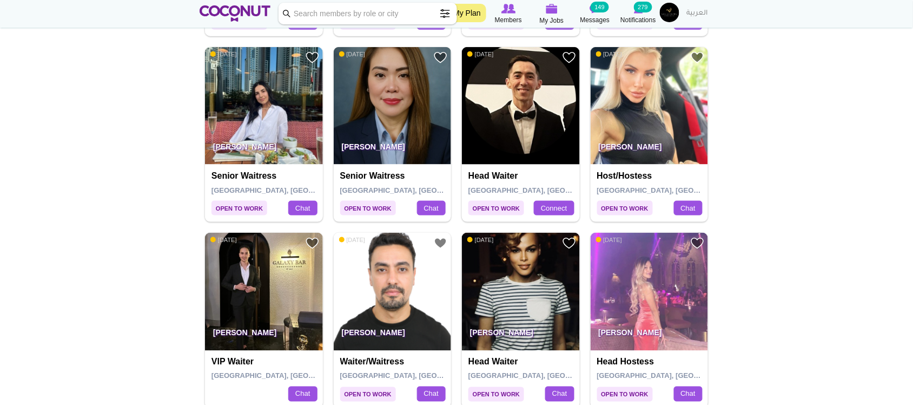
click at [391, 78] on img at bounding box center [393, 106] width 118 height 118
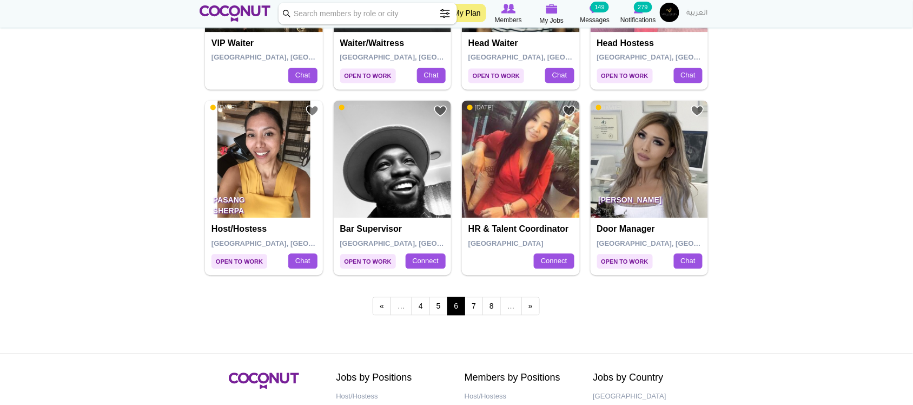
scroll to position [1893, 0]
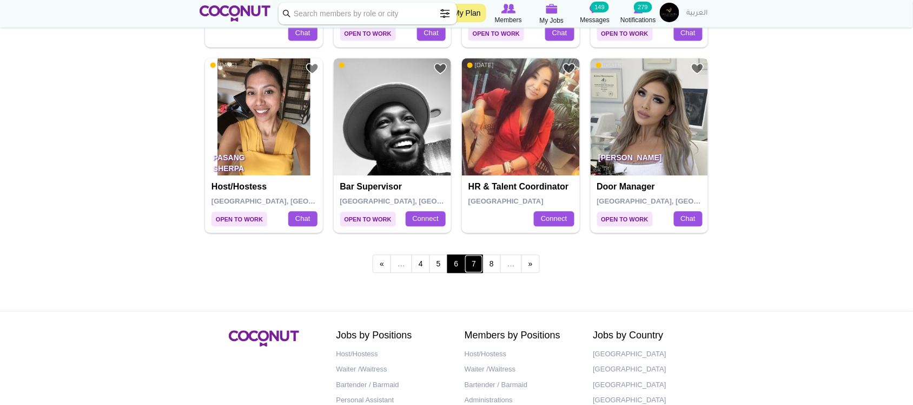
click at [476, 267] on link "7" at bounding box center [474, 263] width 18 height 18
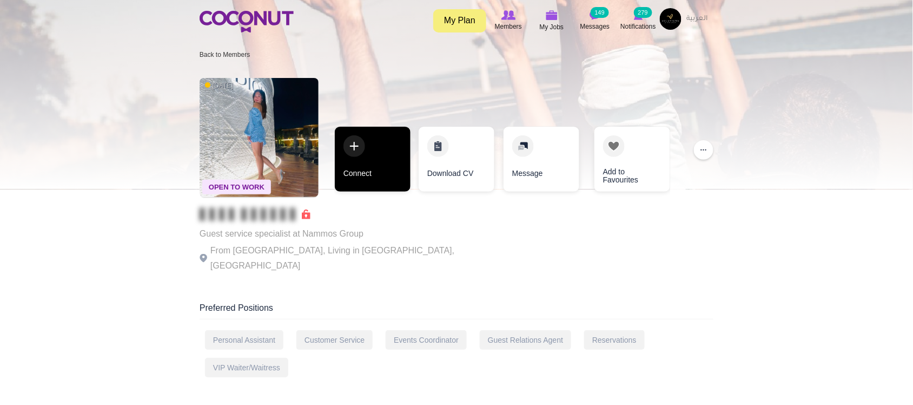
click at [376, 174] on link "Connect" at bounding box center [373, 159] width 76 height 65
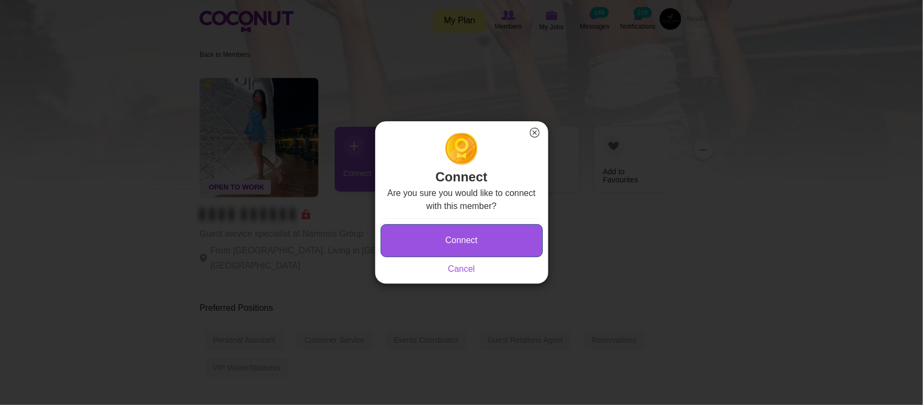
click at [453, 244] on button "Connect" at bounding box center [462, 240] width 162 height 33
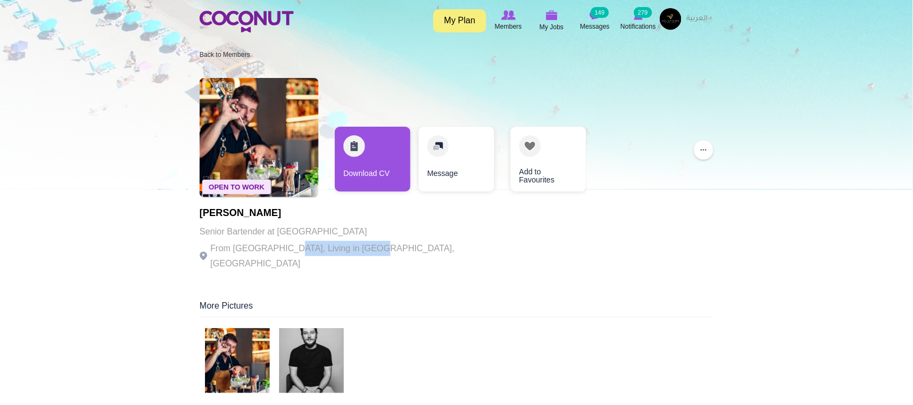
drag, startPoint x: 280, startPoint y: 249, endPoint x: 362, endPoint y: 248, distance: 82.2
click at [362, 248] on p "From [GEOGRAPHIC_DATA], Living in [GEOGRAPHIC_DATA], [GEOGRAPHIC_DATA]" at bounding box center [349, 256] width 298 height 30
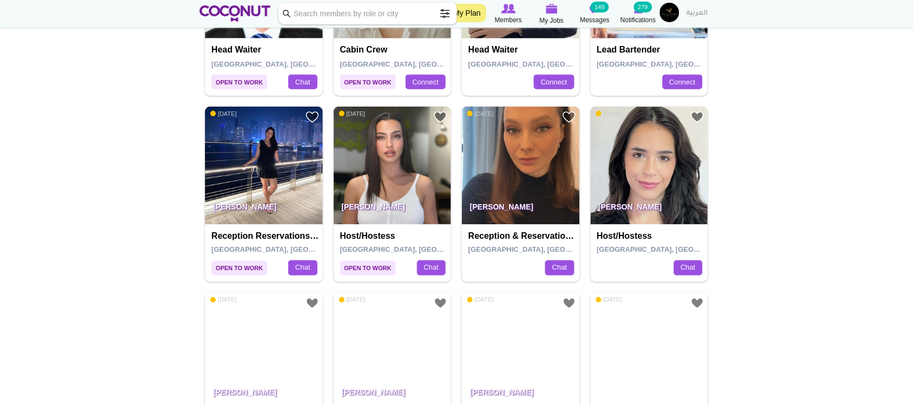
scroll to position [360, 0]
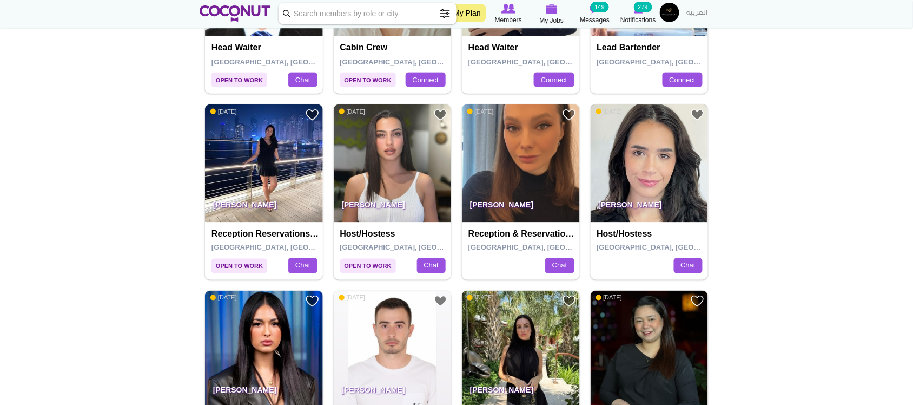
click at [642, 161] on img at bounding box center [650, 163] width 118 height 118
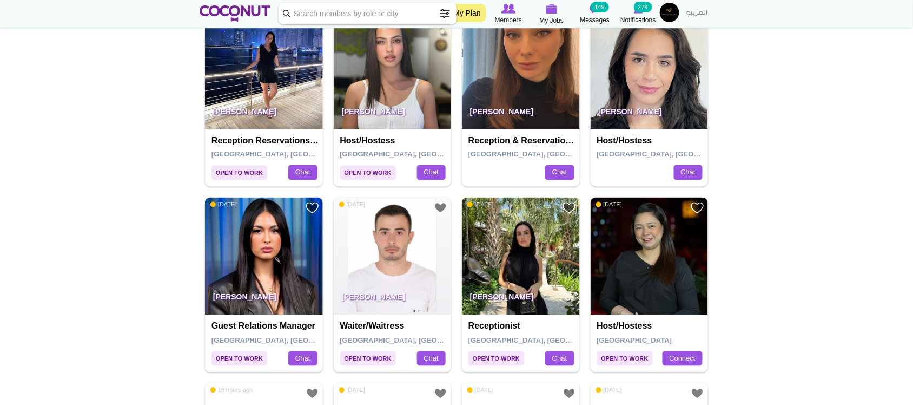
scroll to position [541, 0]
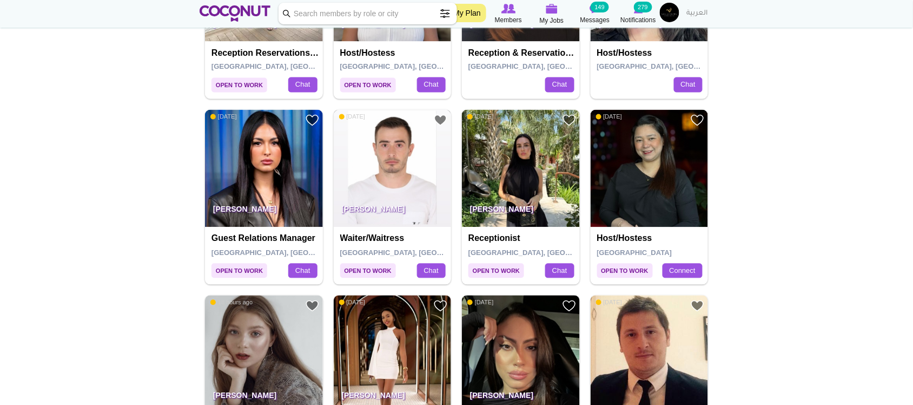
click at [385, 168] on img at bounding box center [393, 169] width 118 height 118
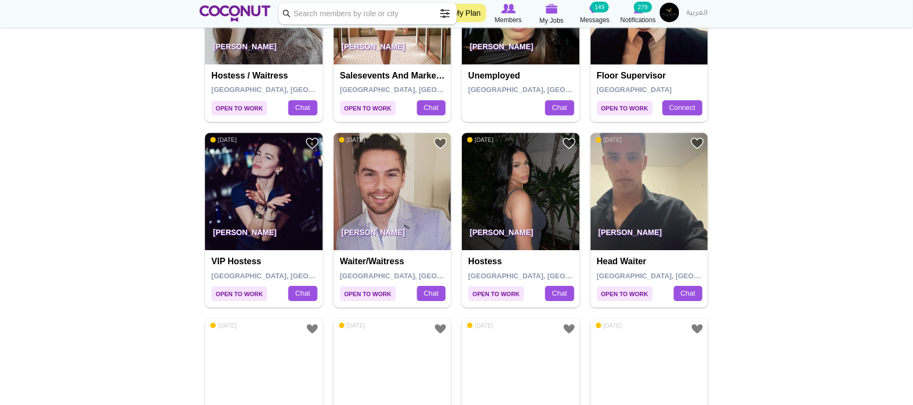
scroll to position [992, 0]
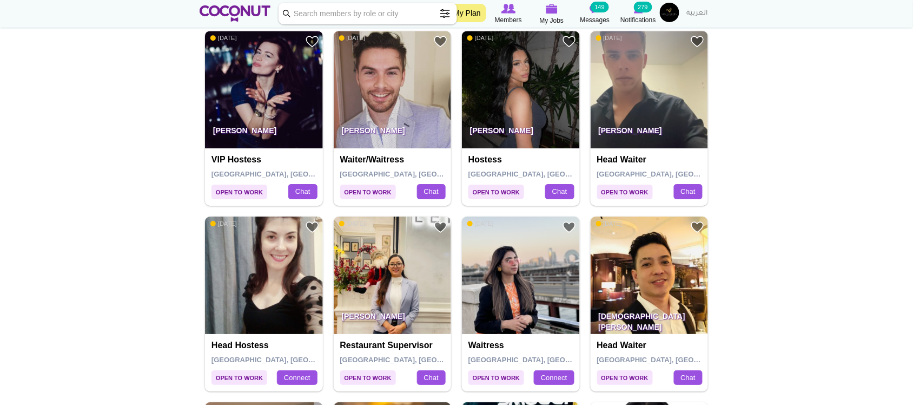
click at [273, 85] on img at bounding box center [264, 90] width 118 height 118
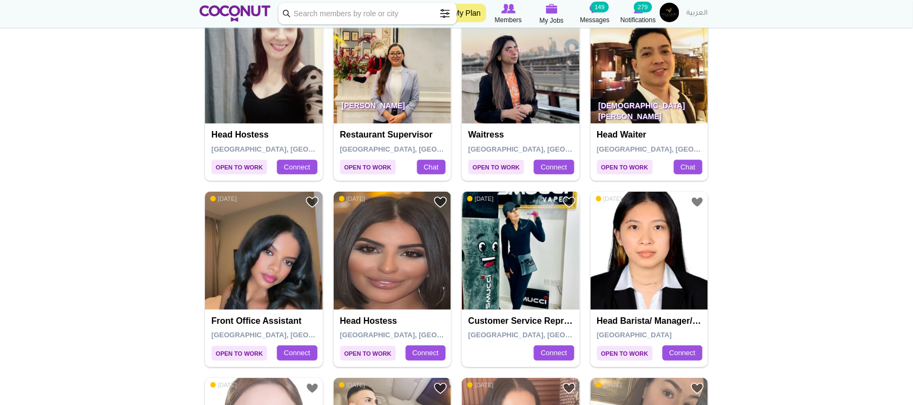
scroll to position [1172, 0]
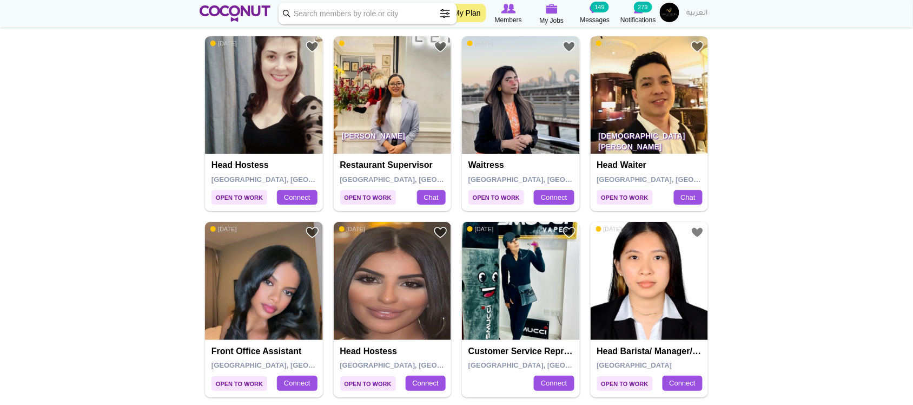
click at [645, 88] on img at bounding box center [650, 95] width 118 height 118
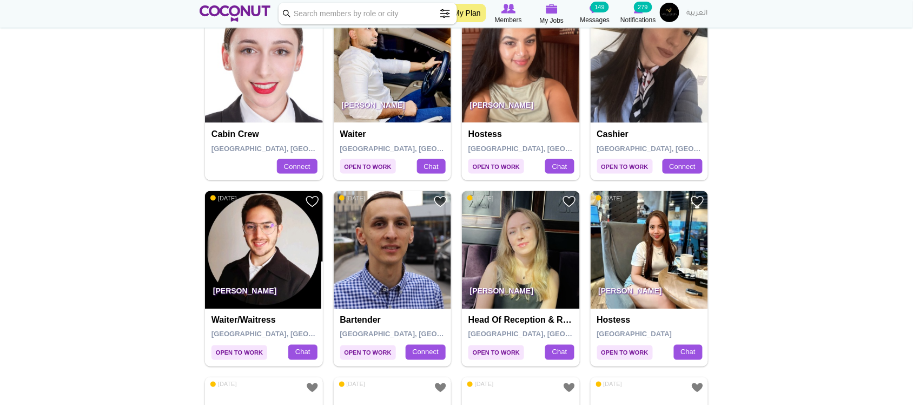
scroll to position [1623, 0]
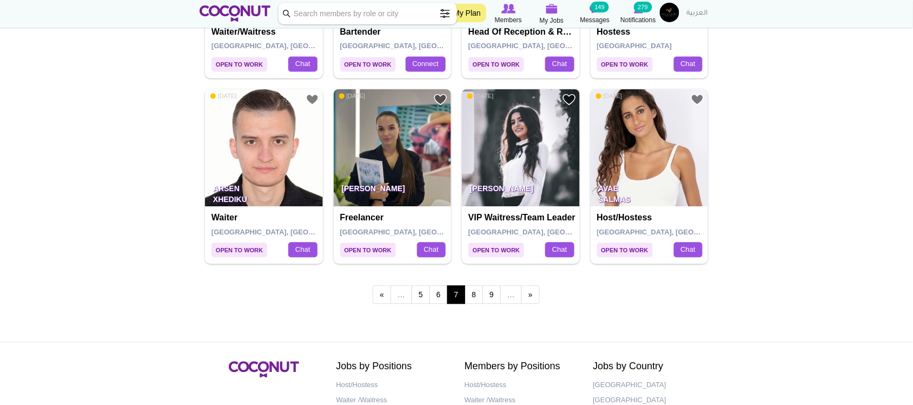
scroll to position [1893, 0]
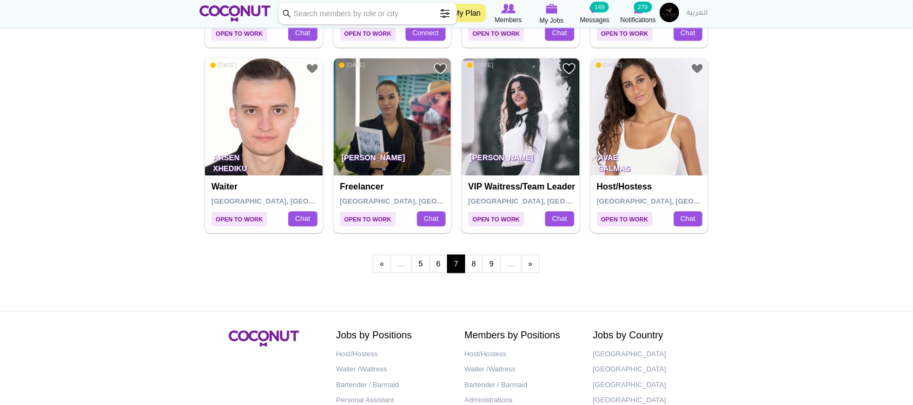
click at [653, 130] on img at bounding box center [650, 117] width 118 height 118
click at [471, 269] on link "8" at bounding box center [474, 263] width 18 height 18
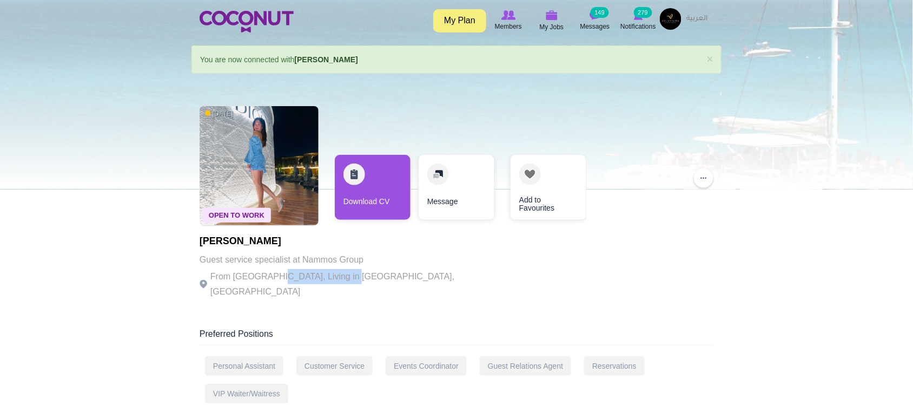
drag, startPoint x: 287, startPoint y: 269, endPoint x: 366, endPoint y: 276, distance: 79.8
click at [349, 280] on p "From [GEOGRAPHIC_DATA], Living in [GEOGRAPHIC_DATA], [GEOGRAPHIC_DATA]" at bounding box center [349, 284] width 298 height 30
click at [467, 271] on div "Open To Work [DATE] [PERSON_NAME] Guest service specialist at Nammos Group From…" at bounding box center [457, 204] width 514 height 206
click at [439, 264] on div "Open To Work [DATE] [PERSON_NAME] Guest service specialist at Nammos Group From…" at bounding box center [457, 204] width 514 height 206
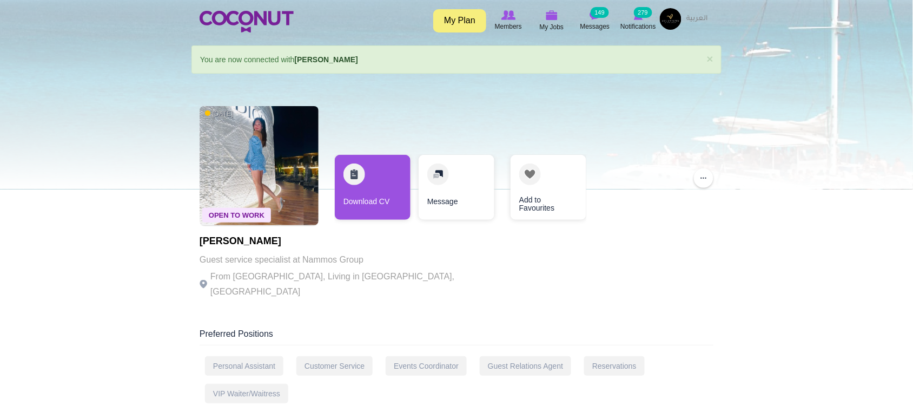
click at [140, 117] on div at bounding box center [456, 94] width 913 height 189
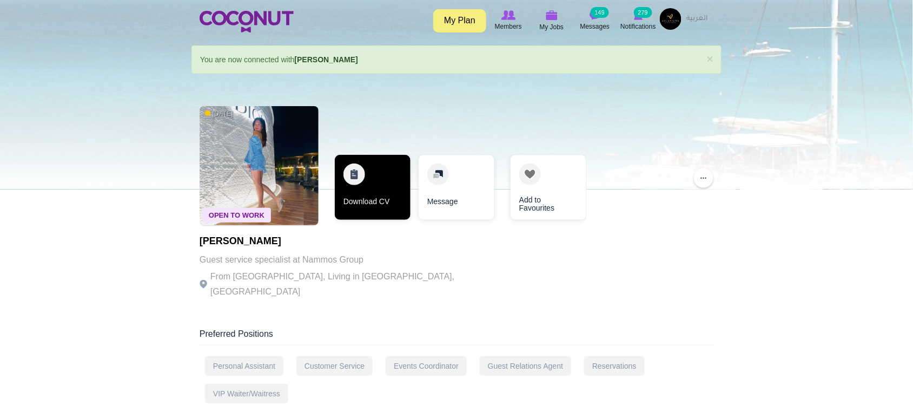
click at [369, 203] on link "Download CV" at bounding box center [373, 187] width 76 height 65
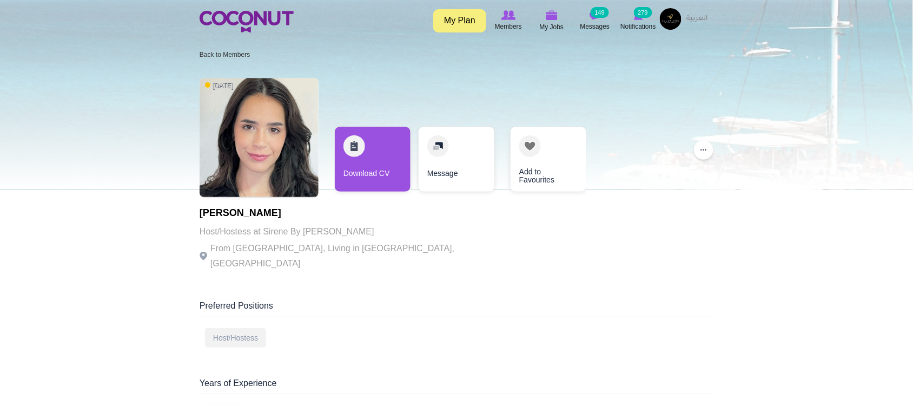
click at [371, 225] on p "Host/Hostess at Sirene By [PERSON_NAME]" at bounding box center [349, 231] width 298 height 15
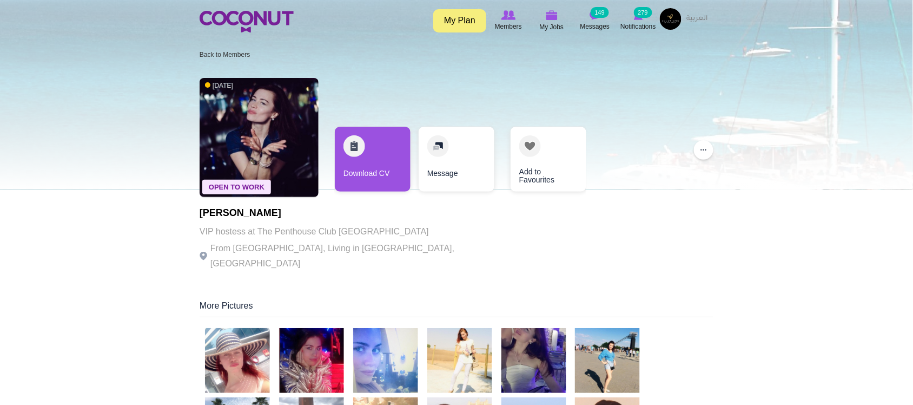
click at [298, 242] on p "From [GEOGRAPHIC_DATA], Living in [GEOGRAPHIC_DATA], [GEOGRAPHIC_DATA]" at bounding box center [349, 256] width 298 height 30
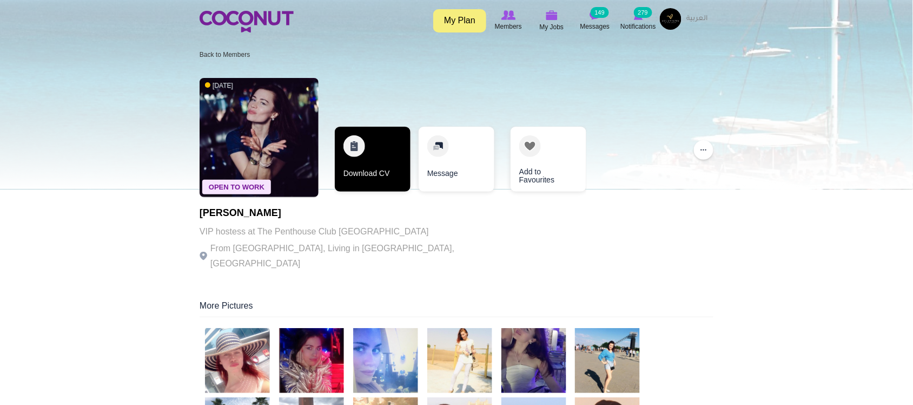
click at [352, 181] on link "Download CV" at bounding box center [373, 159] width 76 height 65
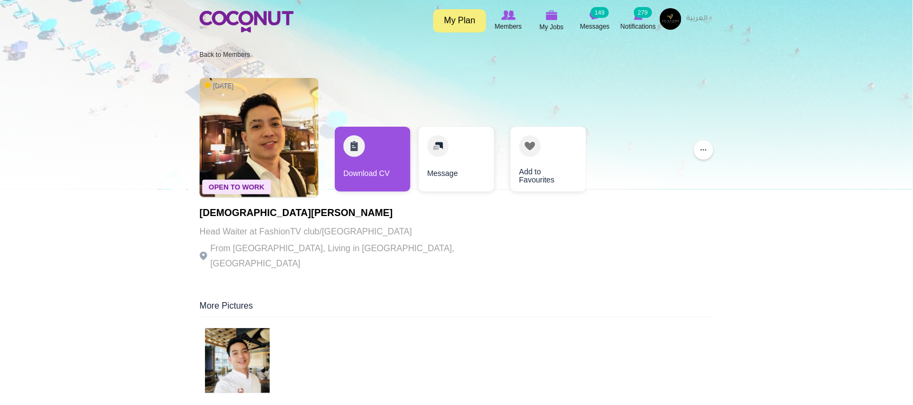
click at [351, 237] on p "Head Waiter at FashionTV club/[GEOGRAPHIC_DATA]" at bounding box center [349, 231] width 298 height 15
drag, startPoint x: 314, startPoint y: 233, endPoint x: 431, endPoint y: 239, distance: 117.0
click at [431, 239] on div "Open To Work [DATE] [PERSON_NAME] Head Waiter at FashionTV club/[GEOGRAPHIC_DAT…" at bounding box center [457, 175] width 514 height 206
click at [431, 246] on div "Open To Work [DATE] [PERSON_NAME] Head Waiter at FashionTV club/[GEOGRAPHIC_DAT…" at bounding box center [457, 175] width 514 height 206
click at [460, 245] on div "Open To Work 3 weeks ago Christian Bugawan Head Waiter at FashionTV club/Voco H…" at bounding box center [457, 175] width 514 height 206
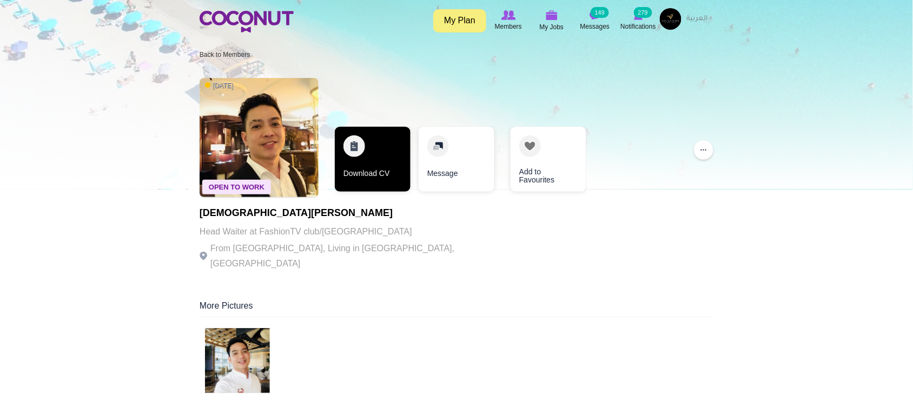
click at [374, 163] on link "Download CV" at bounding box center [373, 159] width 76 height 65
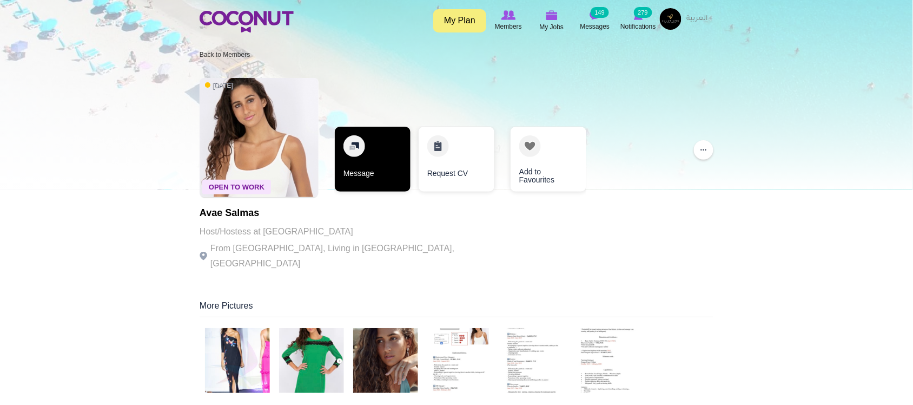
click at [382, 163] on link "Message" at bounding box center [373, 159] width 76 height 65
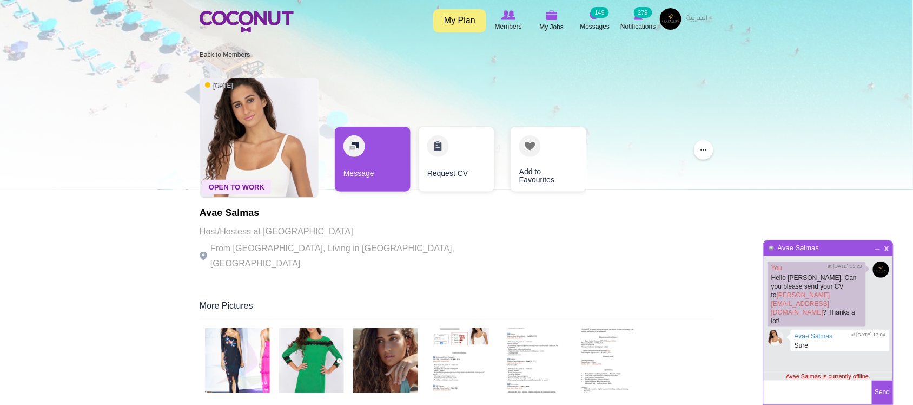
click at [888, 249] on span "x" at bounding box center [886, 247] width 9 height 8
